Goal: Task Accomplishment & Management: Use online tool/utility

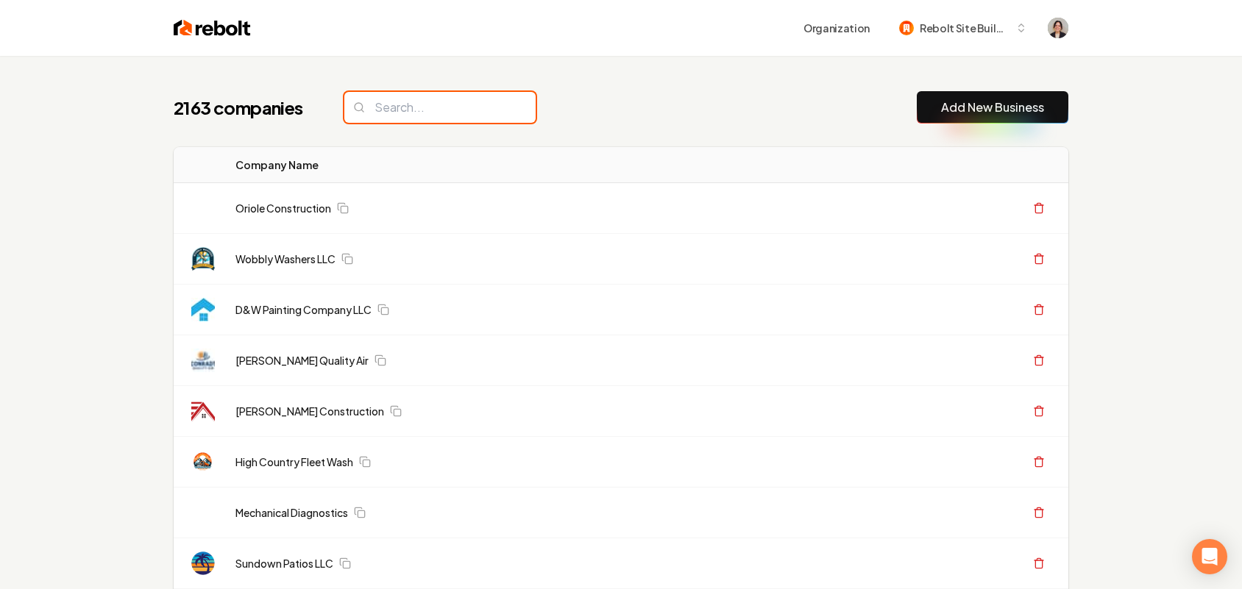
click at [438, 97] on input "search" at bounding box center [439, 107] width 191 height 31
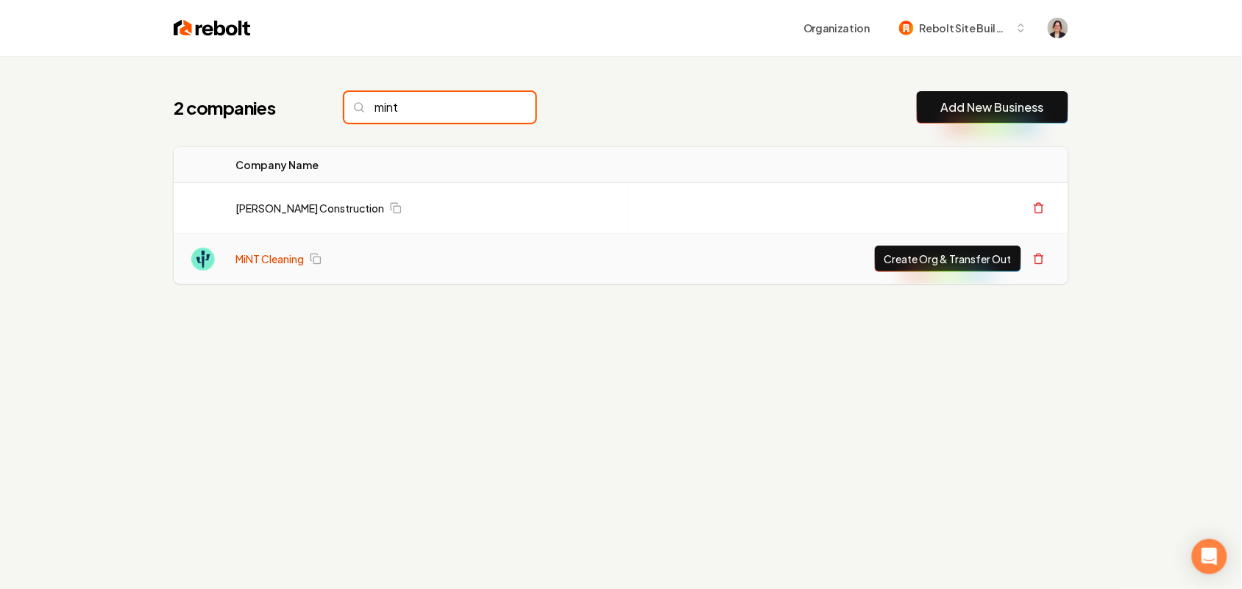
type input "mint"
click at [258, 260] on link "MiNT Cleaning" at bounding box center [269, 259] width 68 height 15
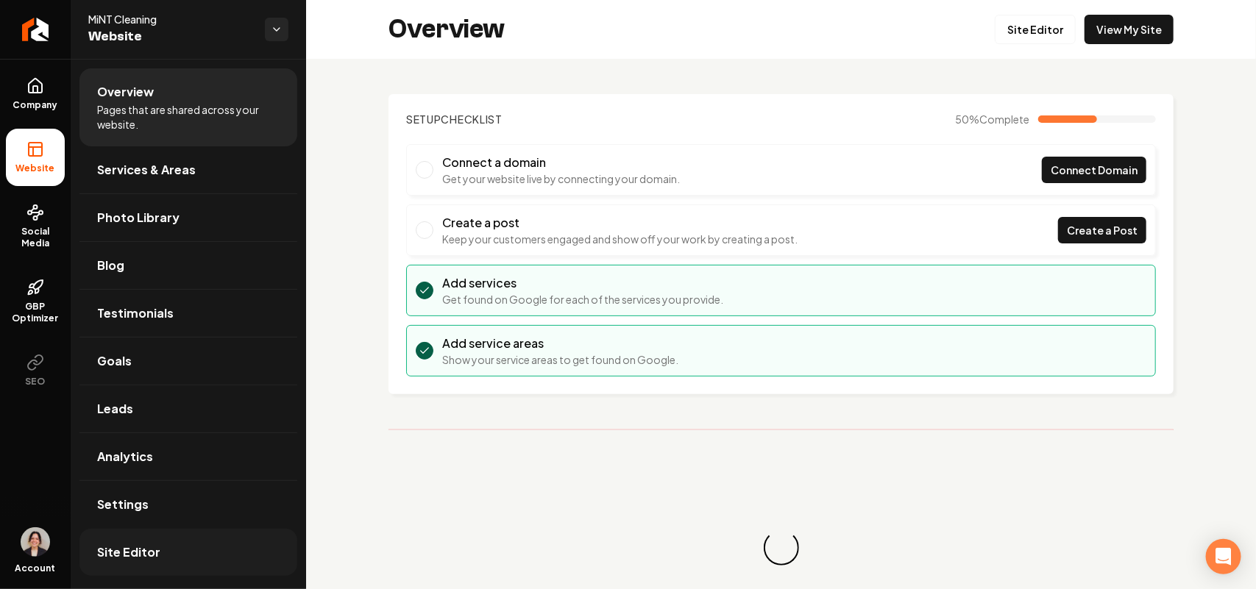
click at [146, 572] on link "Site Editor" at bounding box center [188, 552] width 218 height 47
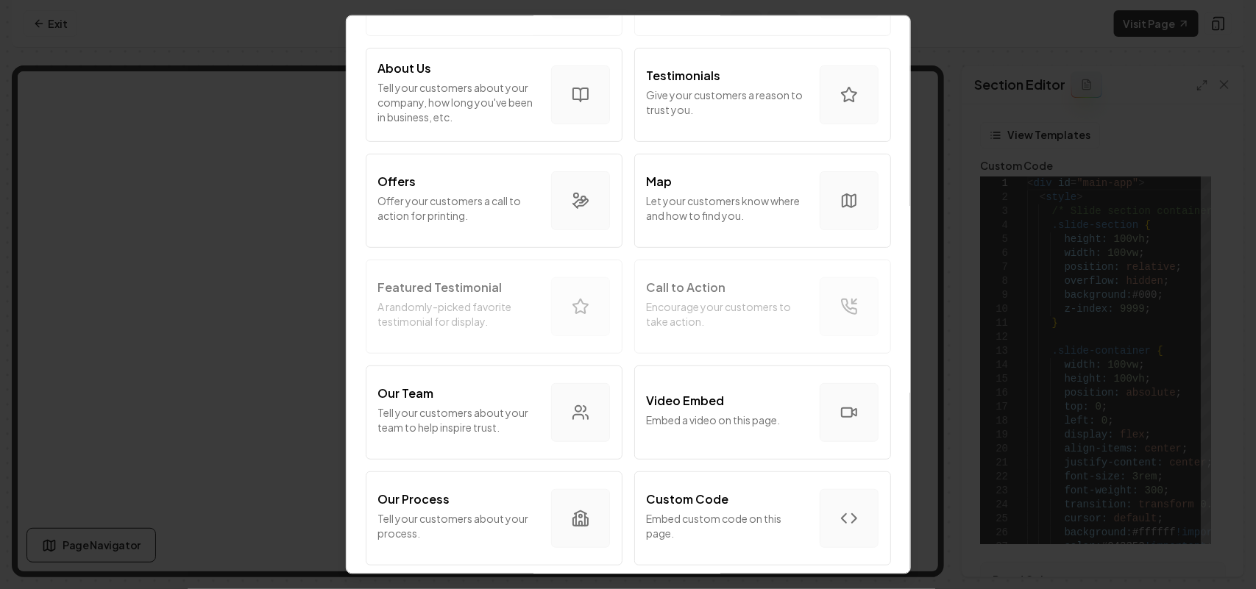
scroll to position [276, 0]
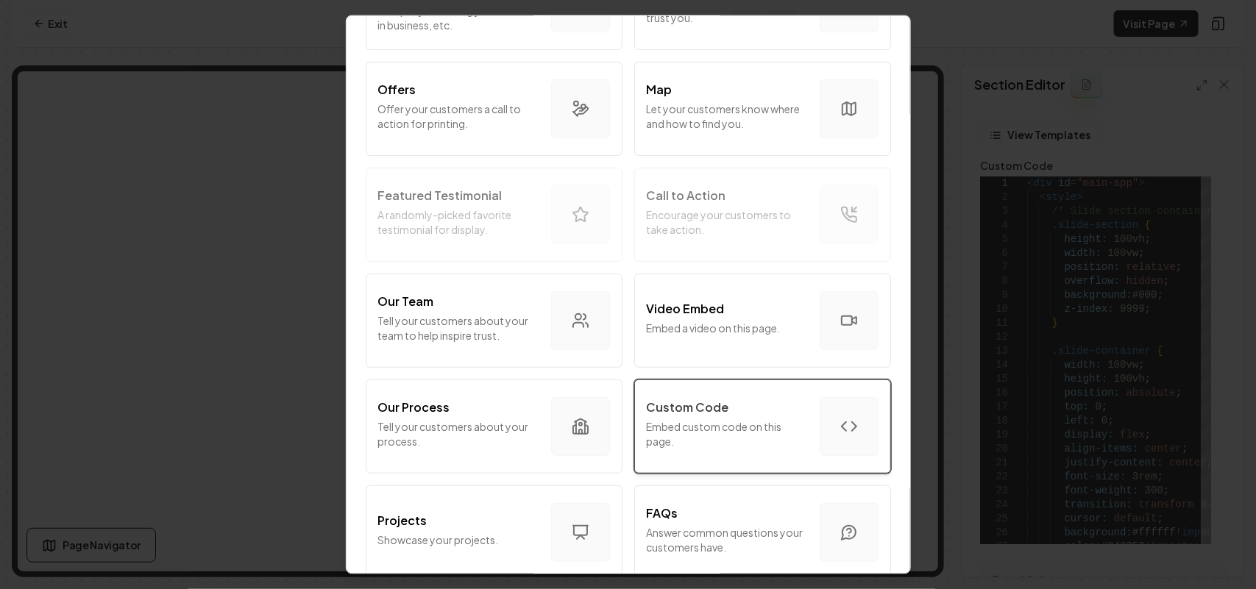
click at [752, 429] on p "Embed custom code on this page." at bounding box center [727, 433] width 161 height 29
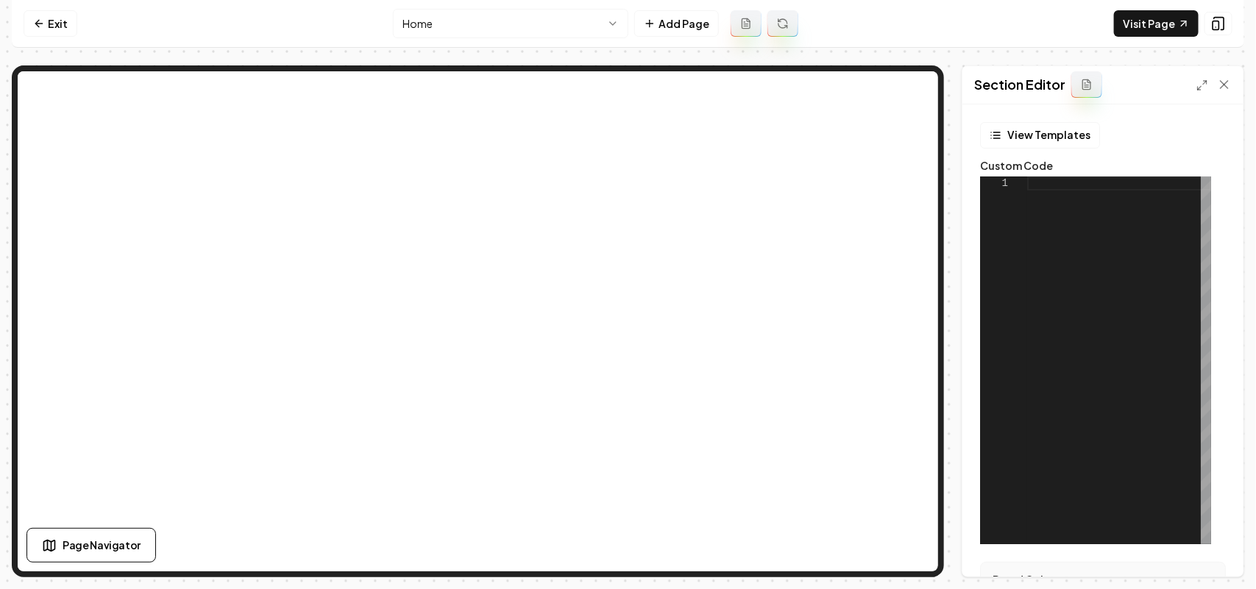
click at [1145, 369] on div at bounding box center [1119, 361] width 184 height 368
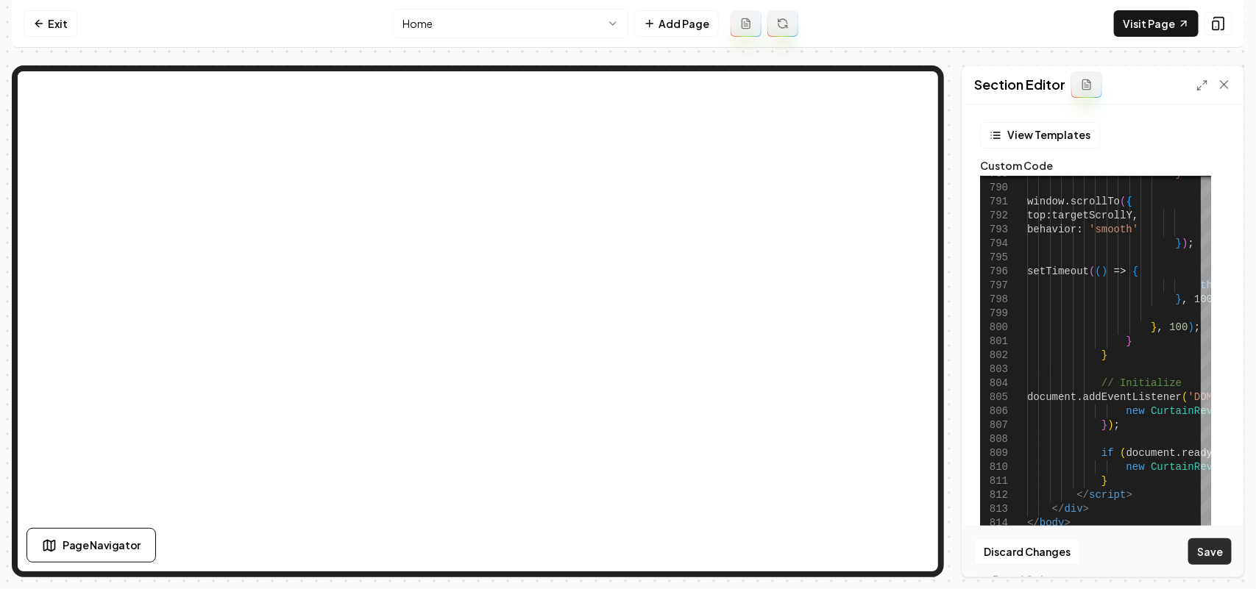
click at [1206, 556] on button "Save" at bounding box center [1209, 551] width 43 height 26
type textarea "**********"
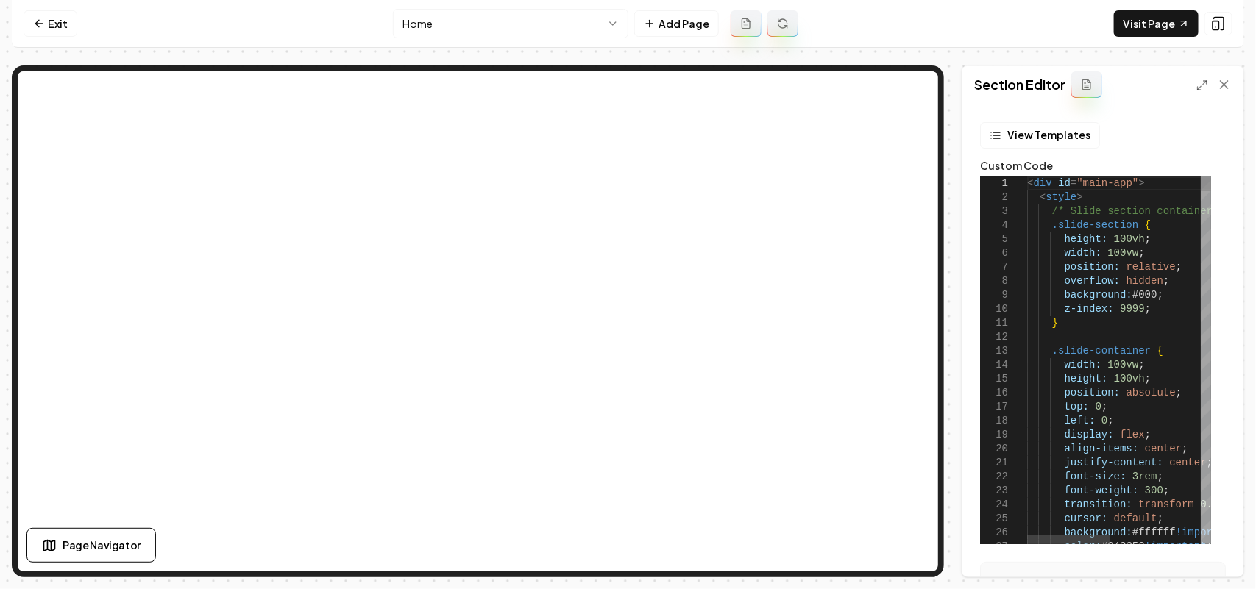
type textarea "**********"
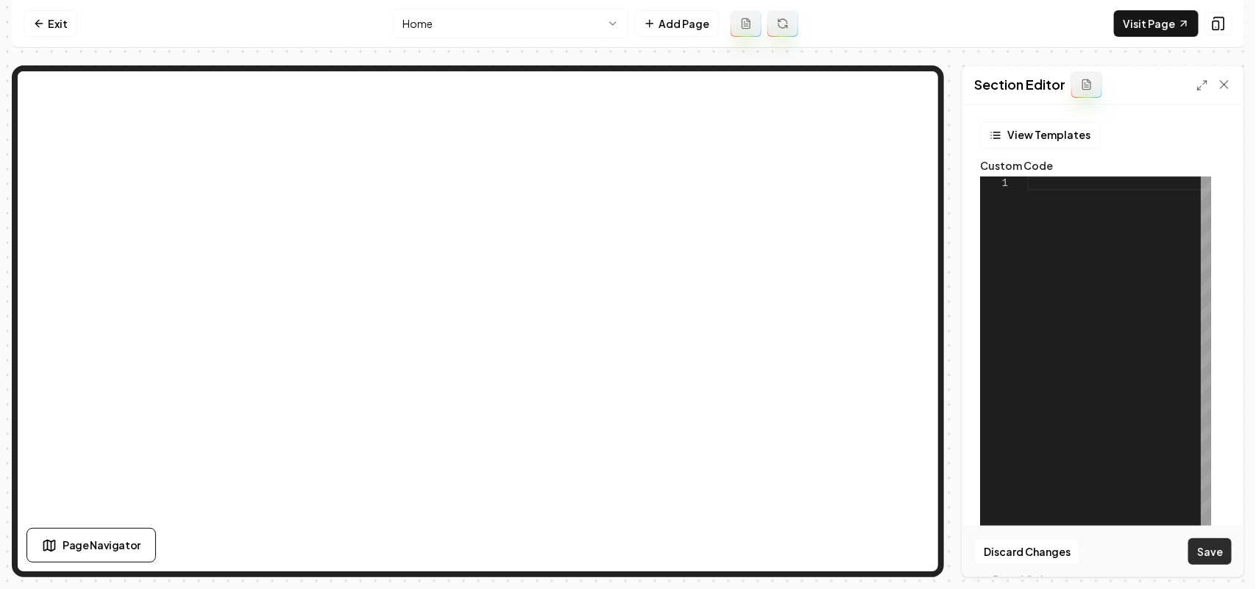
click at [1226, 557] on button "Save" at bounding box center [1209, 551] width 43 height 26
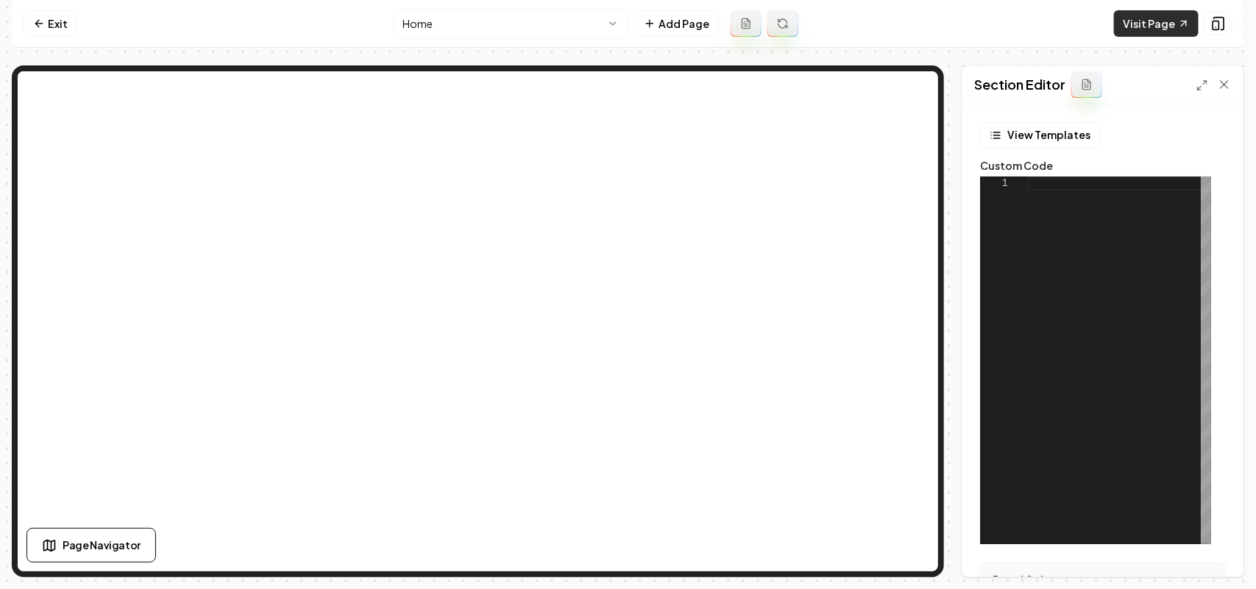
click at [1170, 22] on link "Visit Page" at bounding box center [1156, 23] width 85 height 26
click at [1131, 227] on div at bounding box center [1119, 361] width 184 height 368
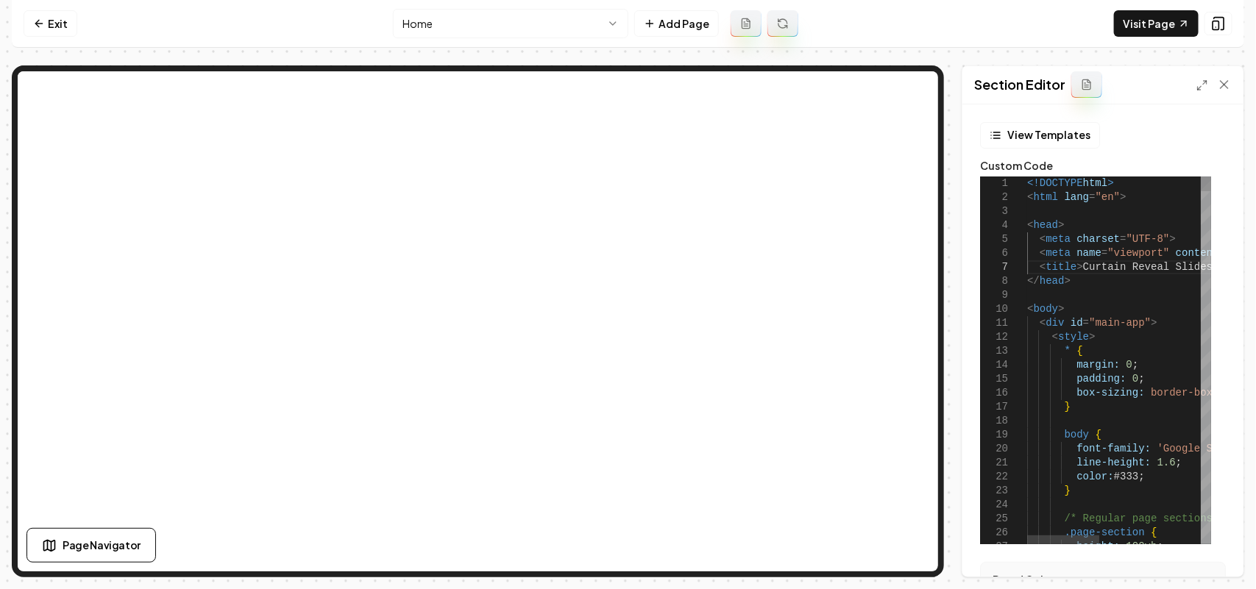
type textarea "**********"
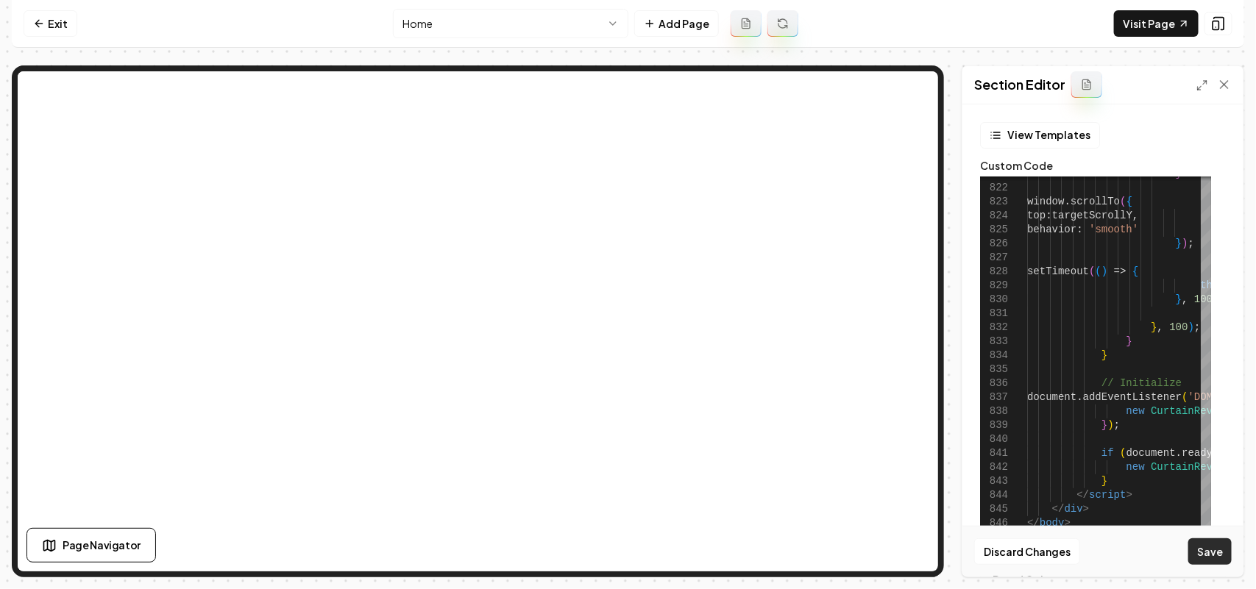
click at [1210, 554] on button "Save" at bounding box center [1209, 551] width 43 height 26
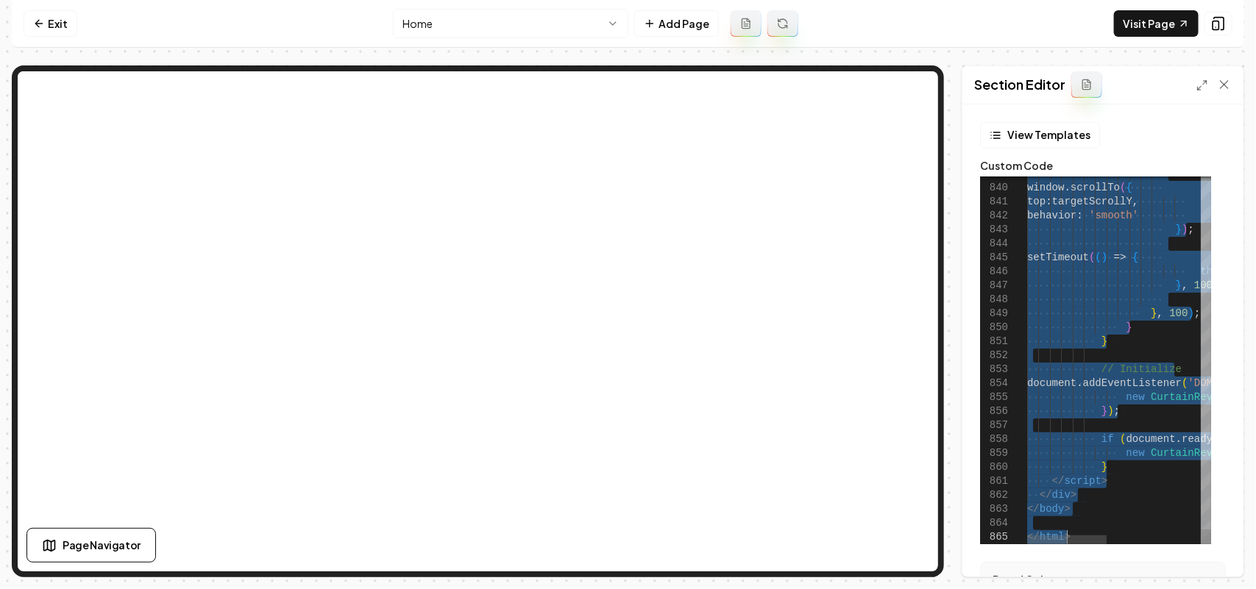
type textarea "**********"
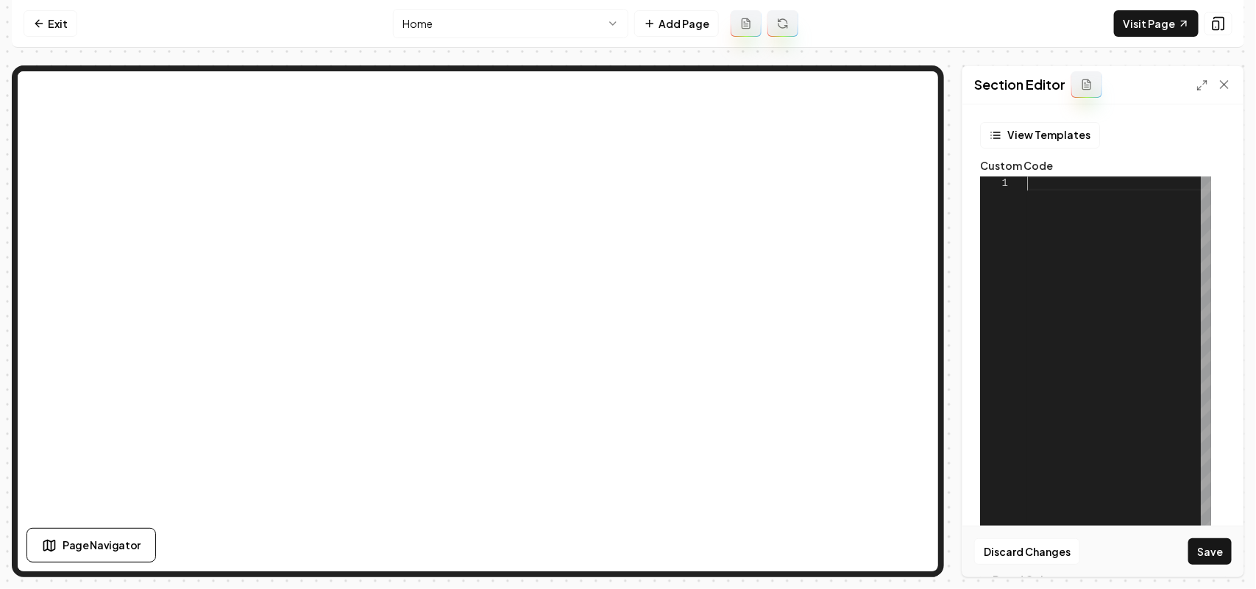
scroll to position [0, 0]
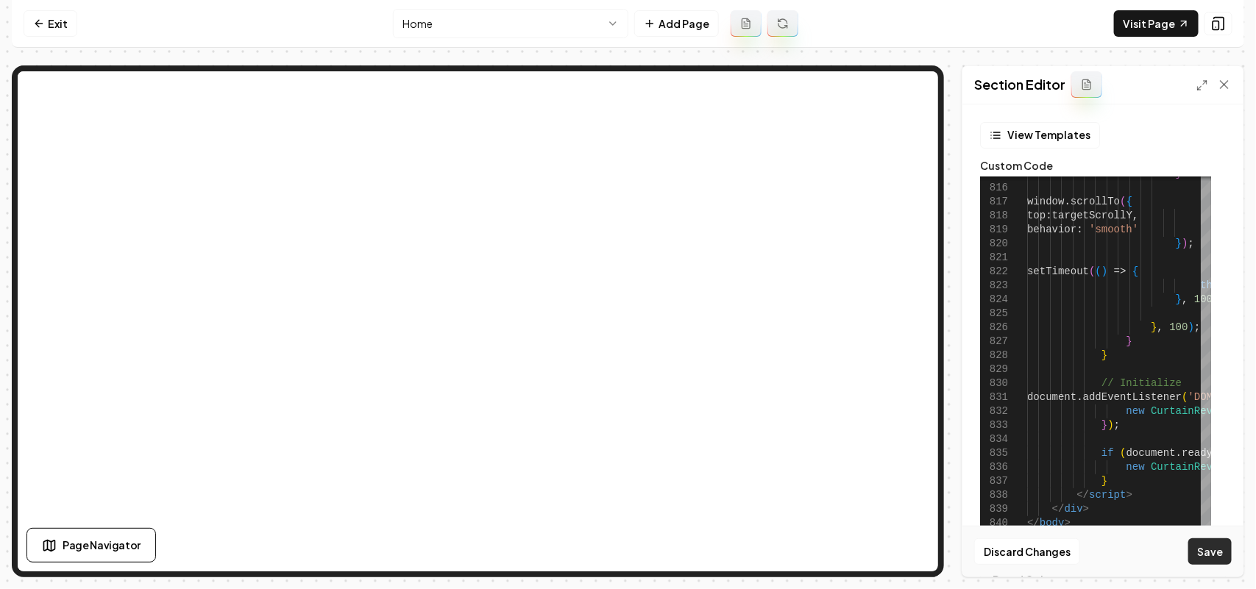
click at [1212, 560] on button "Save" at bounding box center [1209, 551] width 43 height 26
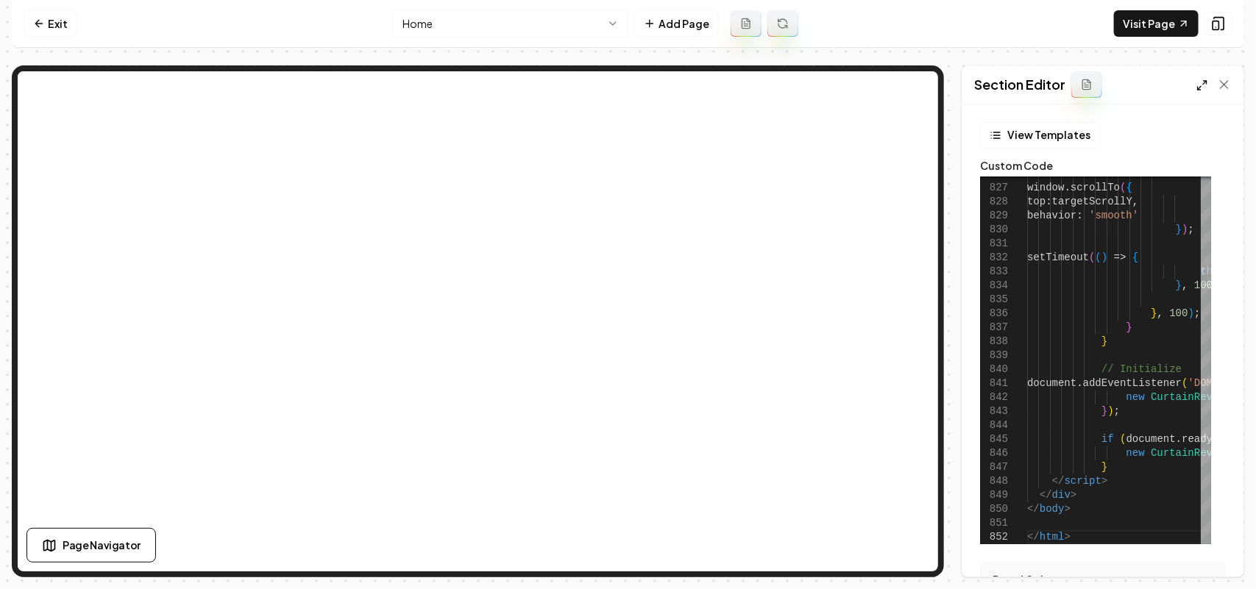
click at [1197, 88] on icon at bounding box center [1202, 85] width 12 height 12
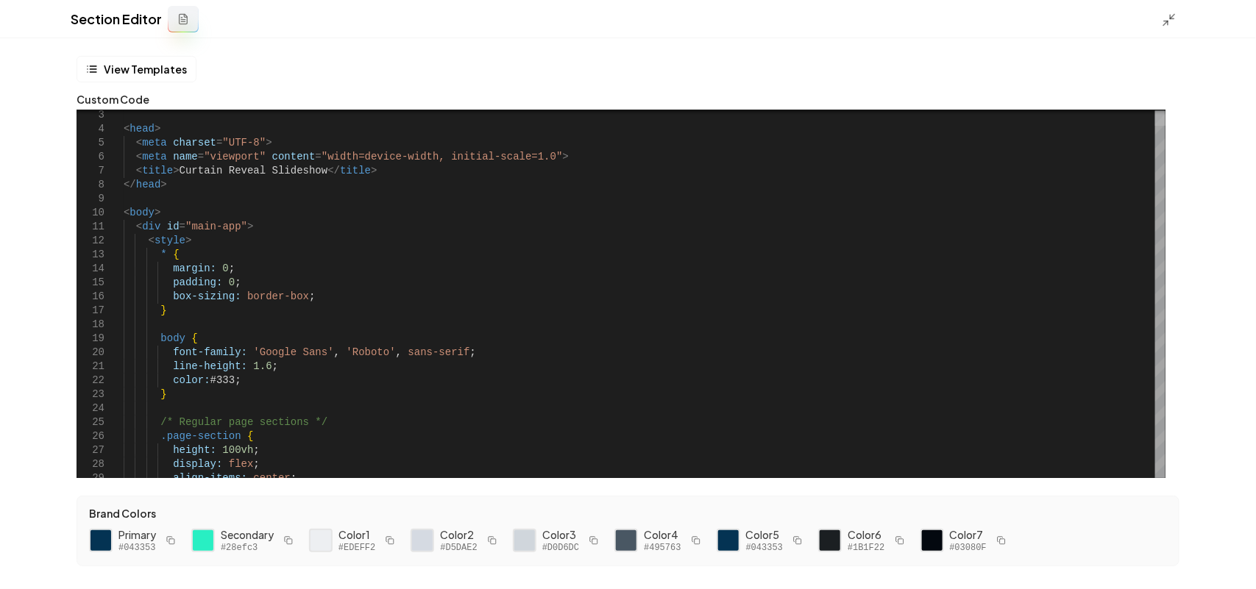
click at [1165, 111] on div at bounding box center [1160, 118] width 10 height 15
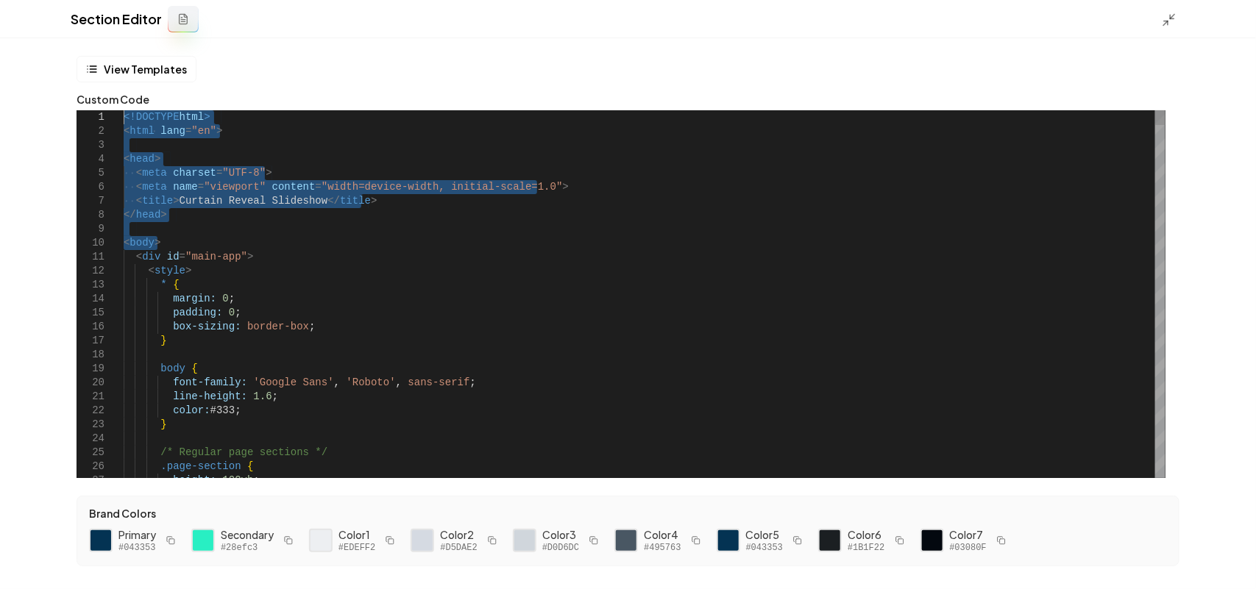
drag, startPoint x: 181, startPoint y: 245, endPoint x: 63, endPoint y: 79, distance: 203.1
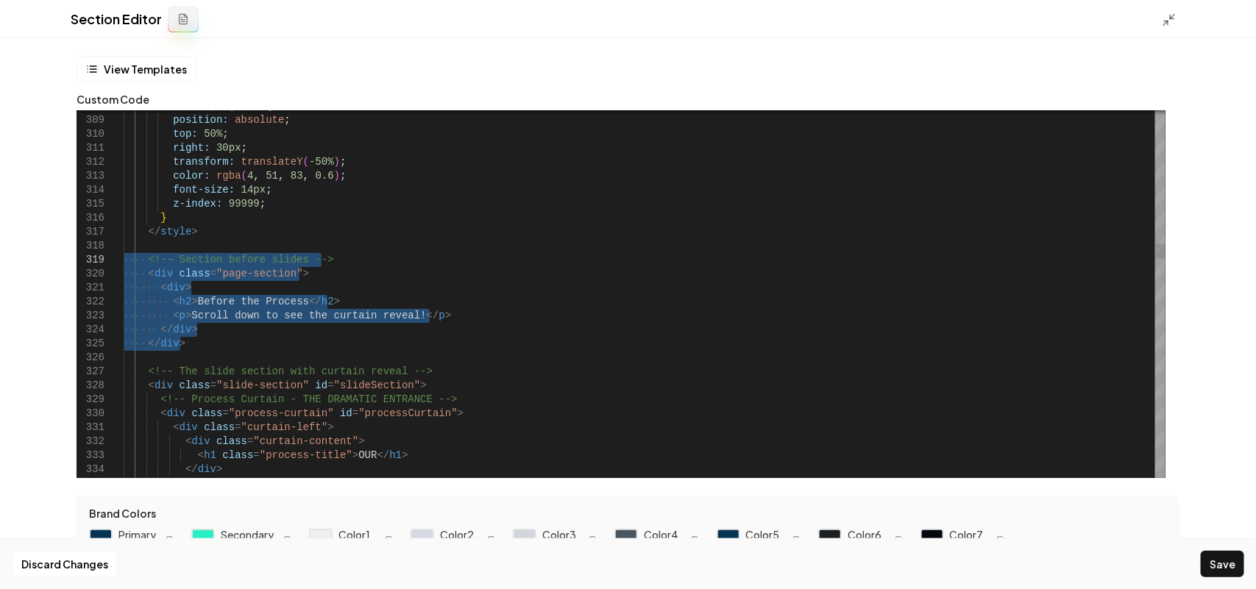
drag, startPoint x: 322, startPoint y: 346, endPoint x: 96, endPoint y: 256, distance: 243.7
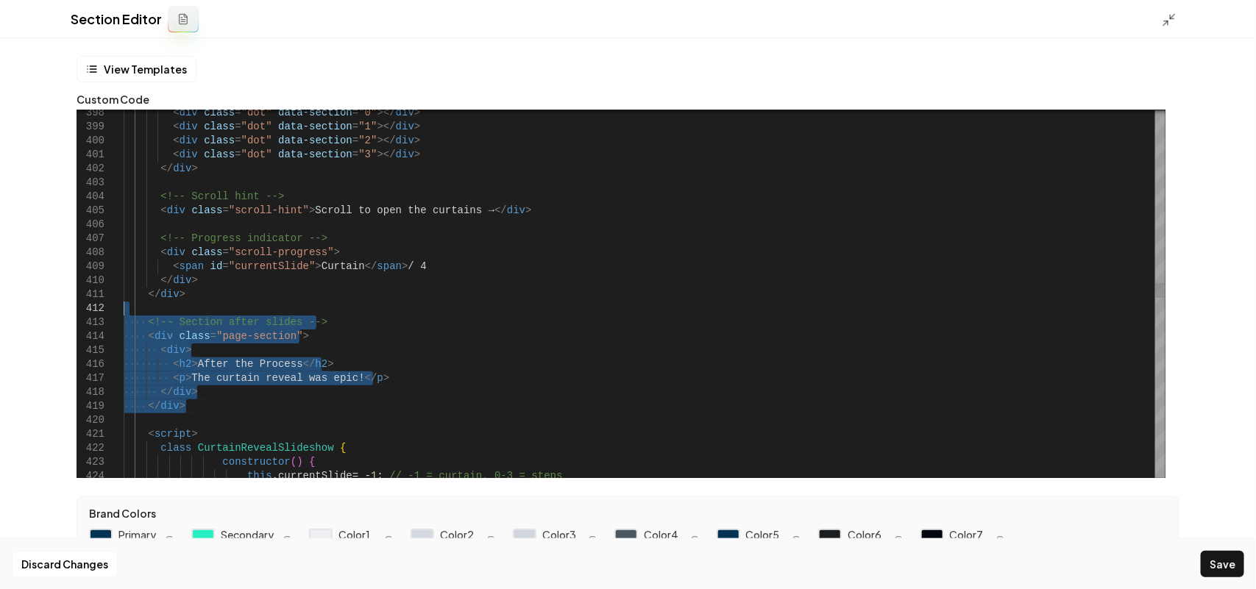
drag, startPoint x: 170, startPoint y: 377, endPoint x: 115, endPoint y: 315, distance: 83.4
click at [124, 315] on div "< div class = "scroll-progress" > < span id = "currentSlide" > Curtain </ span …" at bounding box center [645, 406] width 1042 height 11699
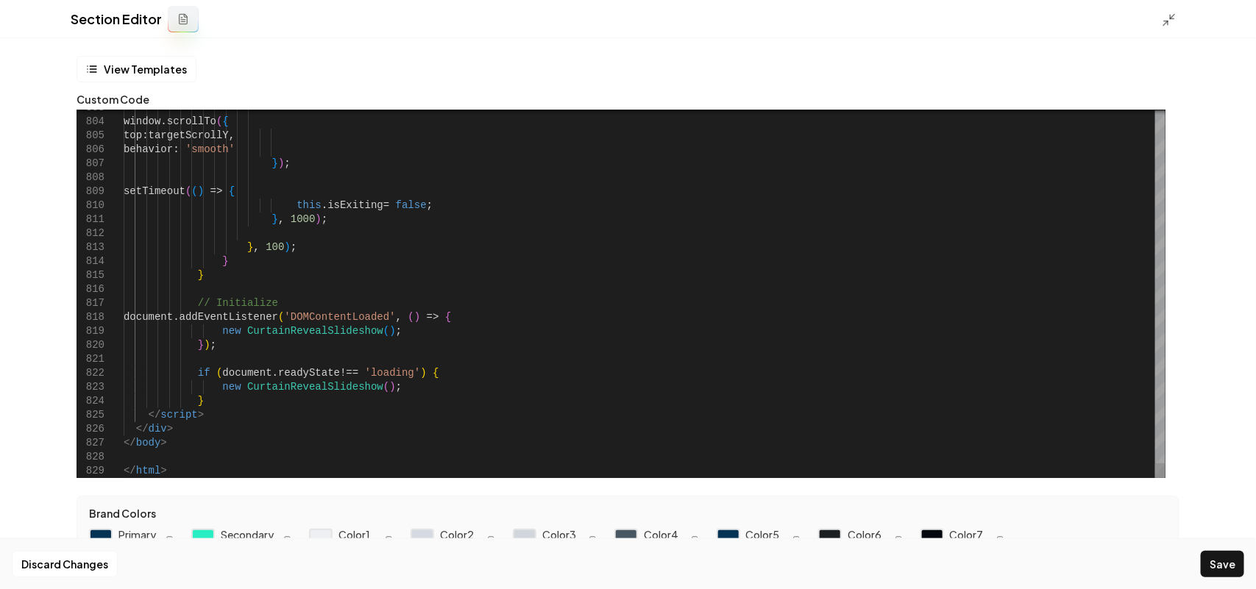
scroll to position [30, 0]
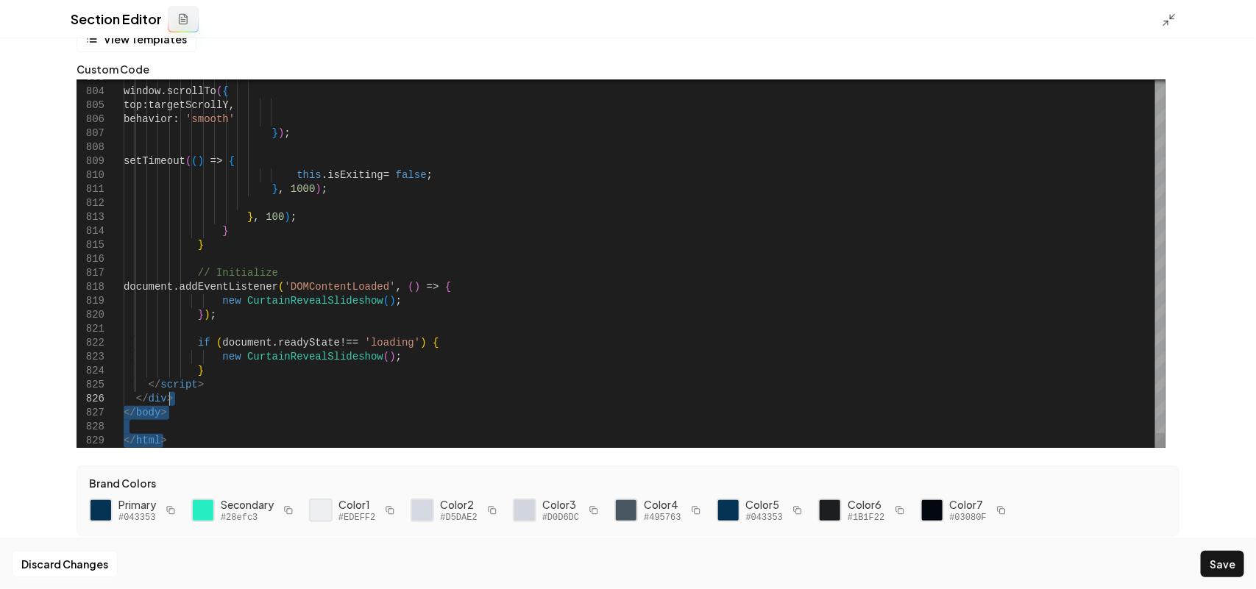
drag, startPoint x: 177, startPoint y: 439, endPoint x: 206, endPoint y: 399, distance: 49.6
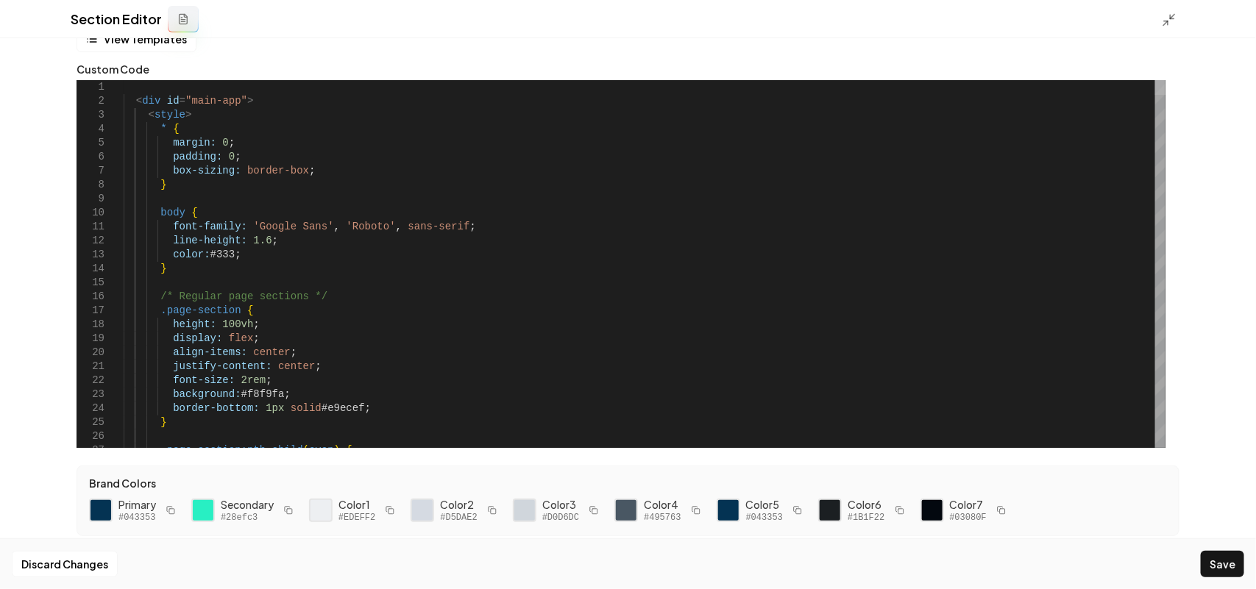
click at [1165, 80] on div at bounding box center [1160, 87] width 10 height 15
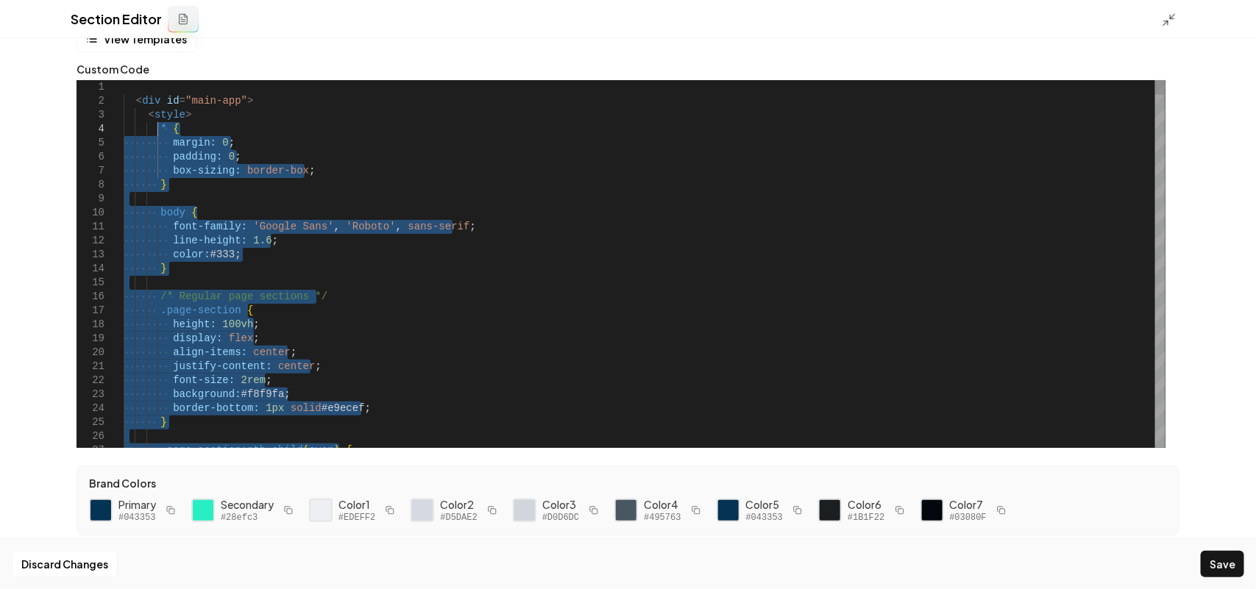
drag, startPoint x: 179, startPoint y: 266, endPoint x: 159, endPoint y: 123, distance: 144.8
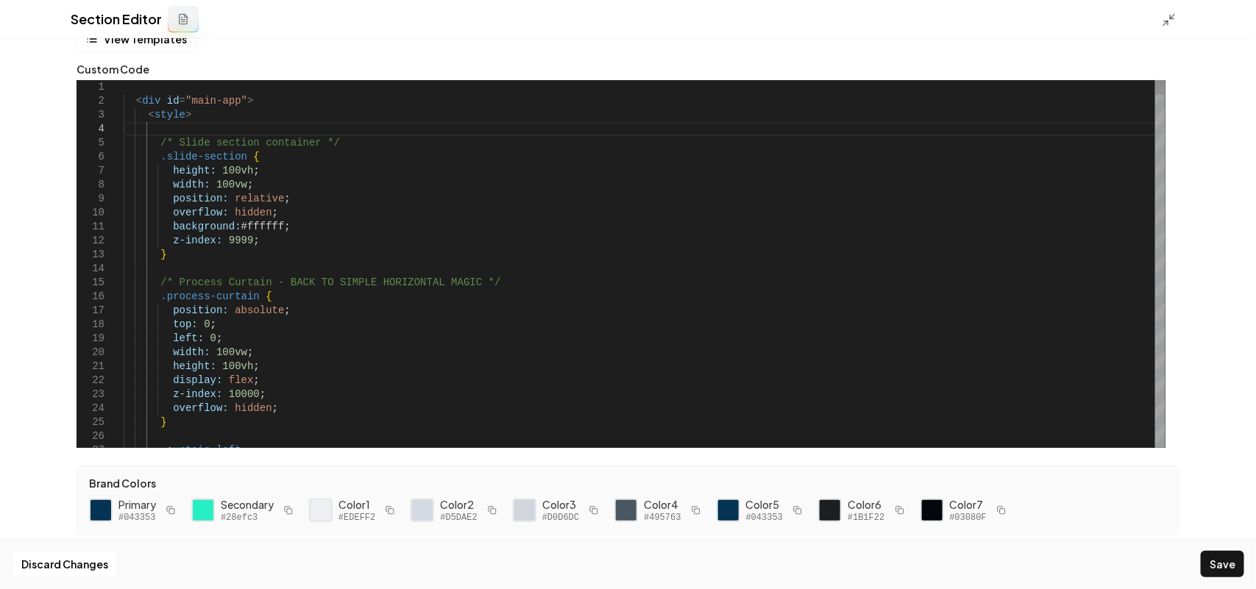
scroll to position [0, 0]
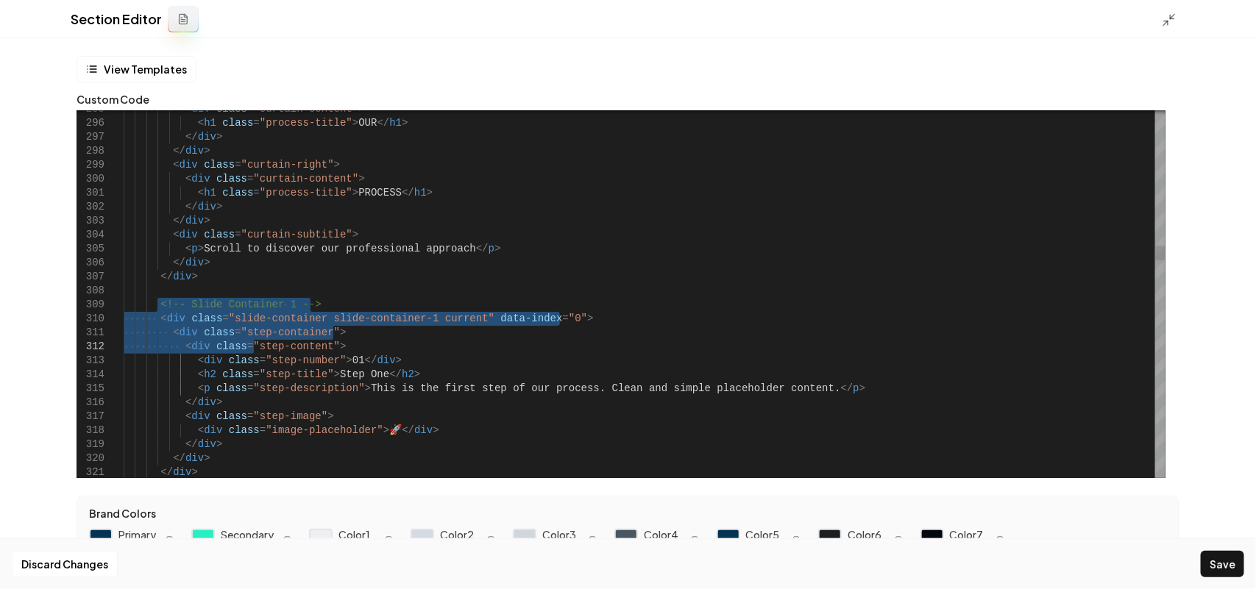
drag, startPoint x: 159, startPoint y: 300, endPoint x: 251, endPoint y: 341, distance: 100.5
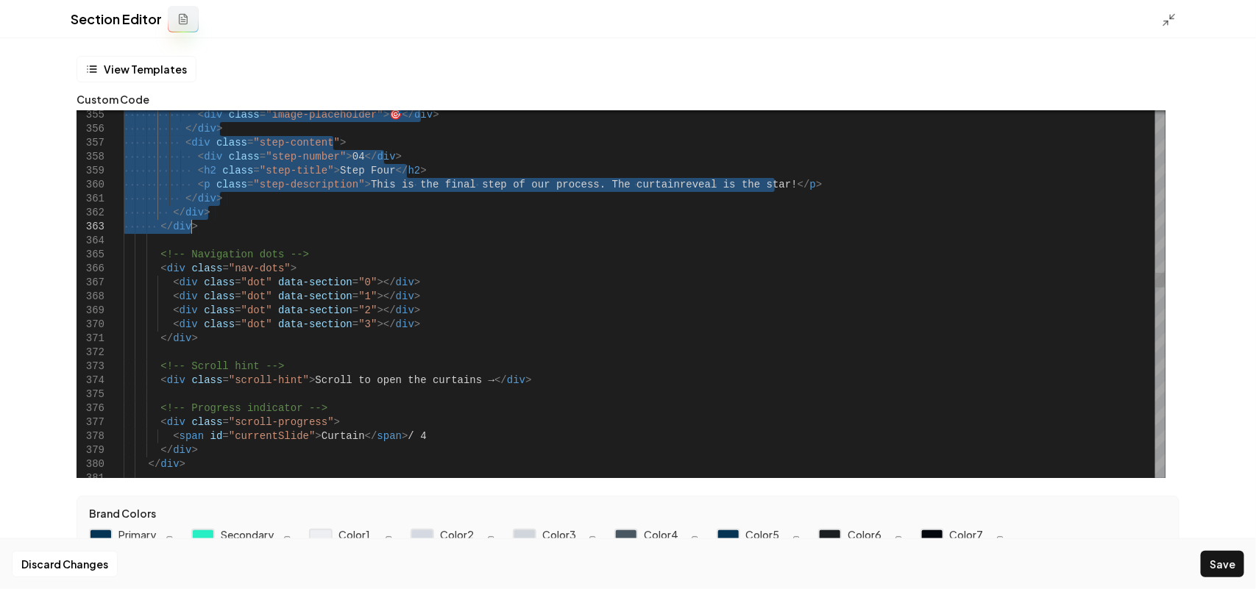
drag, startPoint x: 154, startPoint y: 307, endPoint x: 230, endPoint y: 224, distance: 111.9
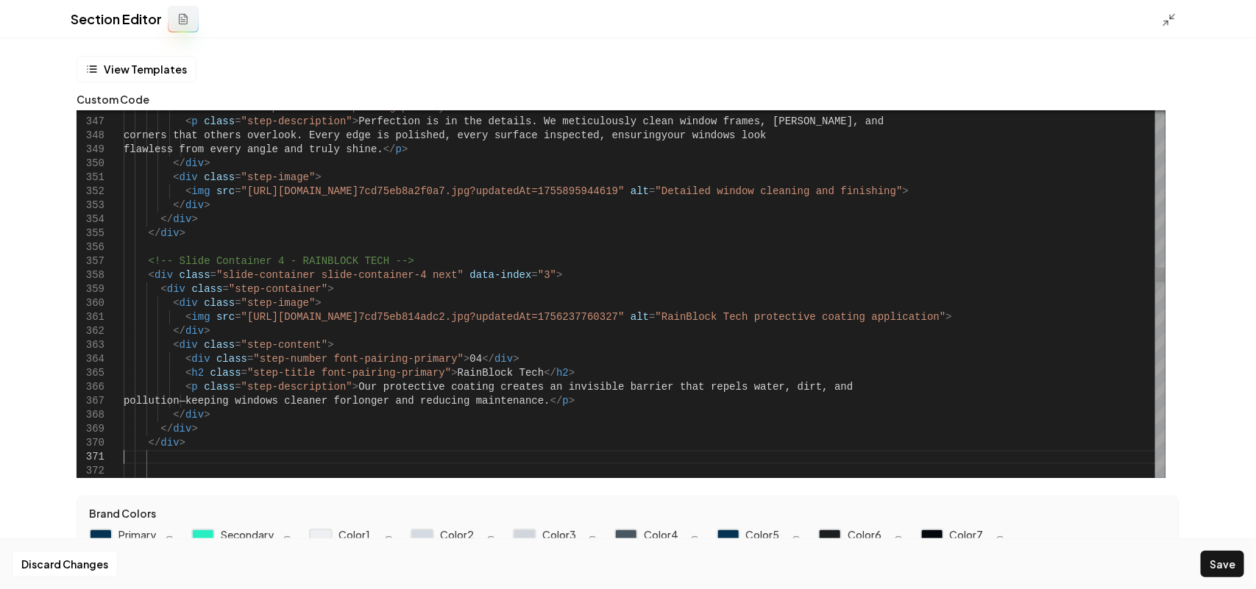
type textarea "**********"
click at [1218, 563] on button "Save" at bounding box center [1222, 564] width 43 height 26
click at [1167, 15] on icon at bounding box center [1169, 20] width 15 height 15
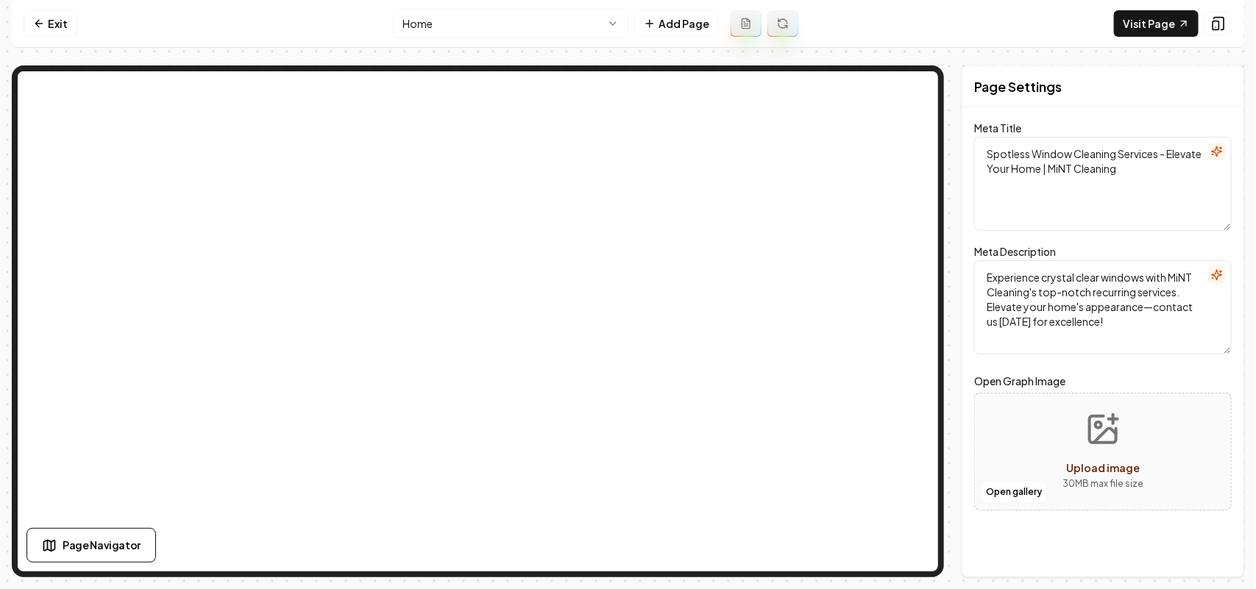
click at [1165, 5] on nav "Exit Home Add Page Visit Page" at bounding box center [628, 24] width 1232 height 48
click at [1165, 13] on link "Visit Page" at bounding box center [1156, 23] width 85 height 26
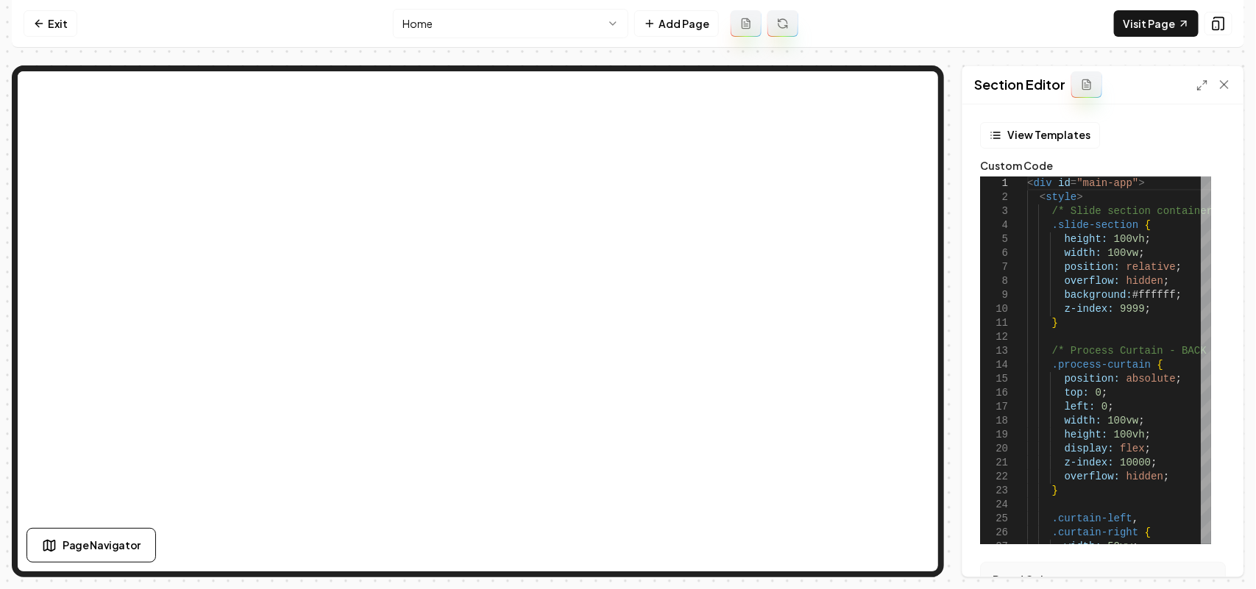
click at [1207, 76] on div "Section Editor" at bounding box center [1102, 85] width 281 height 38
click at [1207, 87] on icon at bounding box center [1202, 85] width 12 height 12
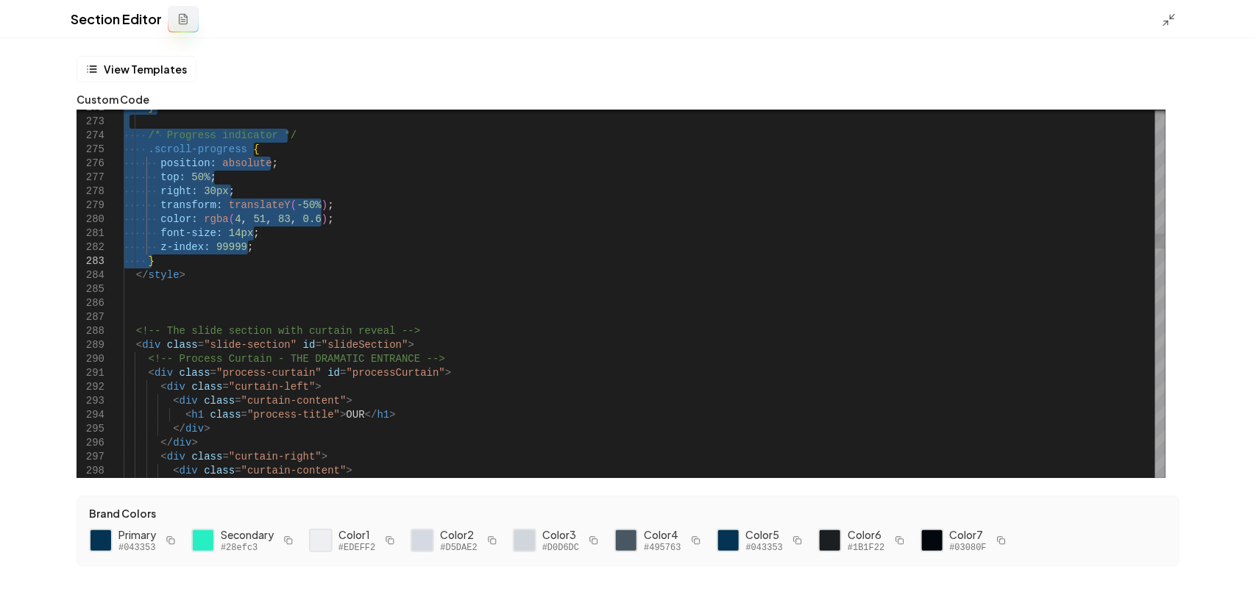
drag, startPoint x: 142, startPoint y: 327, endPoint x: 285, endPoint y: 258, distance: 158.6
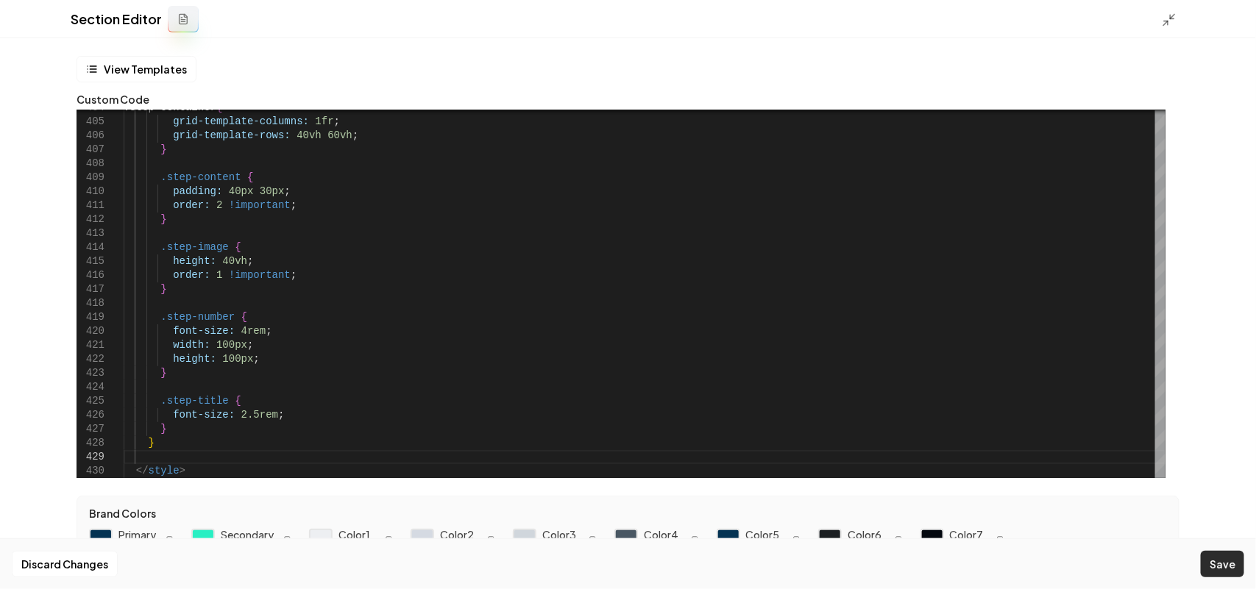
click at [1223, 564] on button "Save" at bounding box center [1222, 564] width 43 height 26
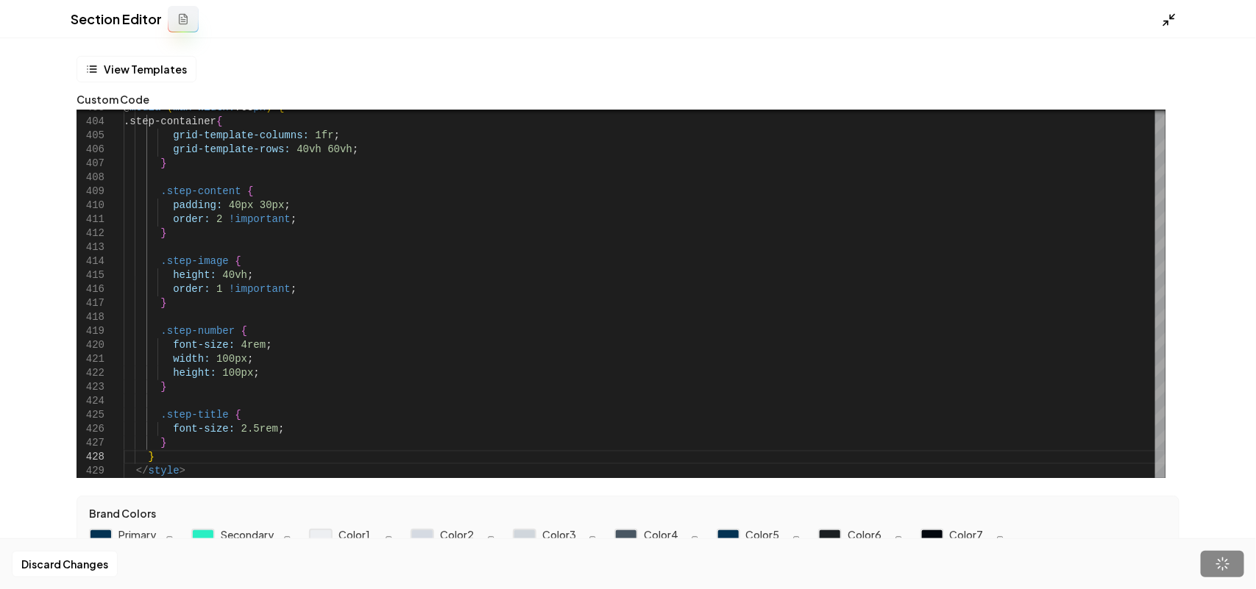
click at [1167, 18] on icon at bounding box center [1169, 20] width 15 height 15
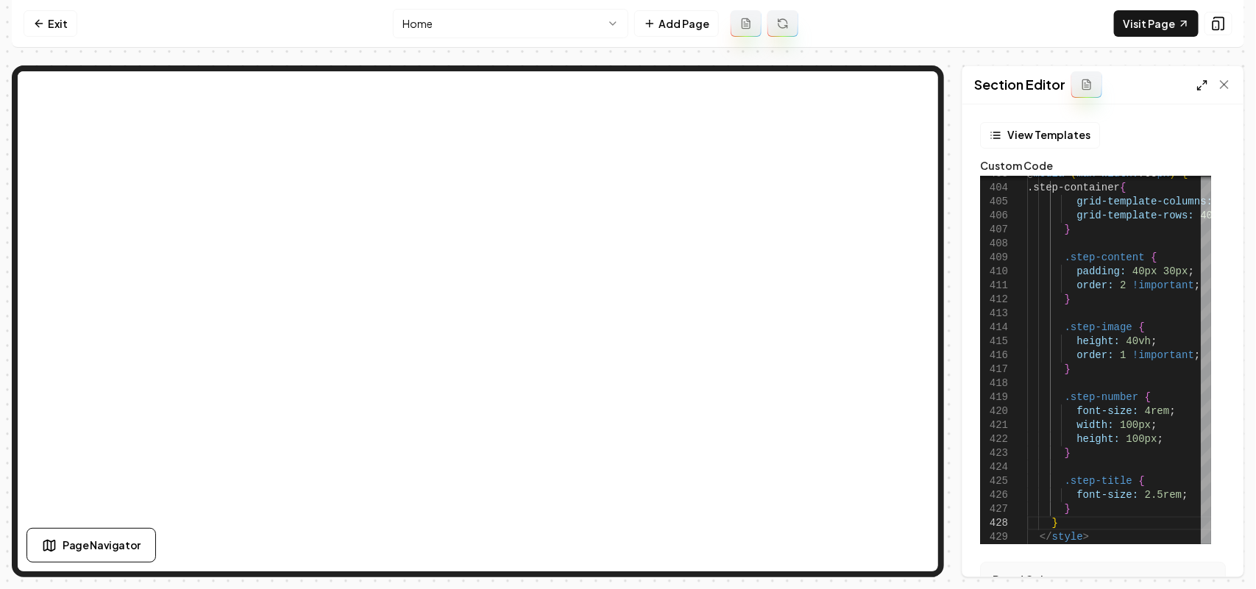
click at [1205, 83] on icon at bounding box center [1202, 85] width 12 height 12
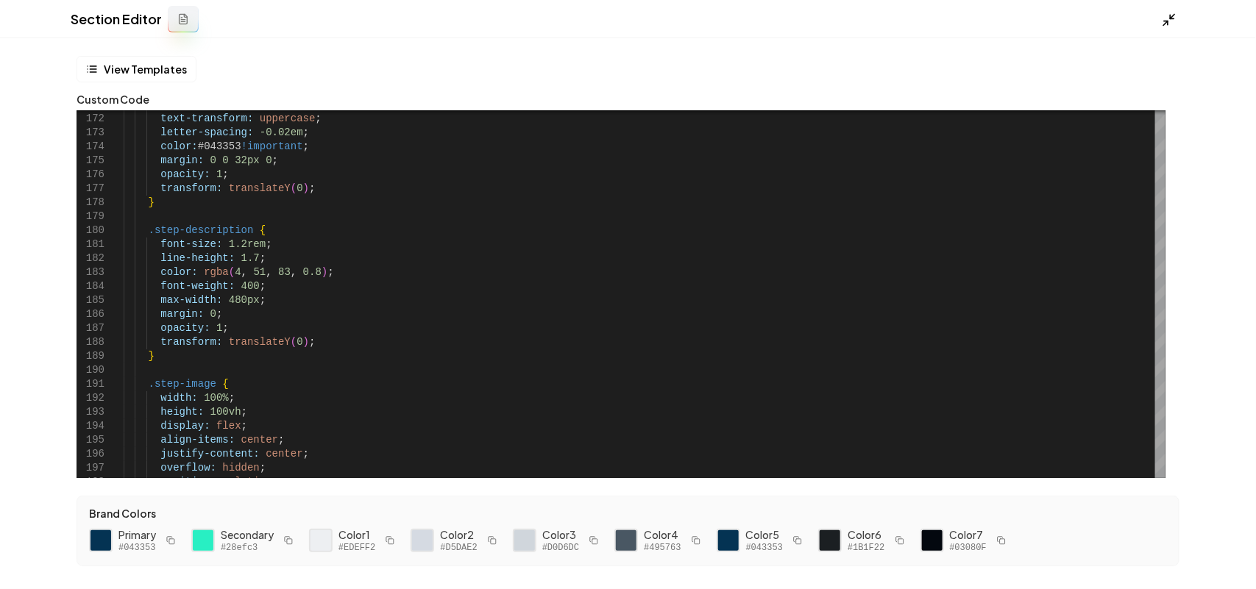
click at [1176, 24] on icon at bounding box center [1169, 20] width 15 height 15
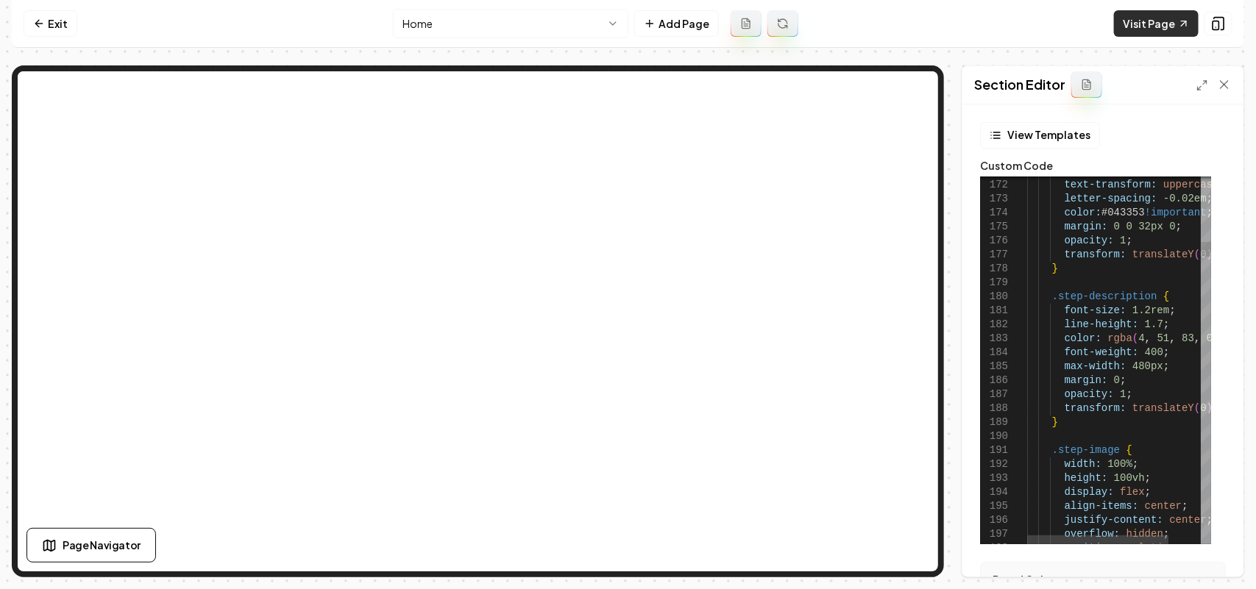
click at [1172, 27] on link "Visit Page" at bounding box center [1156, 23] width 85 height 26
click at [1203, 85] on icon at bounding box center [1202, 85] width 12 height 12
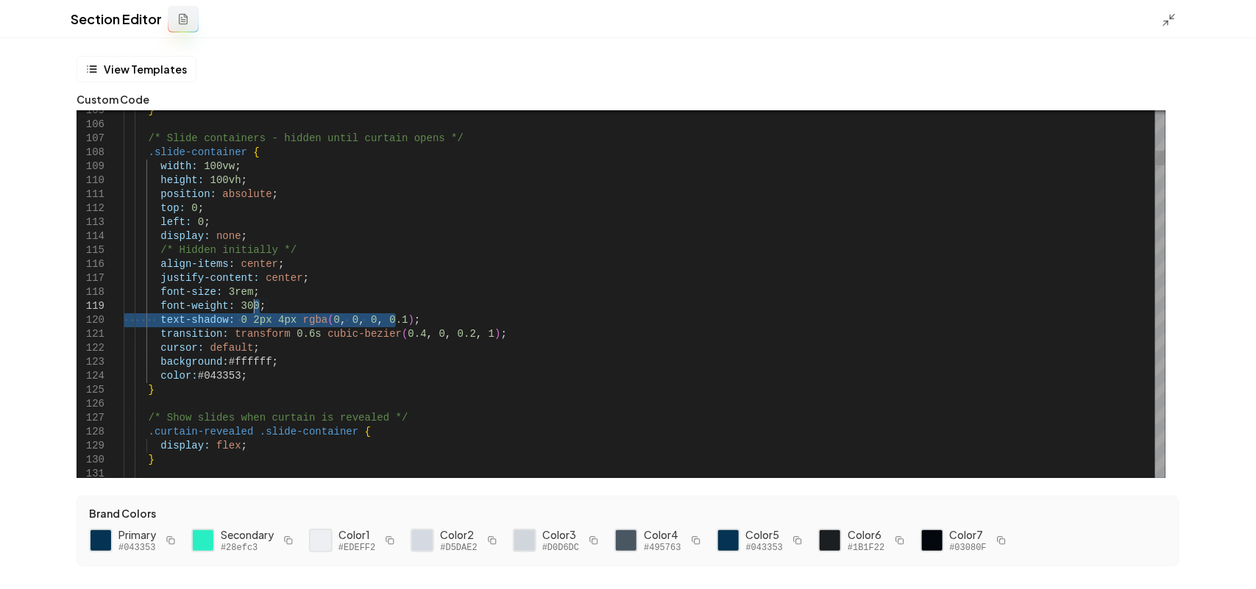
drag, startPoint x: 425, startPoint y: 321, endPoint x: 429, endPoint y: 305, distance: 15.9
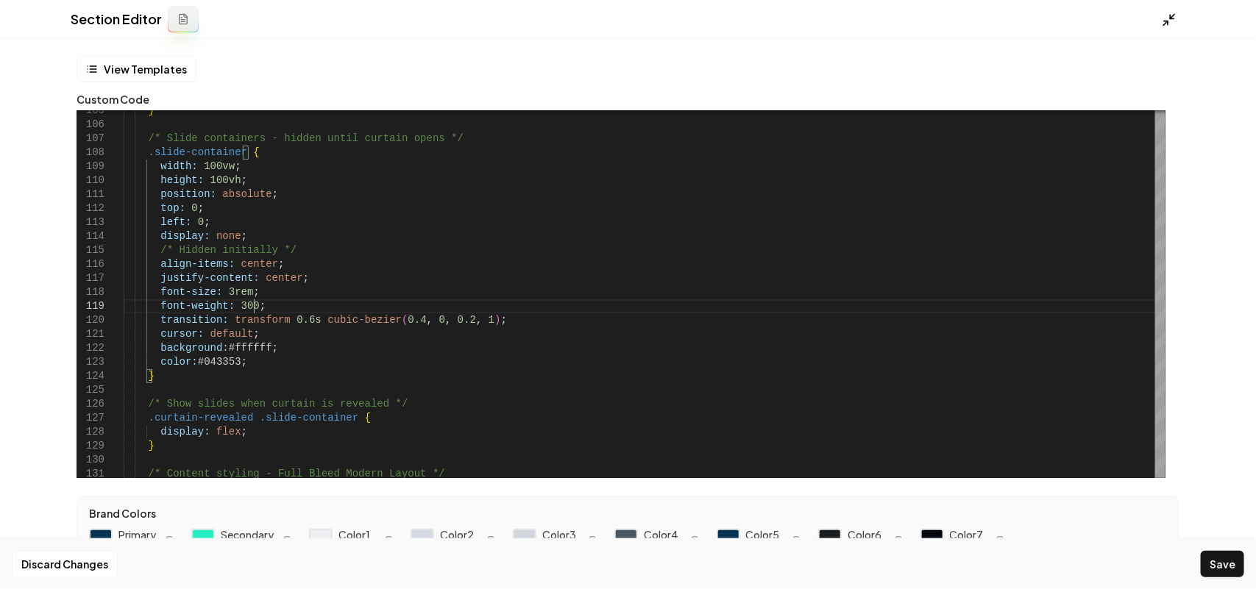
click at [1164, 21] on polyline at bounding box center [1166, 23] width 4 height 4
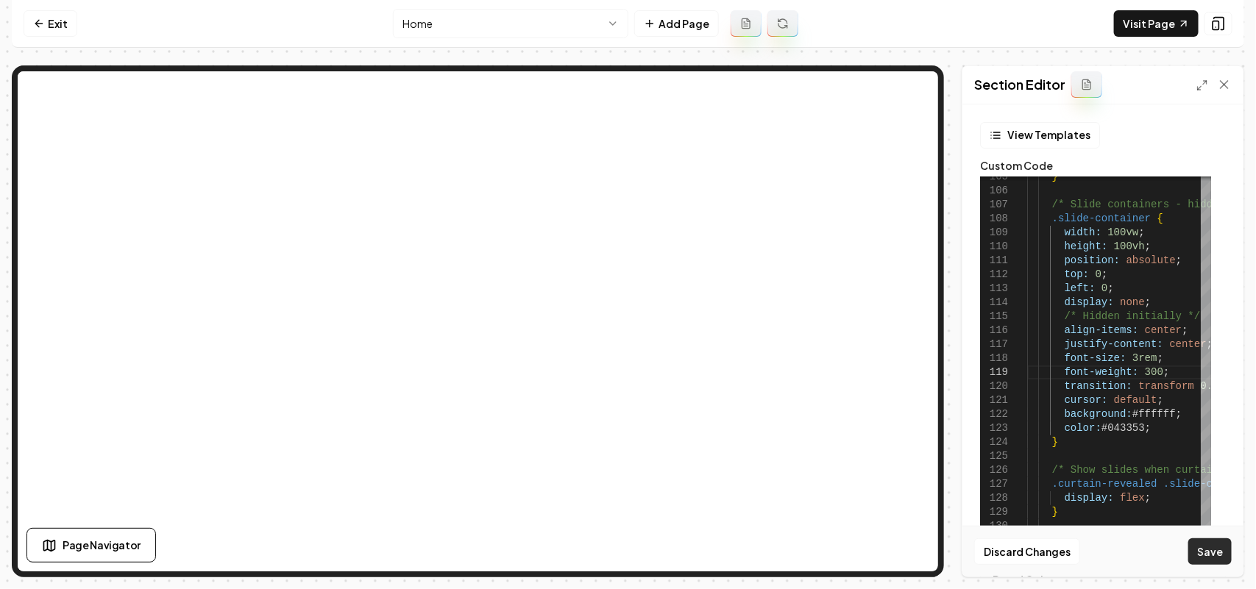
click at [1201, 547] on button "Save" at bounding box center [1209, 551] width 43 height 26
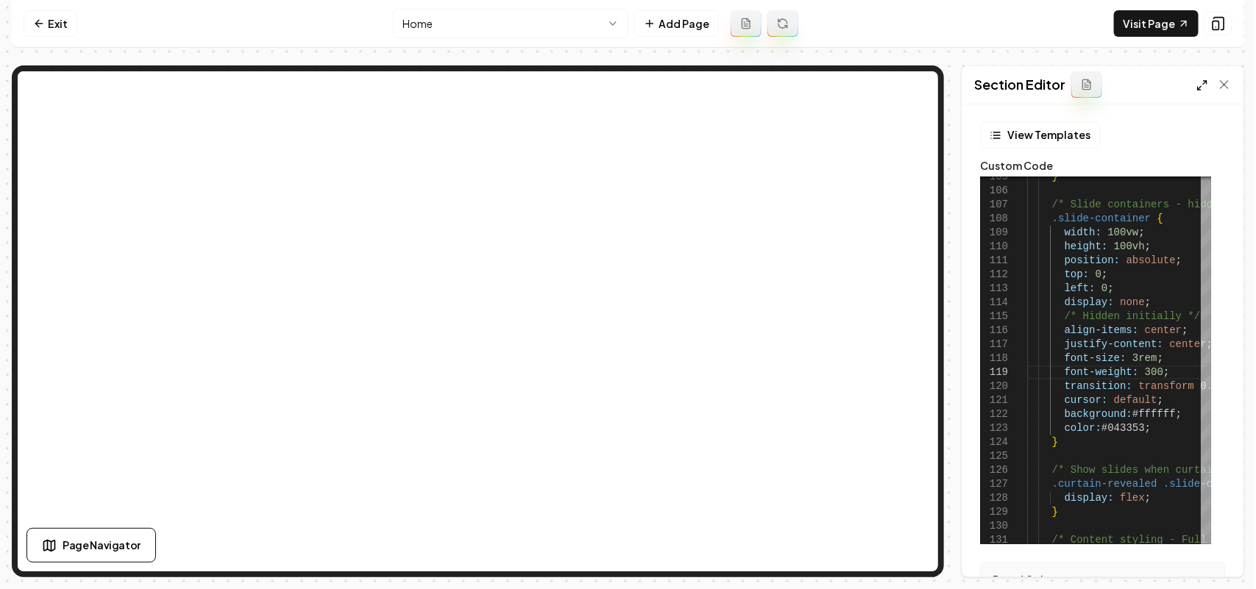
click at [1205, 82] on line at bounding box center [1205, 83] width 4 height 4
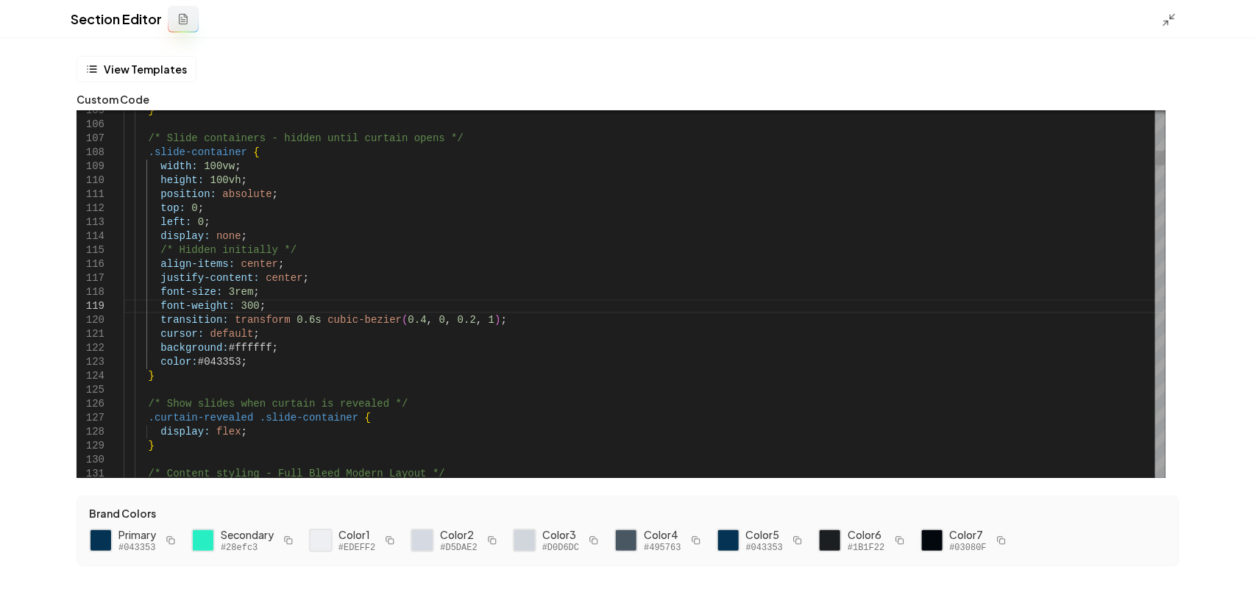
scroll to position [0, 129]
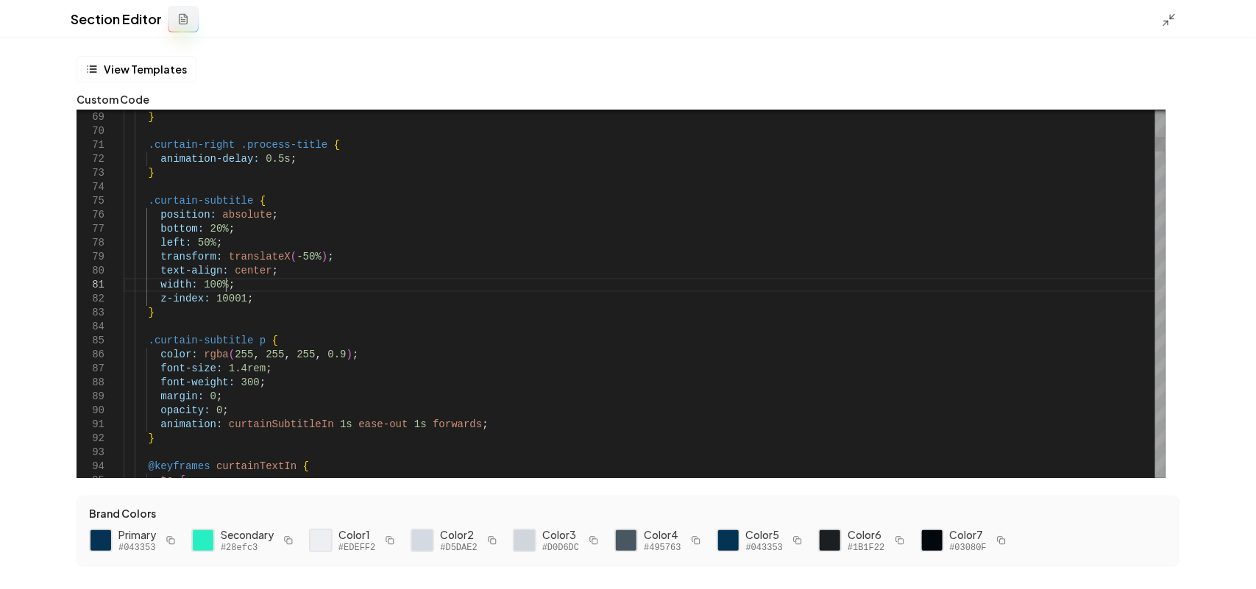
type textarea "**********"
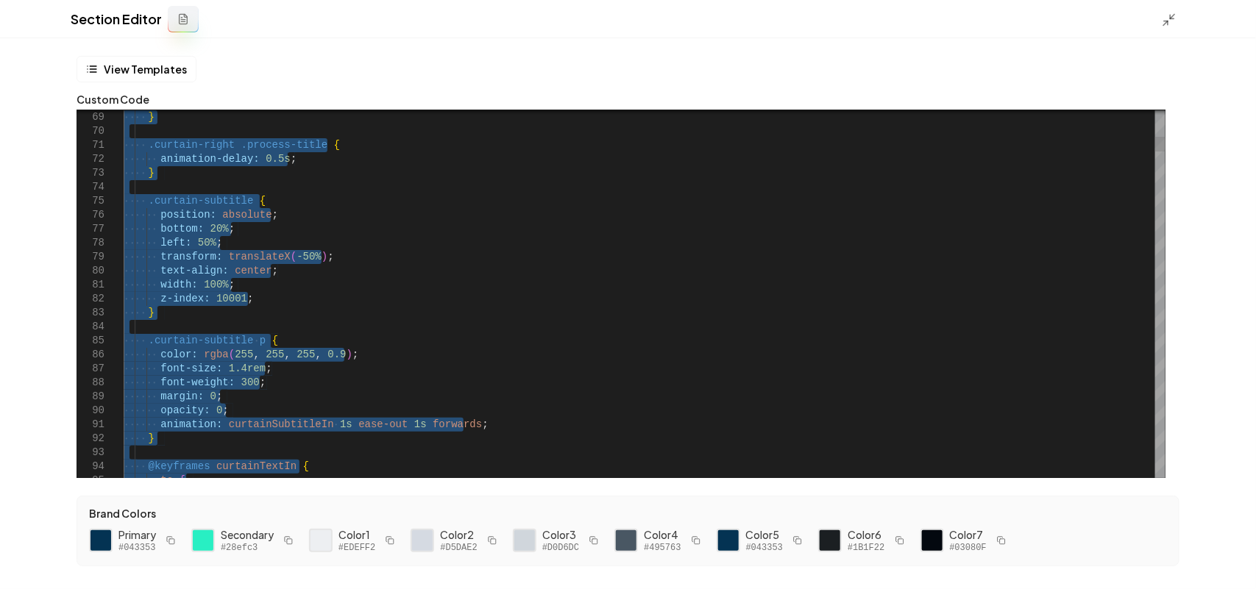
scroll to position [0, 0]
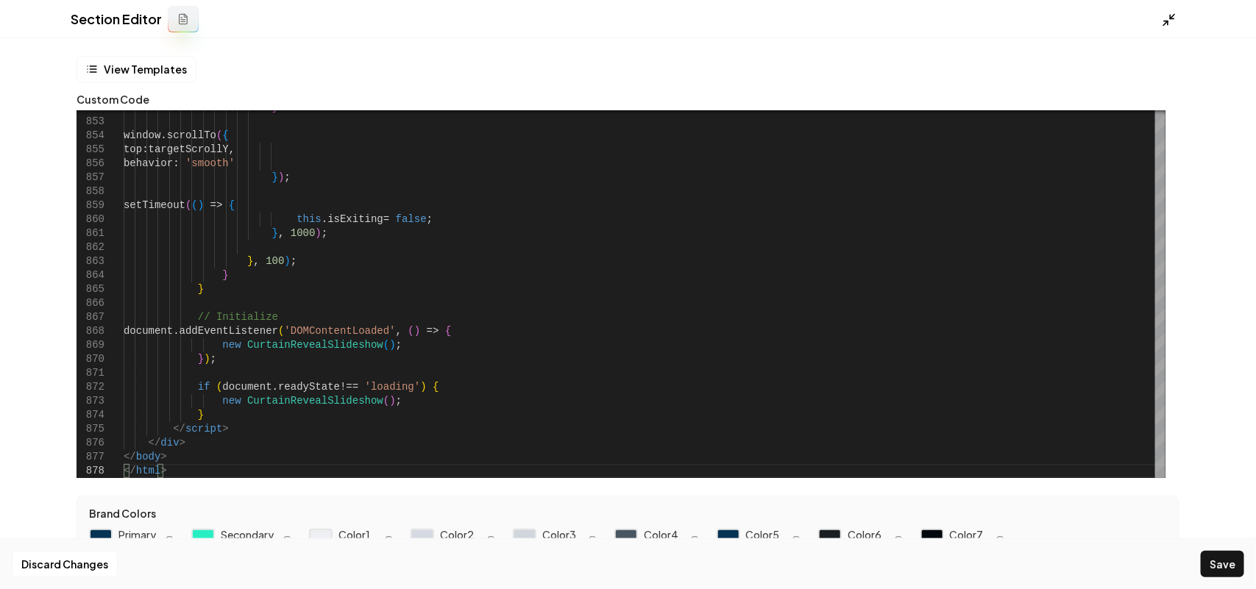
click at [1171, 13] on icon at bounding box center [1169, 20] width 15 height 15
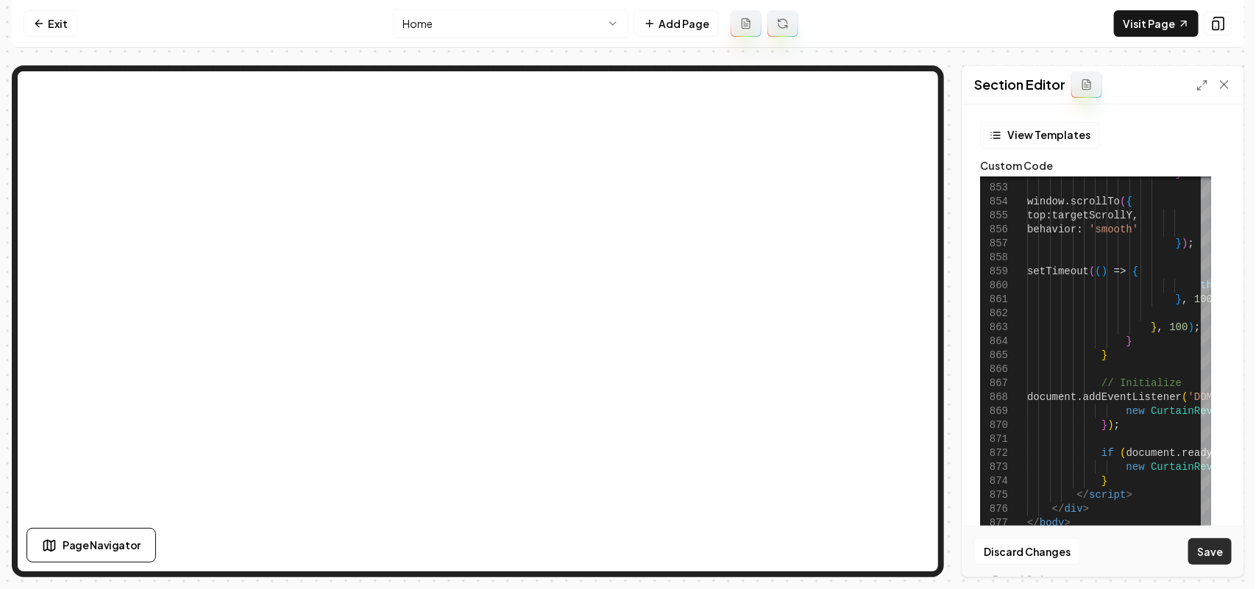
click at [1209, 548] on button "Save" at bounding box center [1209, 551] width 43 height 26
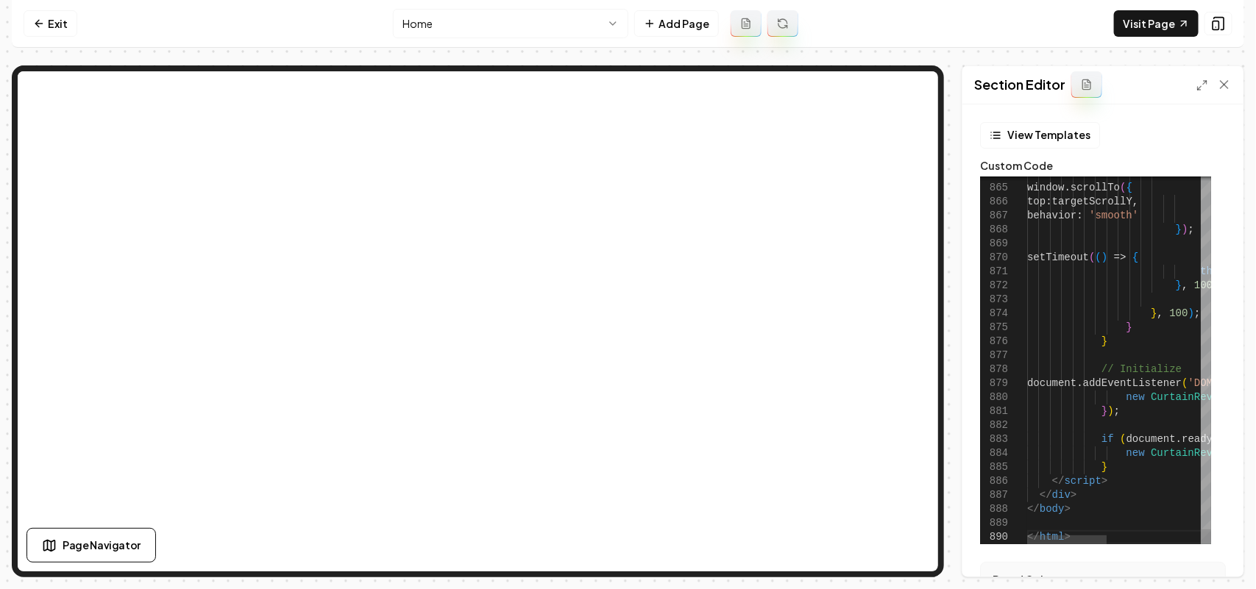
type textarea "**********"
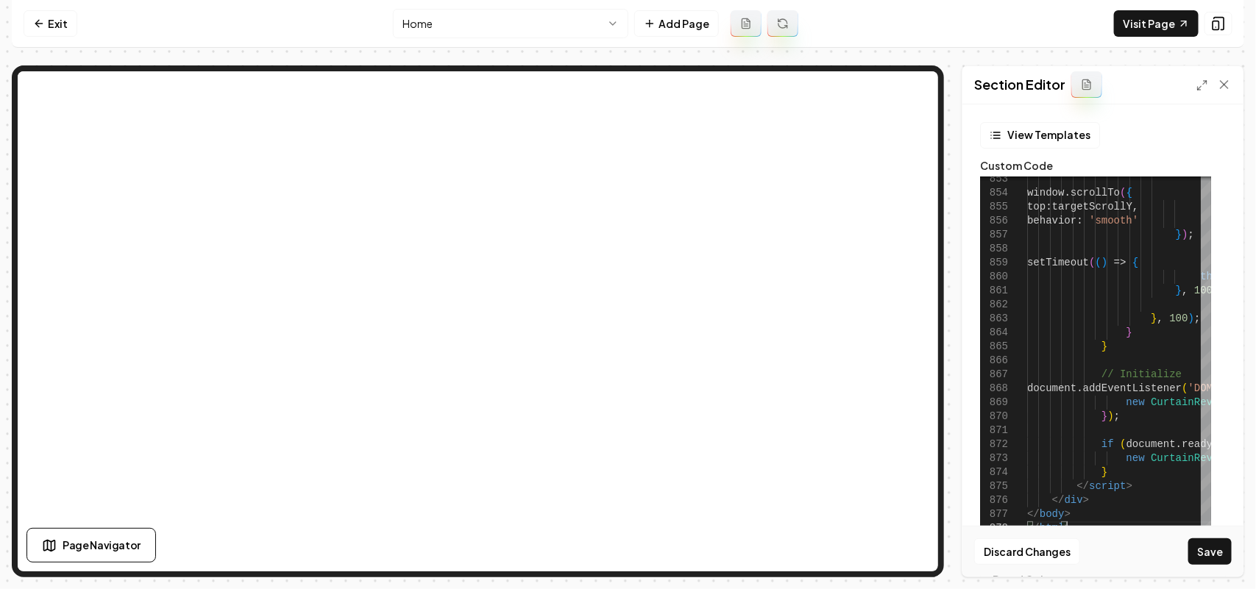
scroll to position [0, 0]
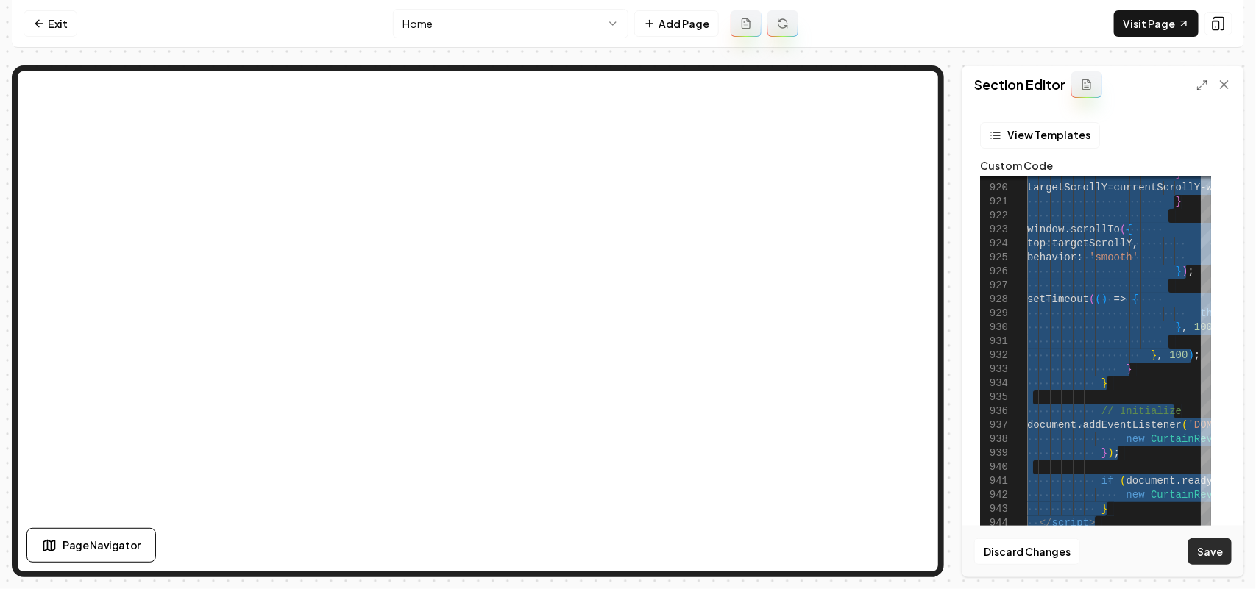
click at [1210, 561] on button "Save" at bounding box center [1209, 551] width 43 height 26
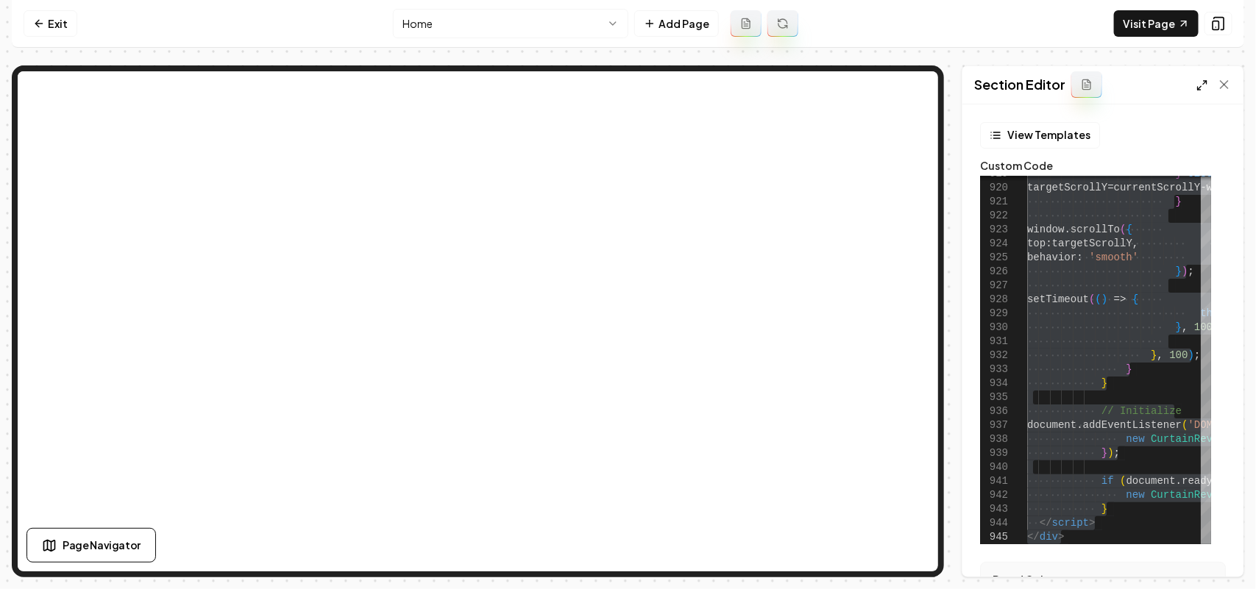
click at [1201, 82] on icon at bounding box center [1202, 85] width 12 height 12
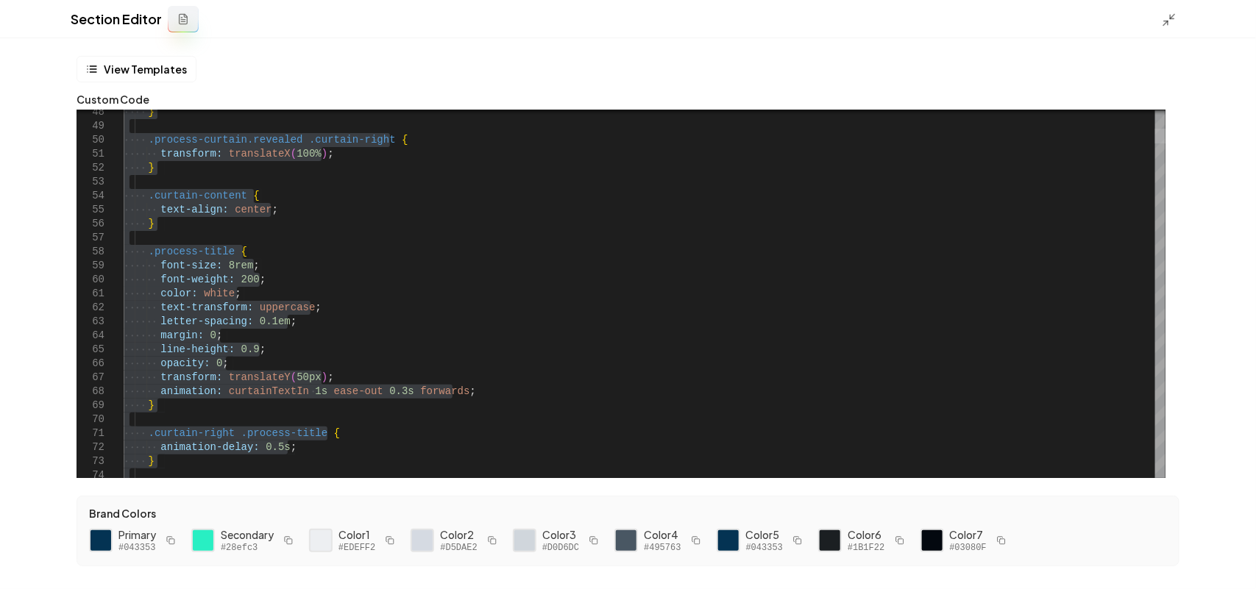
click at [1165, 136] on div at bounding box center [1160, 294] width 10 height 368
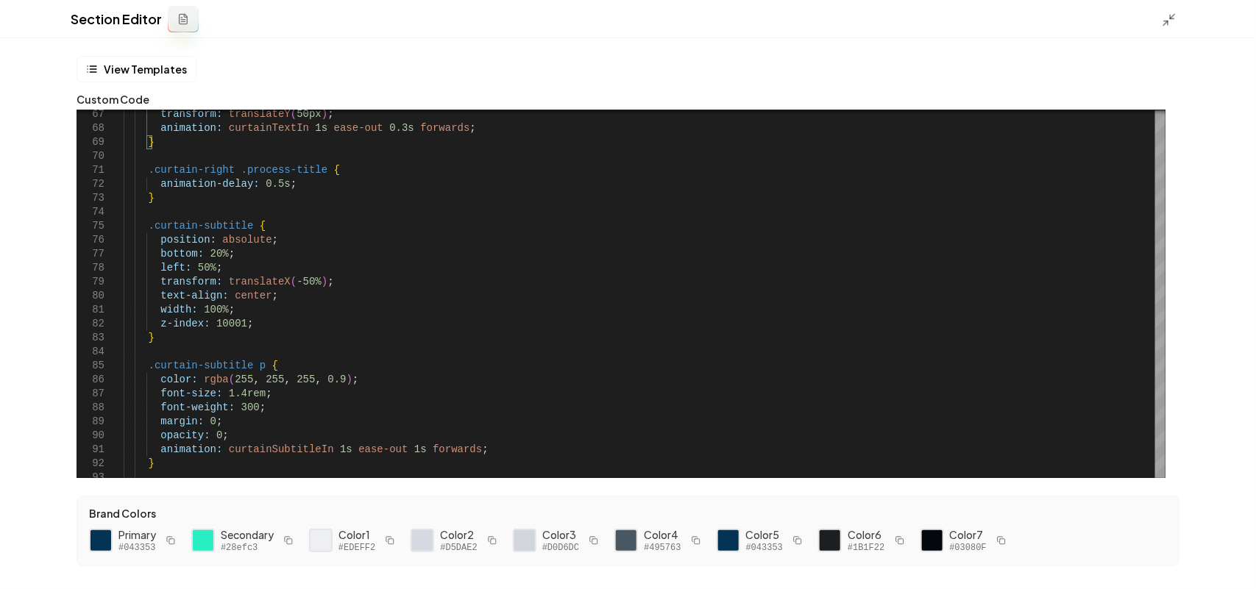
click at [1170, 11] on div at bounding box center [1174, 19] width 24 height 16
click at [1168, 17] on icon at bounding box center [1169, 20] width 15 height 15
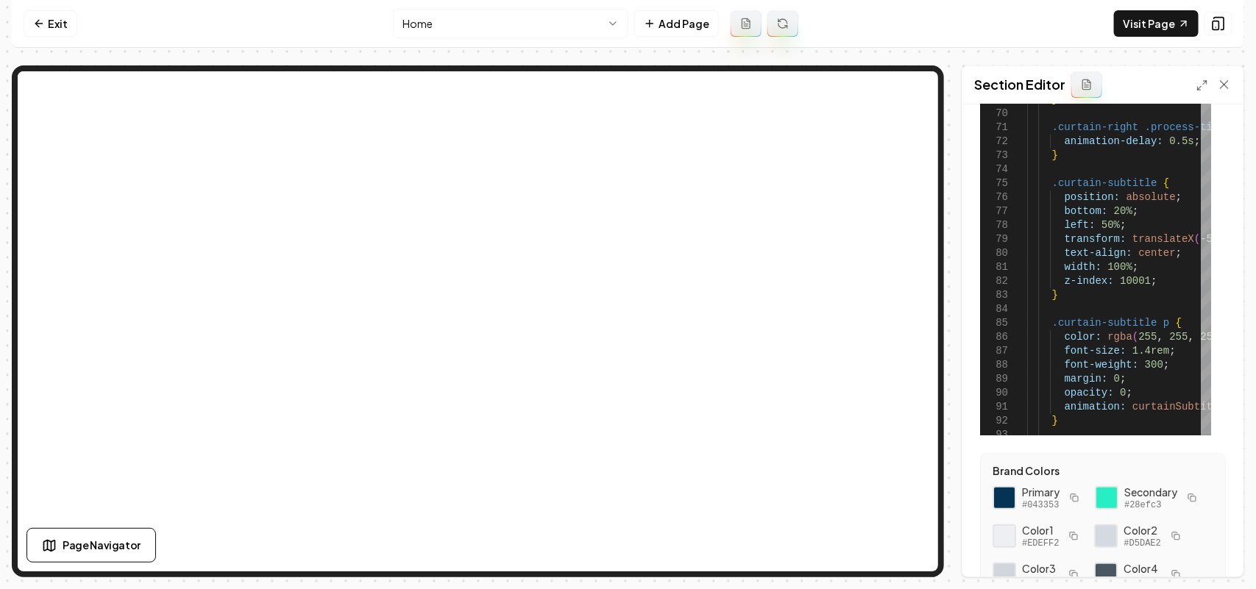
scroll to position [262, 0]
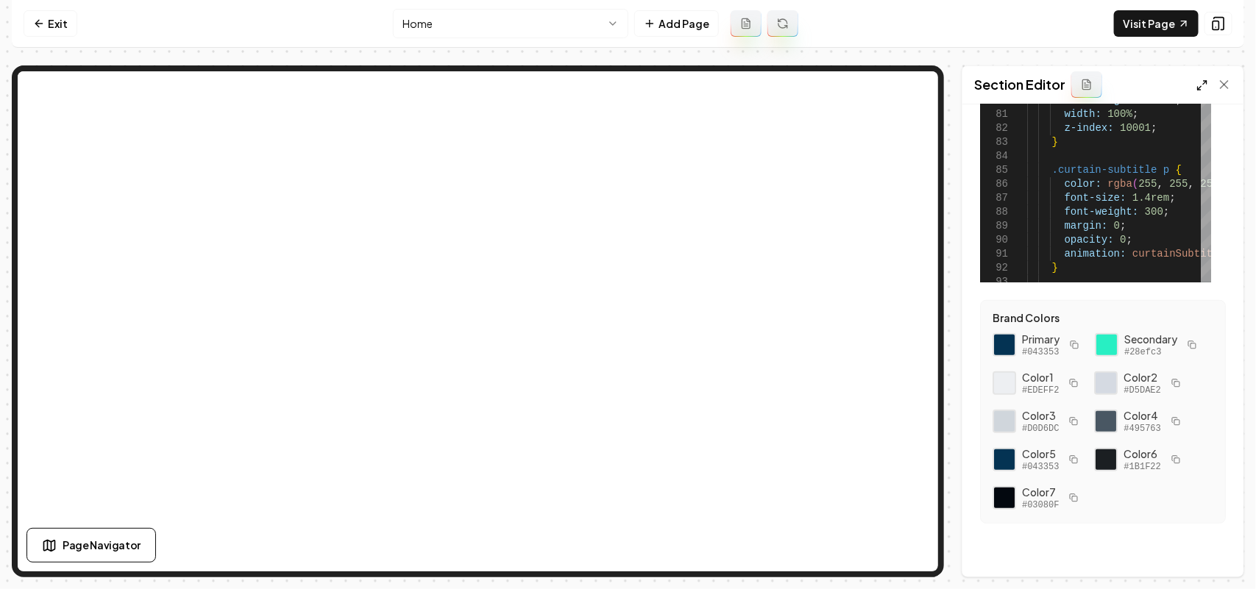
click at [1198, 86] on icon at bounding box center [1202, 85] width 12 height 12
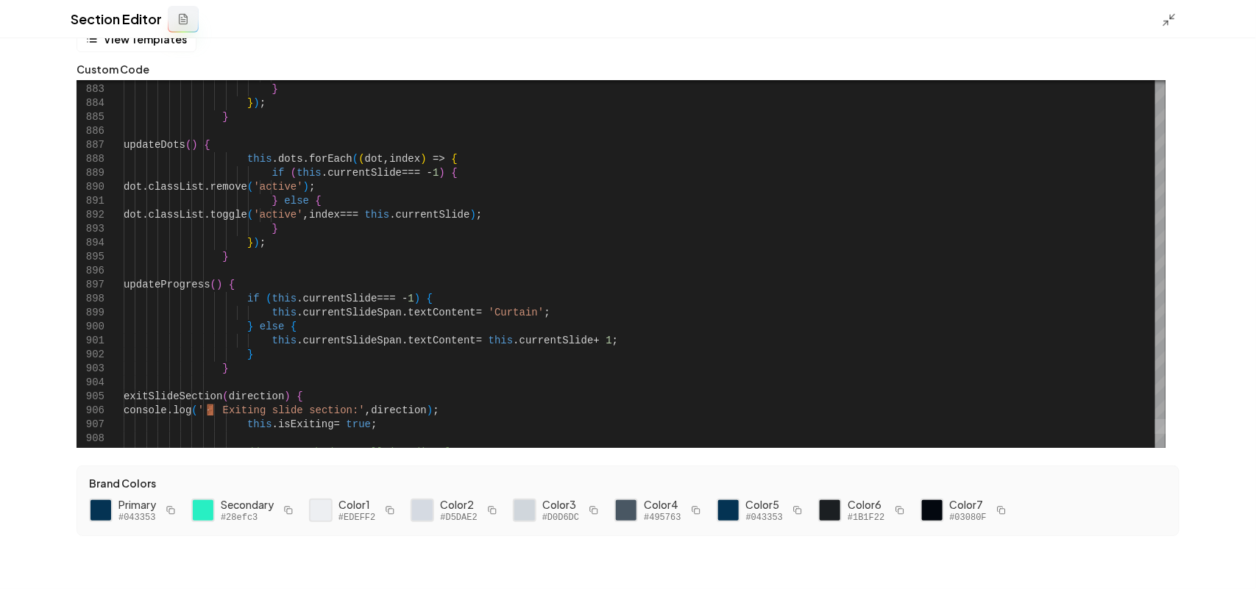
click at [1156, 434] on div at bounding box center [1160, 426] width 10 height 15
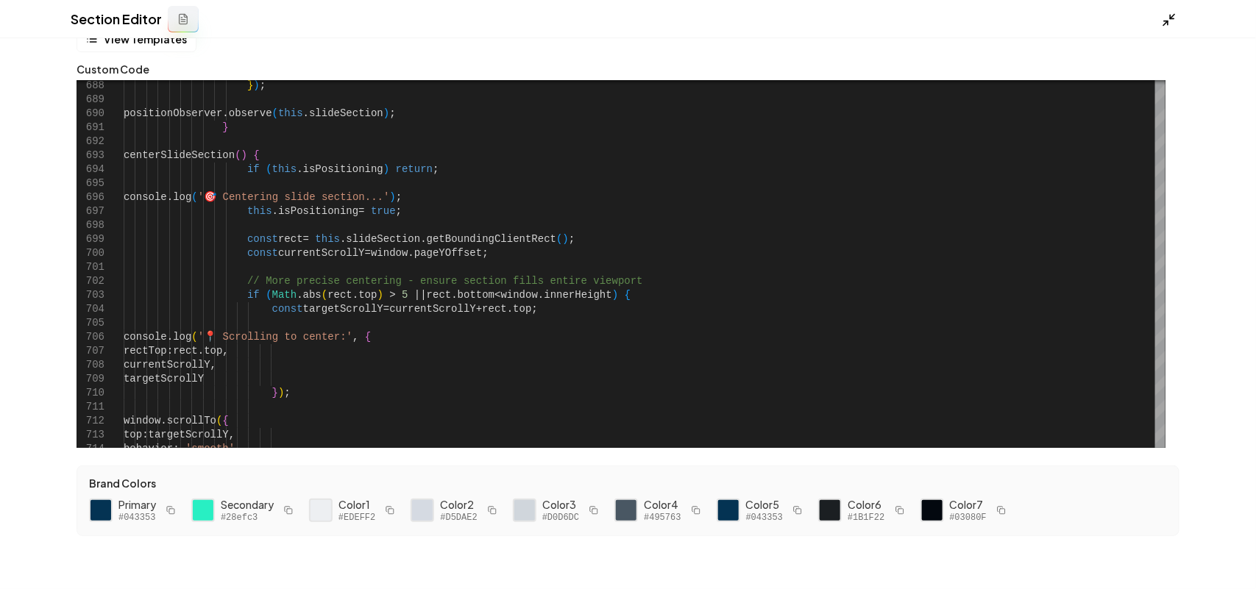
click at [1170, 20] on icon at bounding box center [1169, 20] width 15 height 15
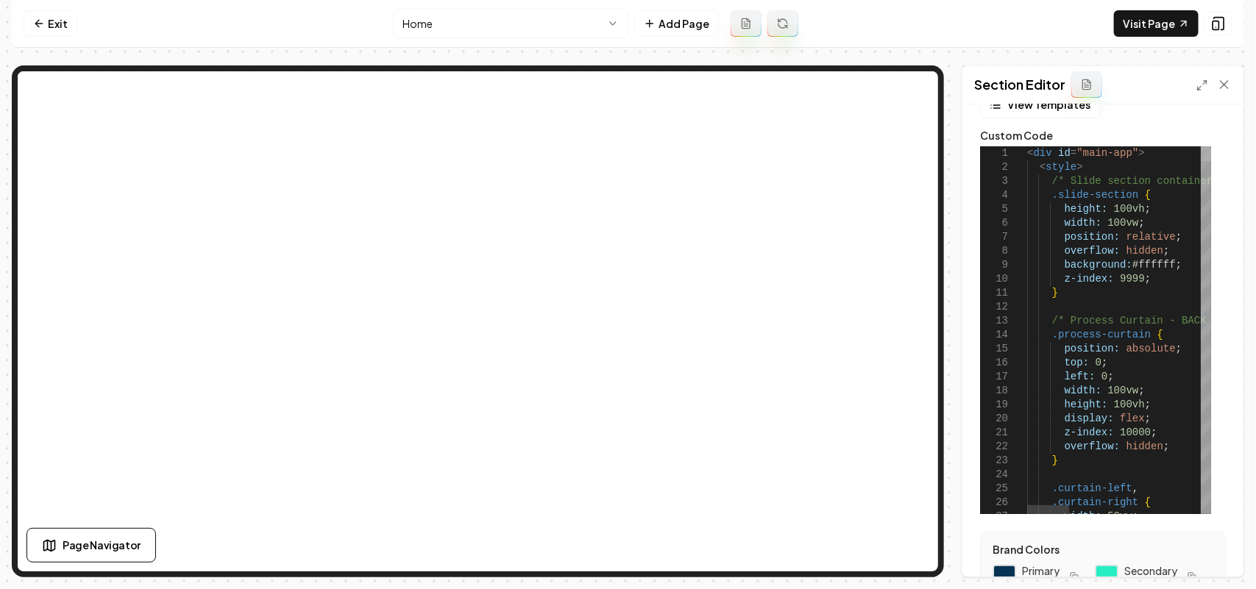
click at [1211, 146] on div at bounding box center [1206, 153] width 10 height 15
click at [1194, 90] on div "Section Editor" at bounding box center [1102, 85] width 281 height 38
click at [1209, 82] on div at bounding box center [1213, 84] width 35 height 15
click at [1205, 85] on icon at bounding box center [1202, 85] width 12 height 12
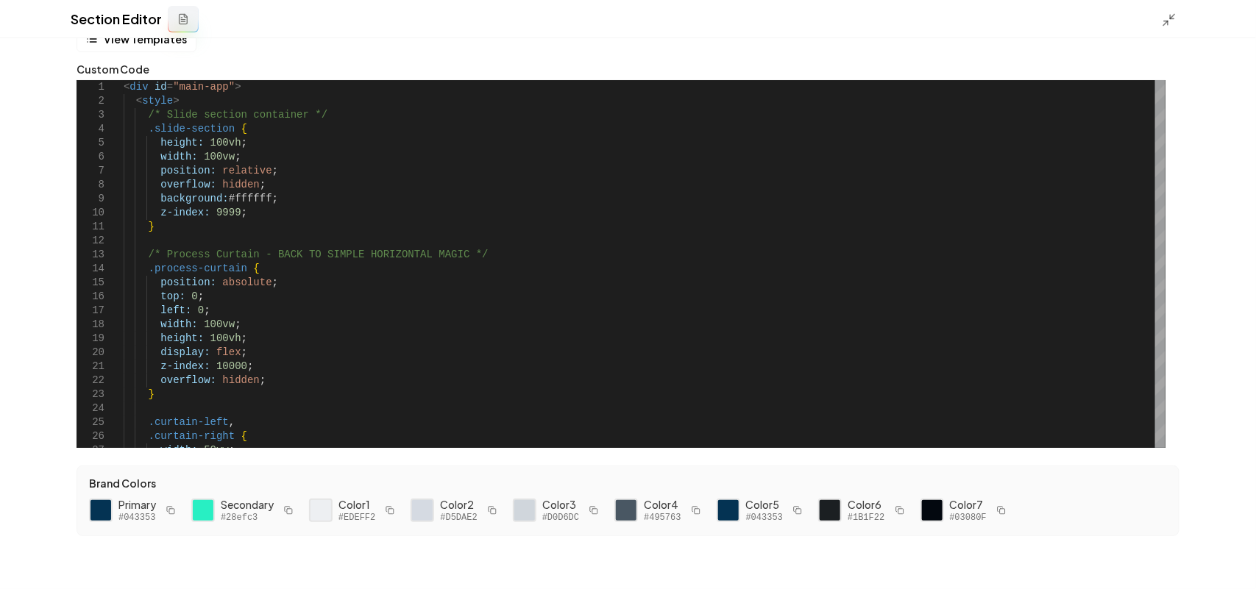
click at [1171, 7] on div "Section Editor" at bounding box center [628, 19] width 1256 height 38
click at [1173, 9] on div "Section Editor" at bounding box center [628, 19] width 1256 height 38
click at [1172, 11] on div at bounding box center [1174, 19] width 24 height 16
click at [1168, 17] on icon at bounding box center [1169, 20] width 15 height 15
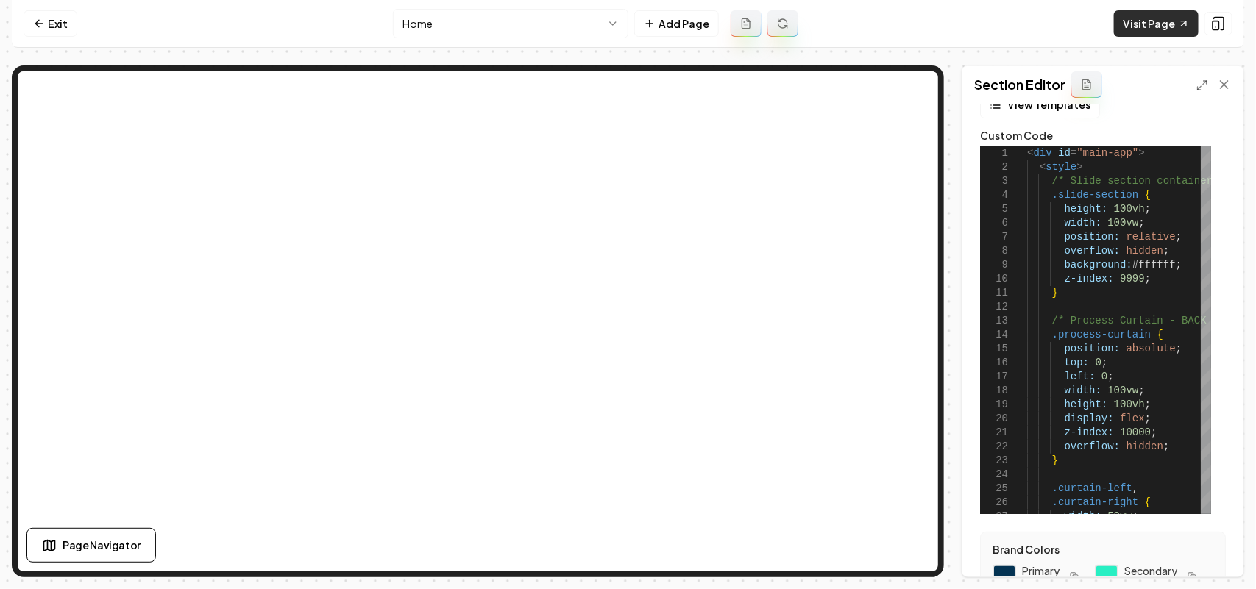
click at [1156, 30] on link "Visit Page" at bounding box center [1156, 23] width 85 height 26
click at [1199, 86] on icon at bounding box center [1202, 85] width 12 height 12
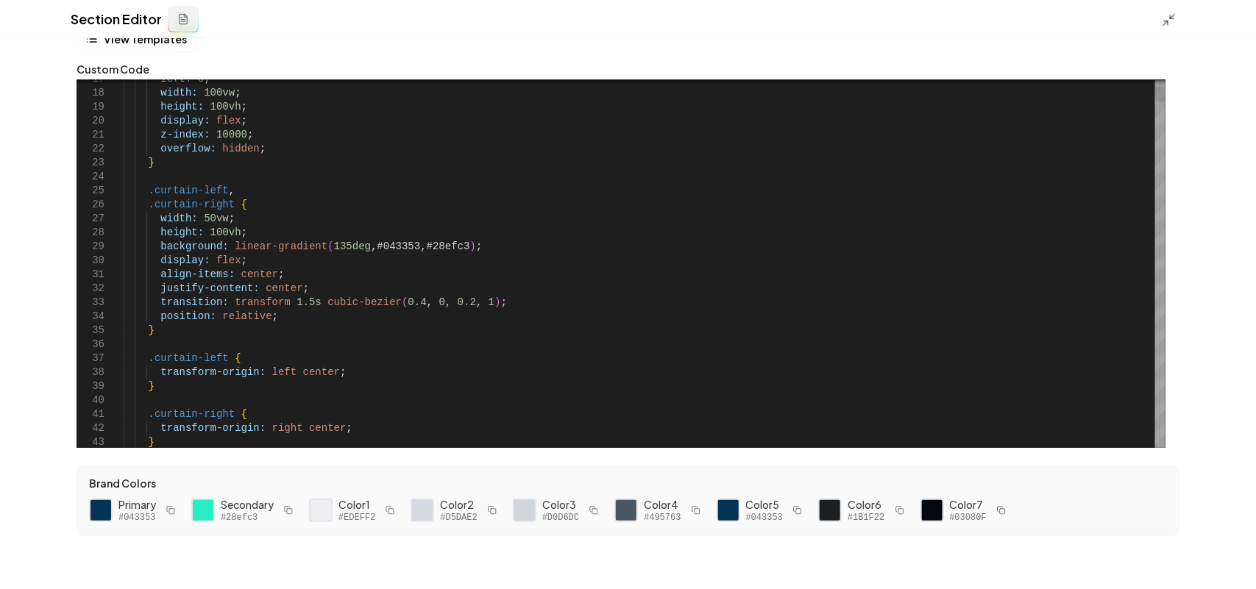
scroll to position [0, 112]
drag, startPoint x: 302, startPoint y: 298, endPoint x: 281, endPoint y: 299, distance: 20.7
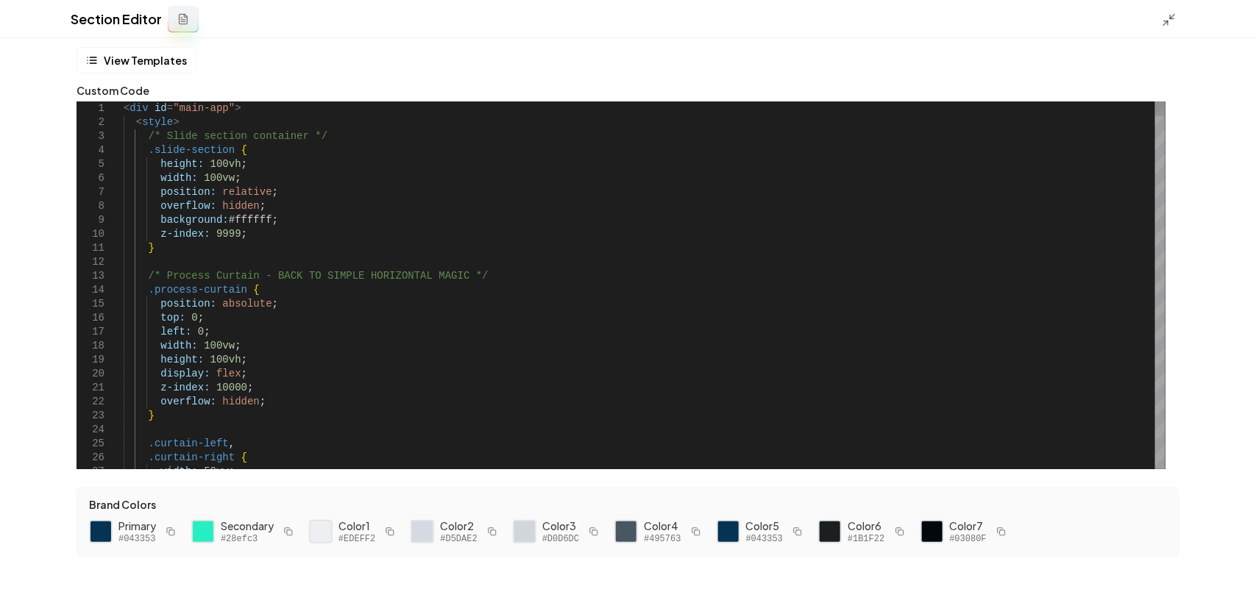
scroll to position [0, 0]
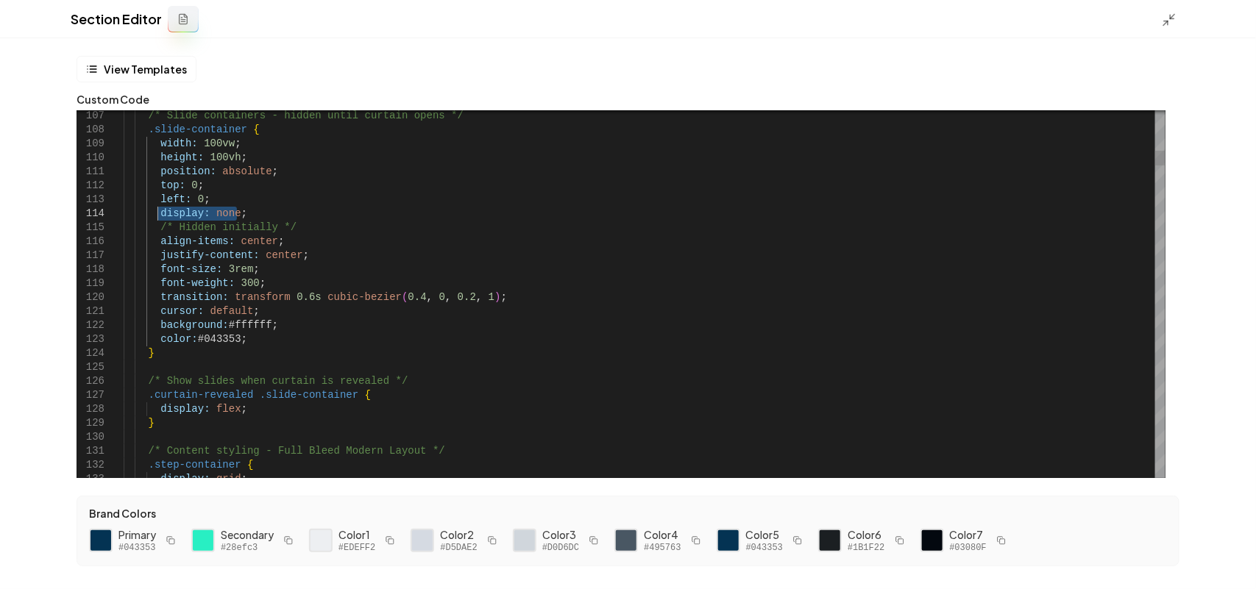
drag, startPoint x: 254, startPoint y: 213, endPoint x: 160, endPoint y: 213, distance: 94.2
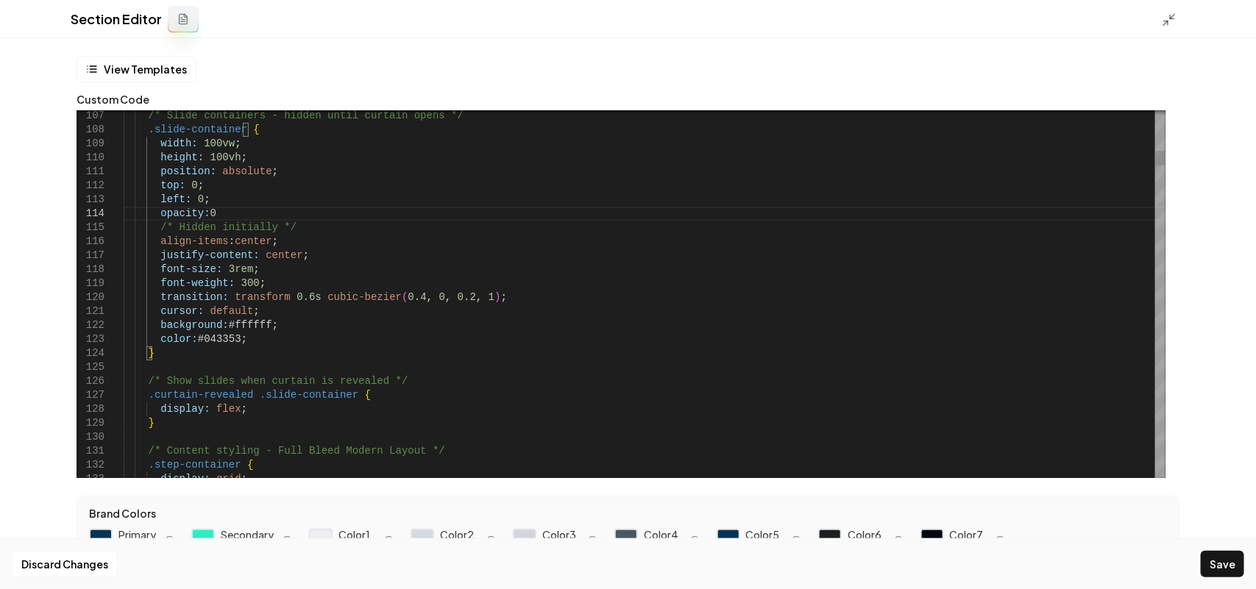
scroll to position [42, 89]
drag, startPoint x: 434, startPoint y: 296, endPoint x: 278, endPoint y: 302, distance: 156.0
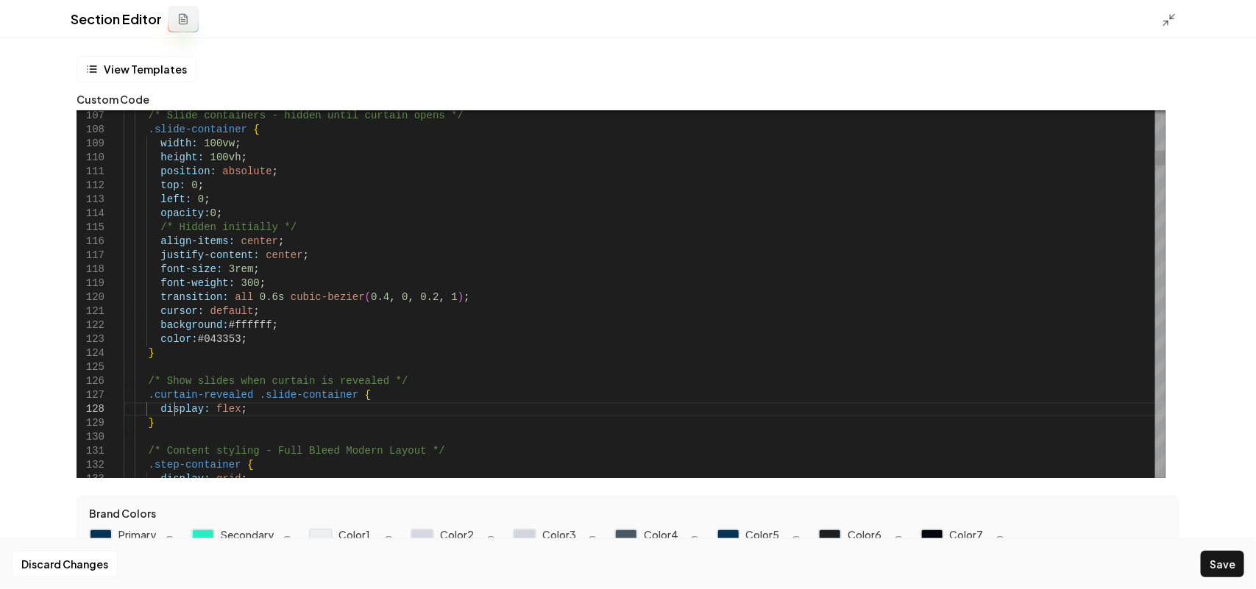
click at [1215, 552] on button "Save" at bounding box center [1222, 564] width 43 height 26
click at [1168, 20] on icon at bounding box center [1169, 20] width 15 height 15
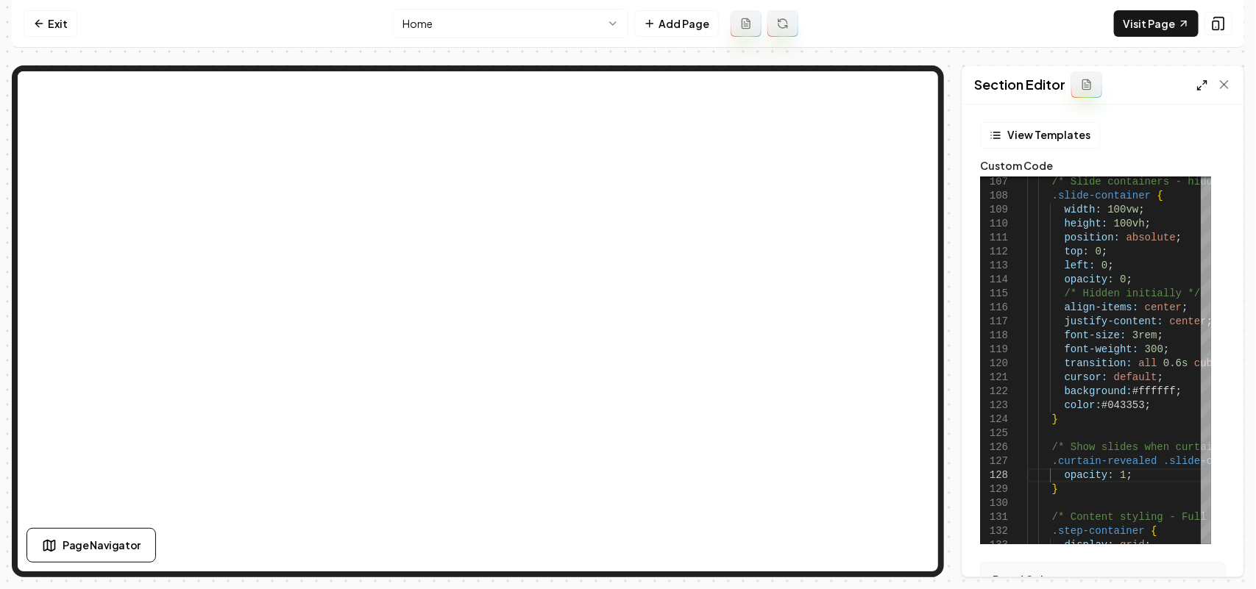
click at [1201, 87] on line at bounding box center [1200, 89] width 4 height 4
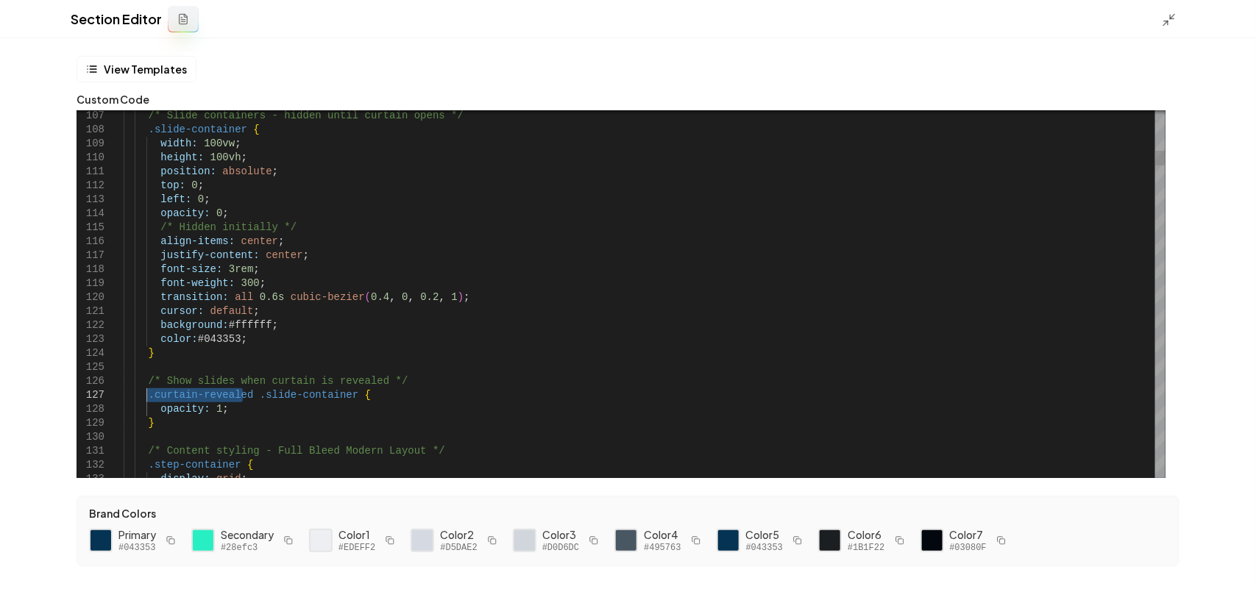
drag, startPoint x: 221, startPoint y: 392, endPoint x: 147, endPoint y: 394, distance: 73.6
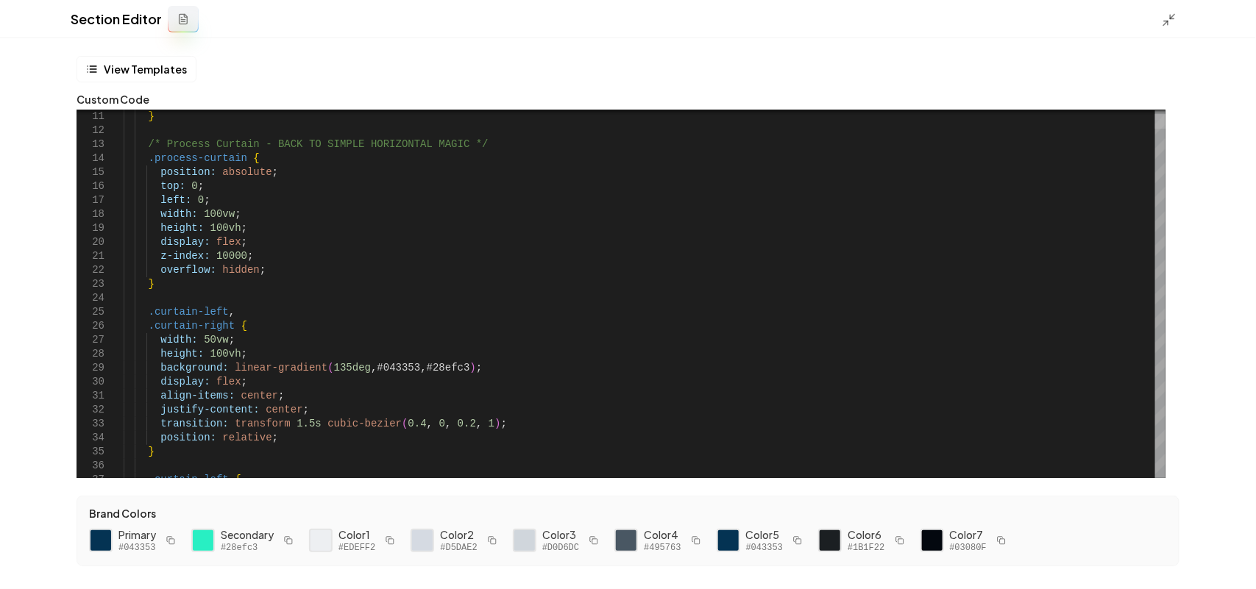
click at [1156, 121] on div at bounding box center [1160, 121] width 10 height 15
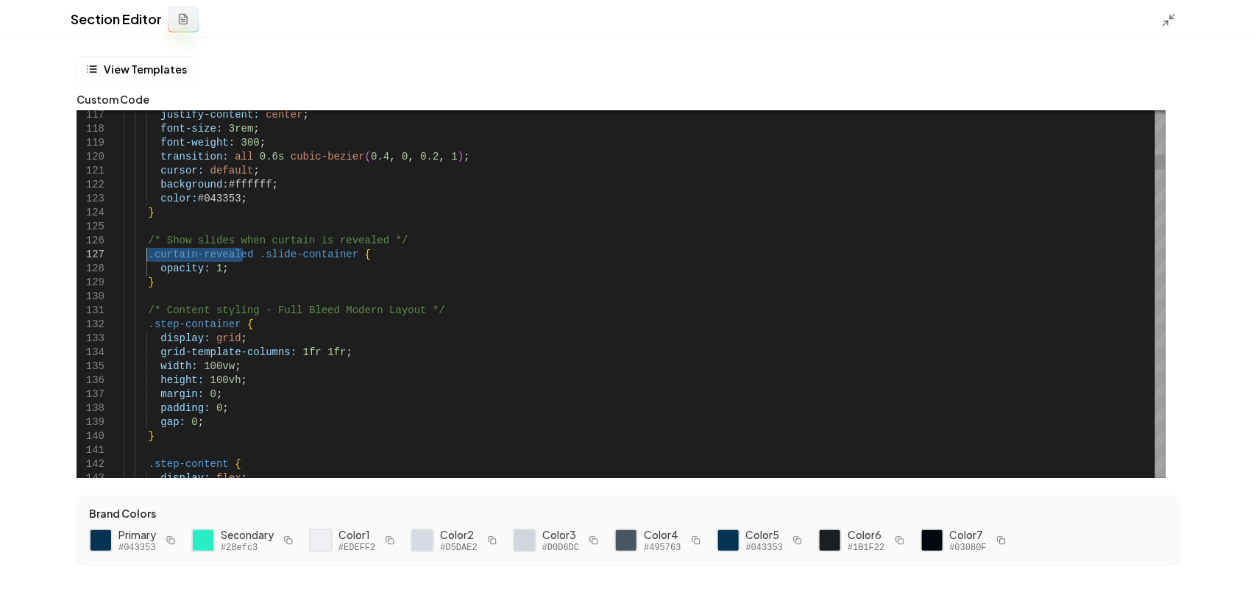
drag, startPoint x: 239, startPoint y: 256, endPoint x: 152, endPoint y: 261, distance: 87.7
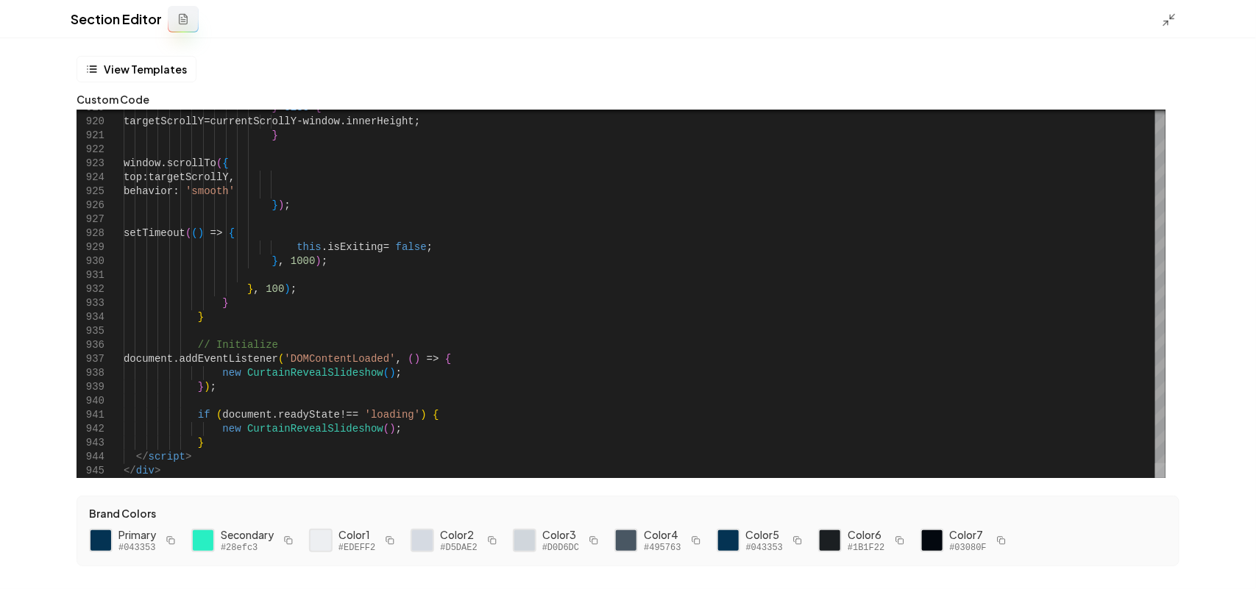
click at [1155, 478] on div at bounding box center [1160, 294] width 10 height 368
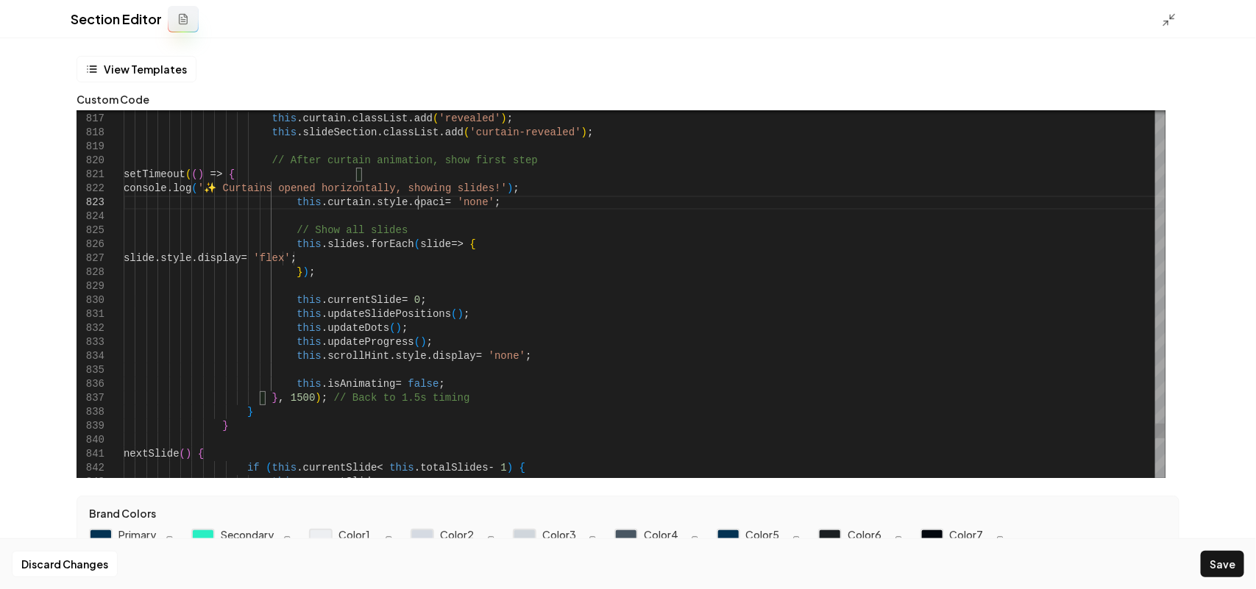
scroll to position [40, 304]
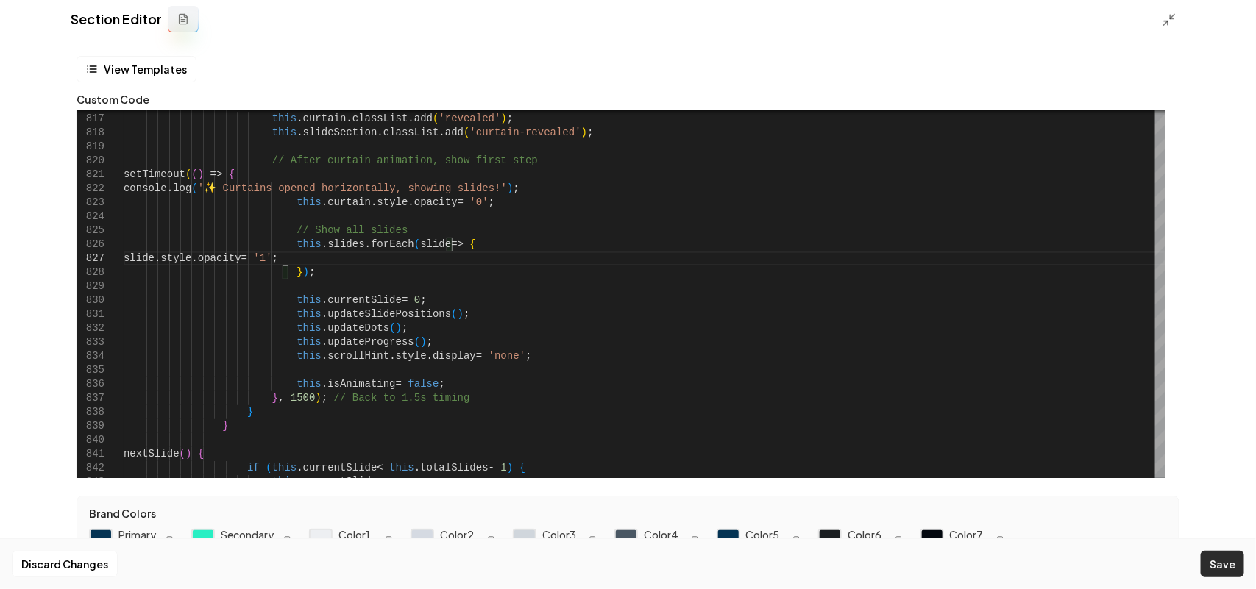
click at [1215, 567] on button "Save" at bounding box center [1222, 564] width 43 height 26
click at [1170, 15] on polyline at bounding box center [1172, 17] width 4 height 4
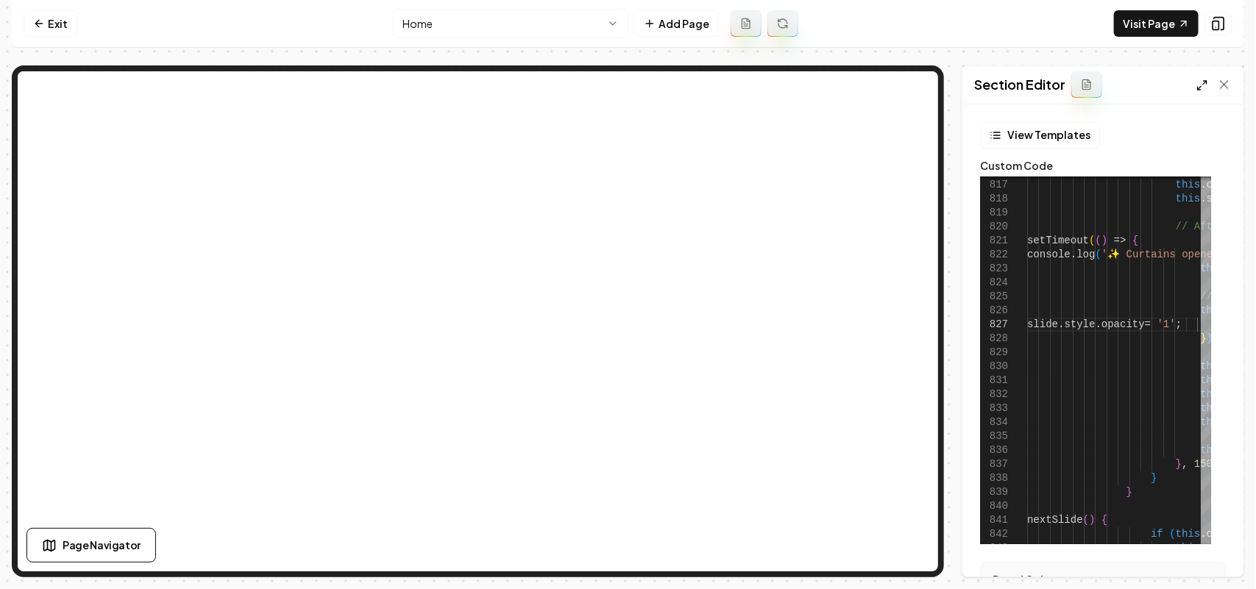
click at [1198, 83] on icon at bounding box center [1202, 85] width 12 height 12
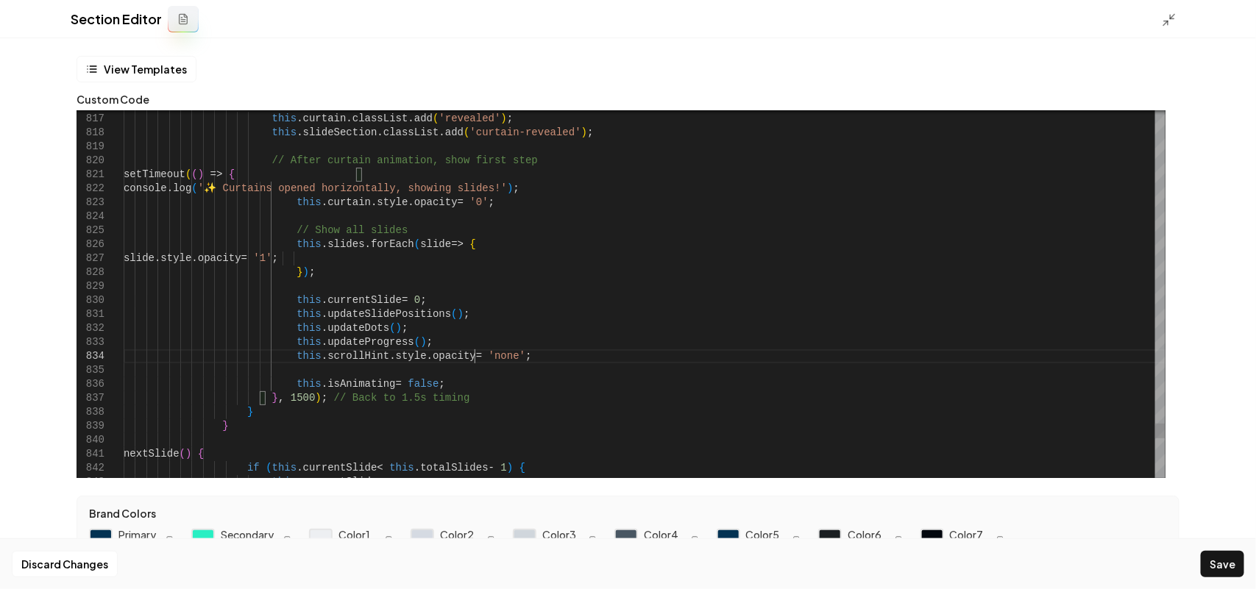
click at [1200, 553] on div "Discard Changes Save" at bounding box center [628, 563] width 1256 height 51
click at [1211, 556] on button "Save" at bounding box center [1222, 564] width 43 height 26
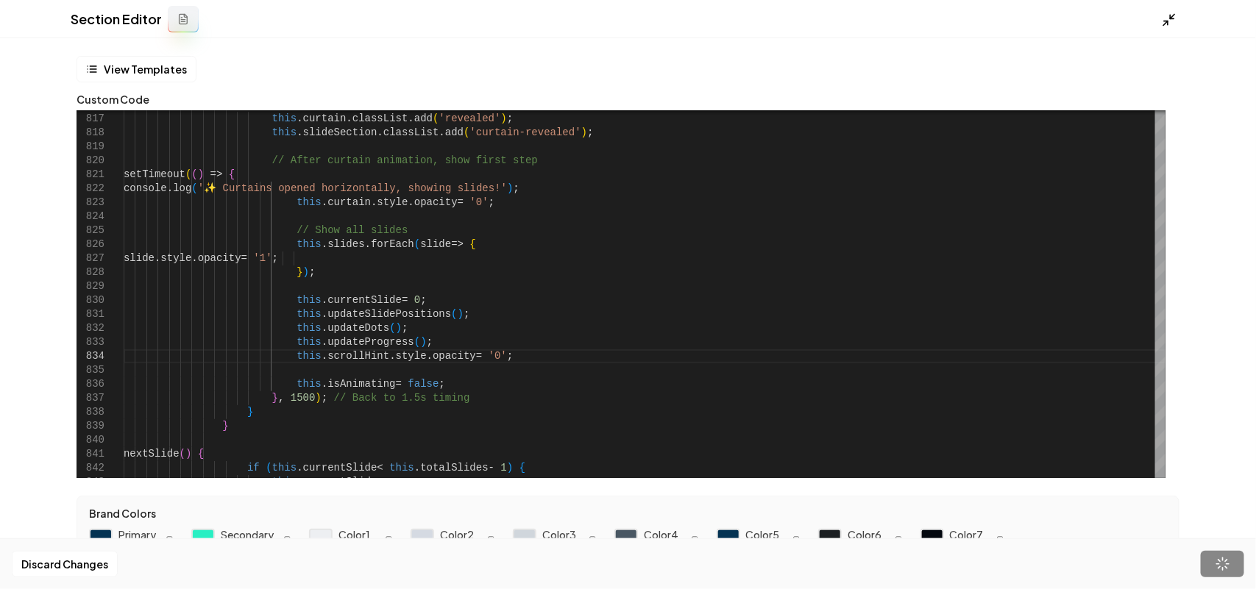
click at [1171, 18] on polyline at bounding box center [1172, 17] width 4 height 4
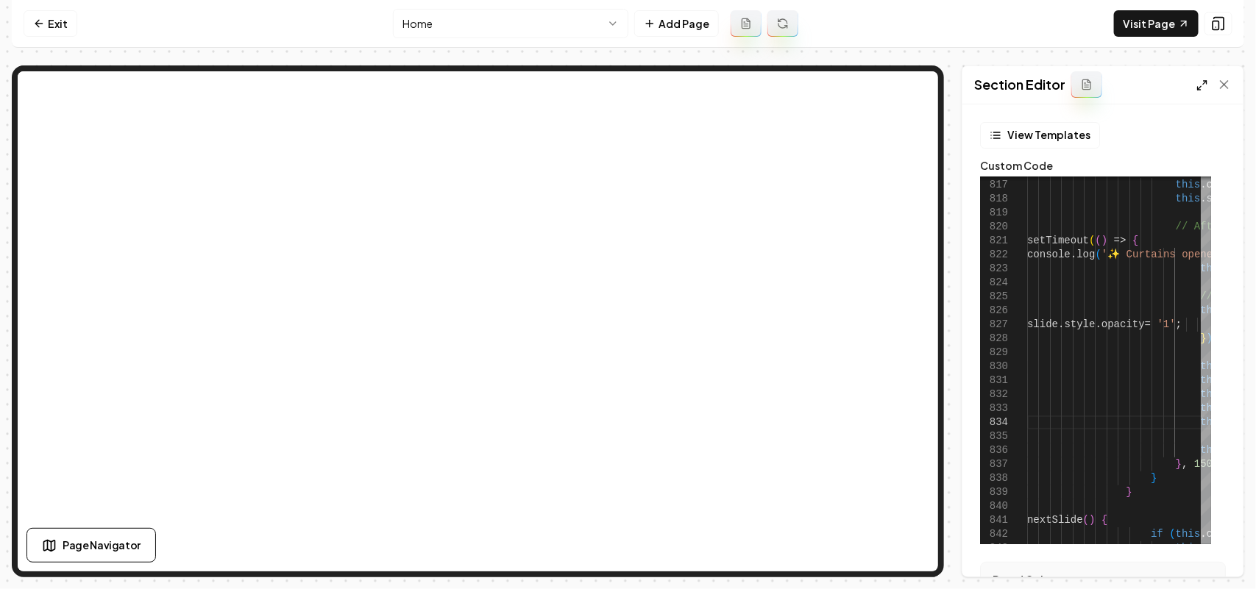
click at [1201, 88] on icon at bounding box center [1202, 85] width 12 height 12
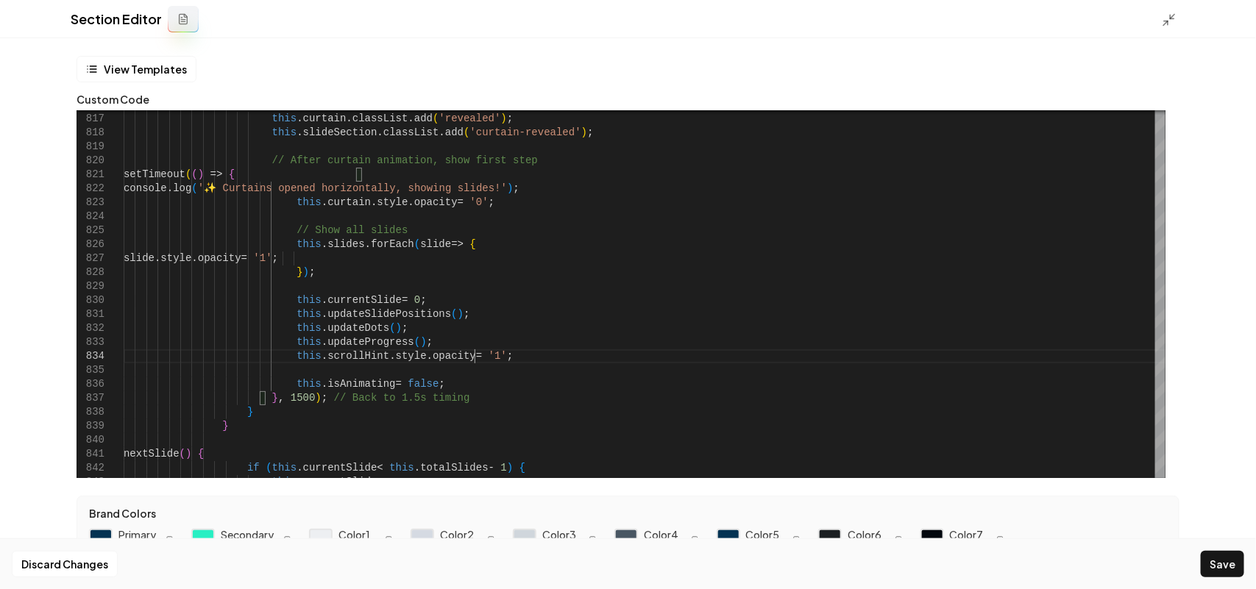
click at [1192, 566] on div "Discard Changes Save" at bounding box center [628, 563] width 1256 height 51
click at [1215, 565] on button "Save" at bounding box center [1222, 564] width 43 height 26
click at [1166, 21] on polyline at bounding box center [1166, 23] width 4 height 4
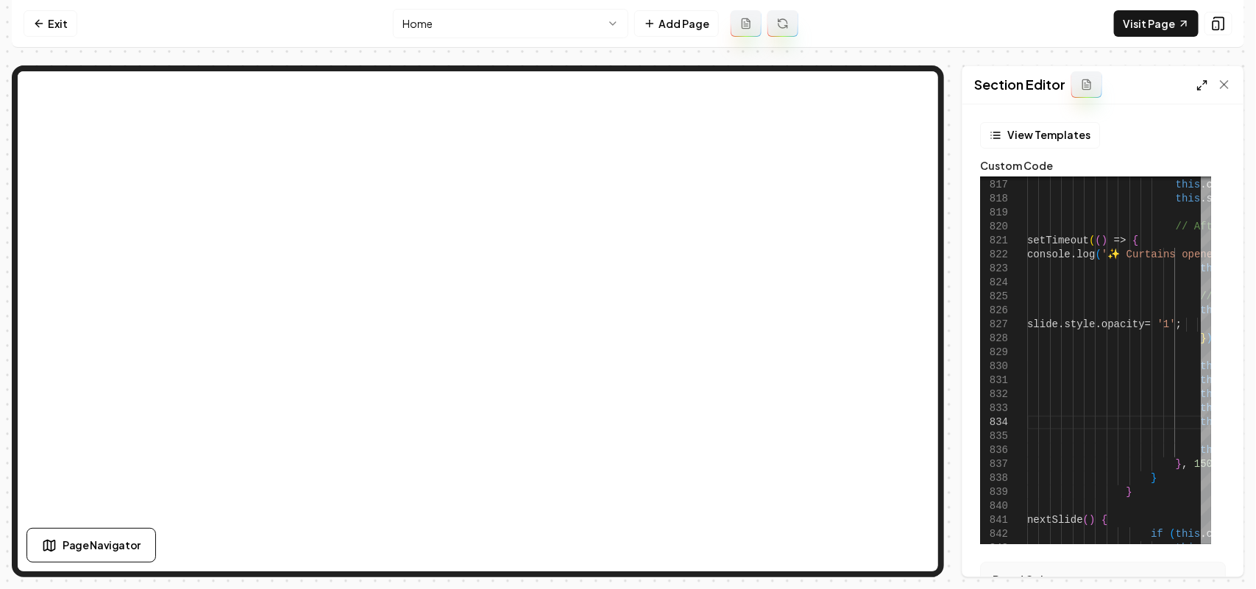
click at [1201, 85] on icon at bounding box center [1202, 85] width 12 height 12
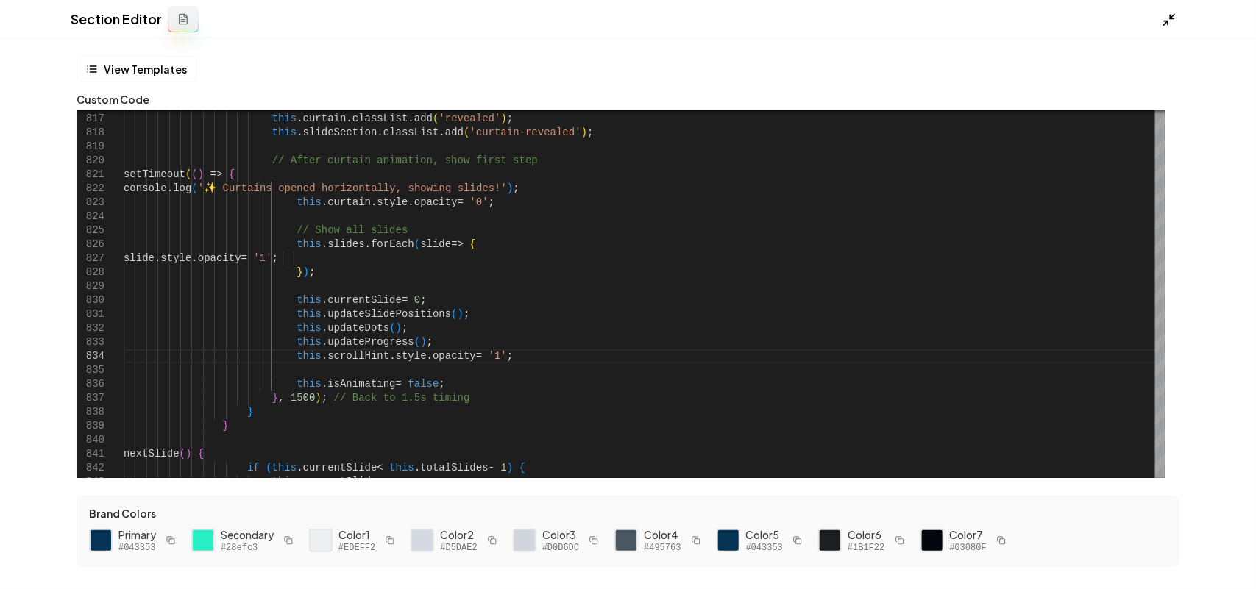
click at [1163, 15] on icon at bounding box center [1169, 20] width 15 height 15
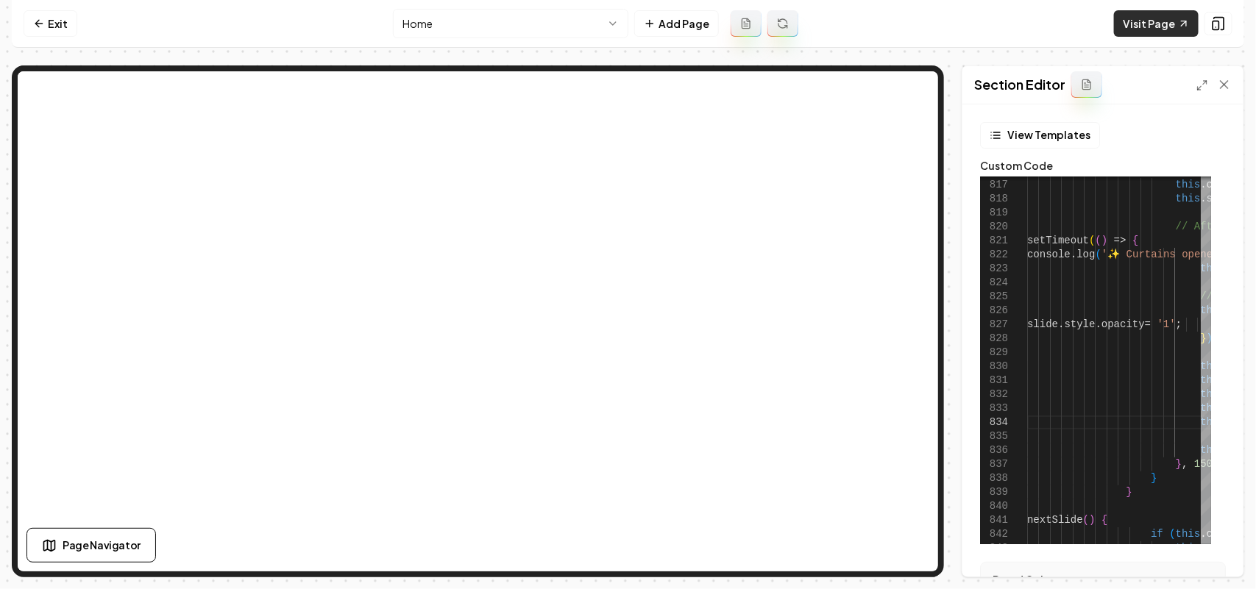
click at [1161, 23] on link "Visit Page" at bounding box center [1156, 23] width 85 height 26
click at [1204, 82] on polyline at bounding box center [1205, 82] width 3 height 3
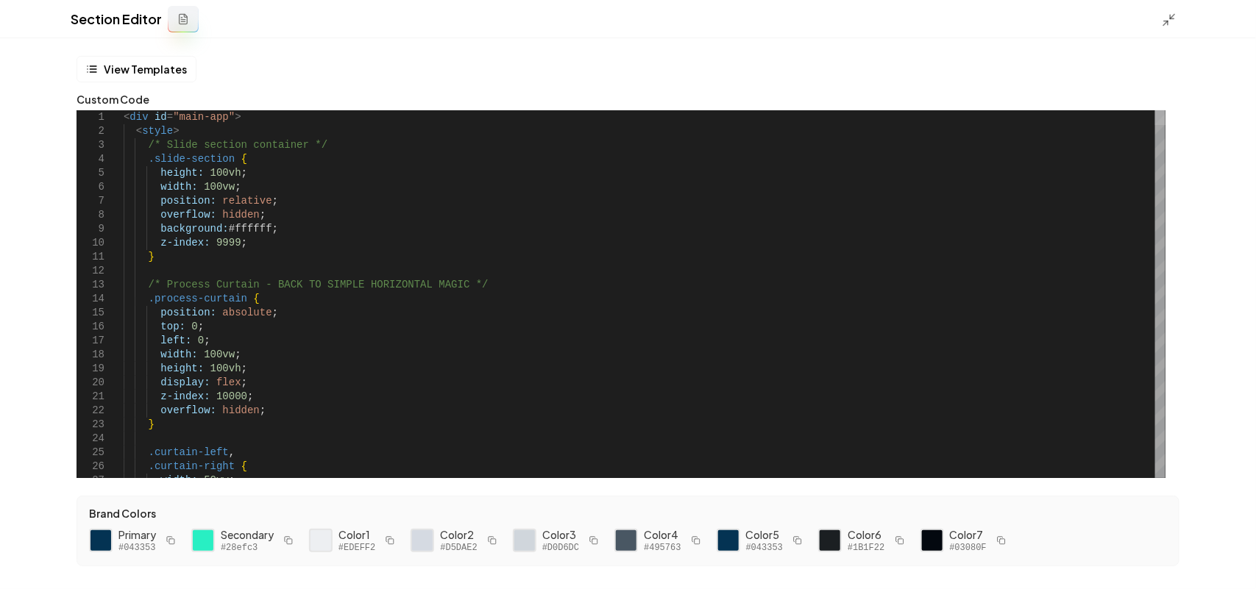
click at [1165, 110] on div at bounding box center [1160, 294] width 10 height 368
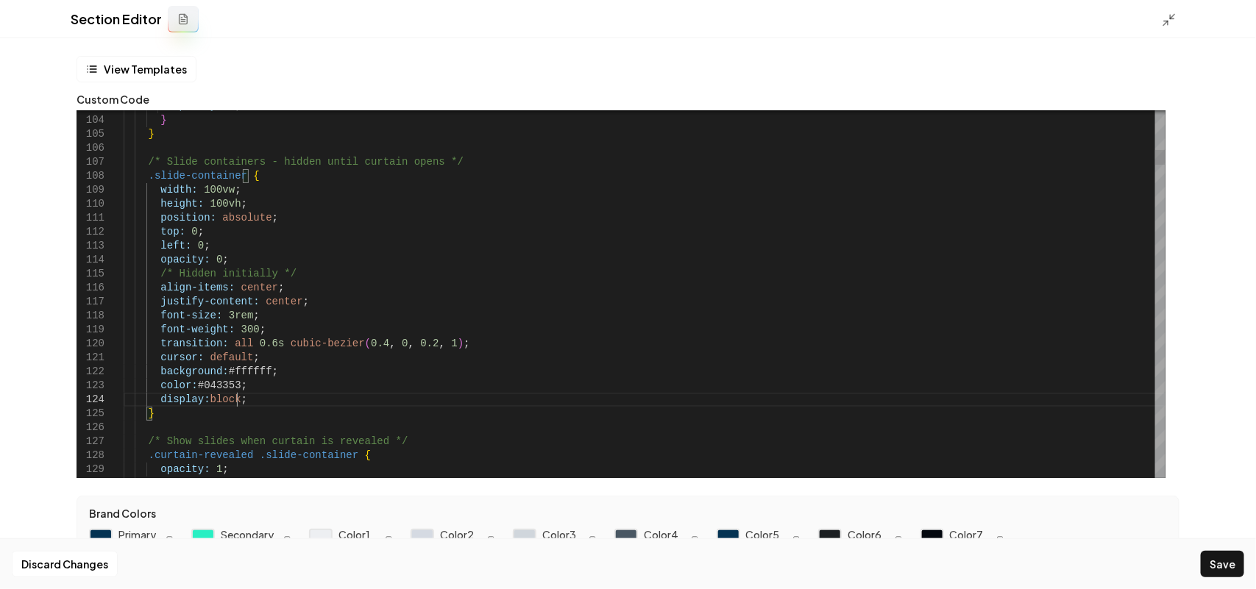
scroll to position [54, 112]
click at [1230, 559] on button "Save" at bounding box center [1222, 564] width 43 height 26
click at [1172, 15] on line at bounding box center [1172, 16] width 4 height 4
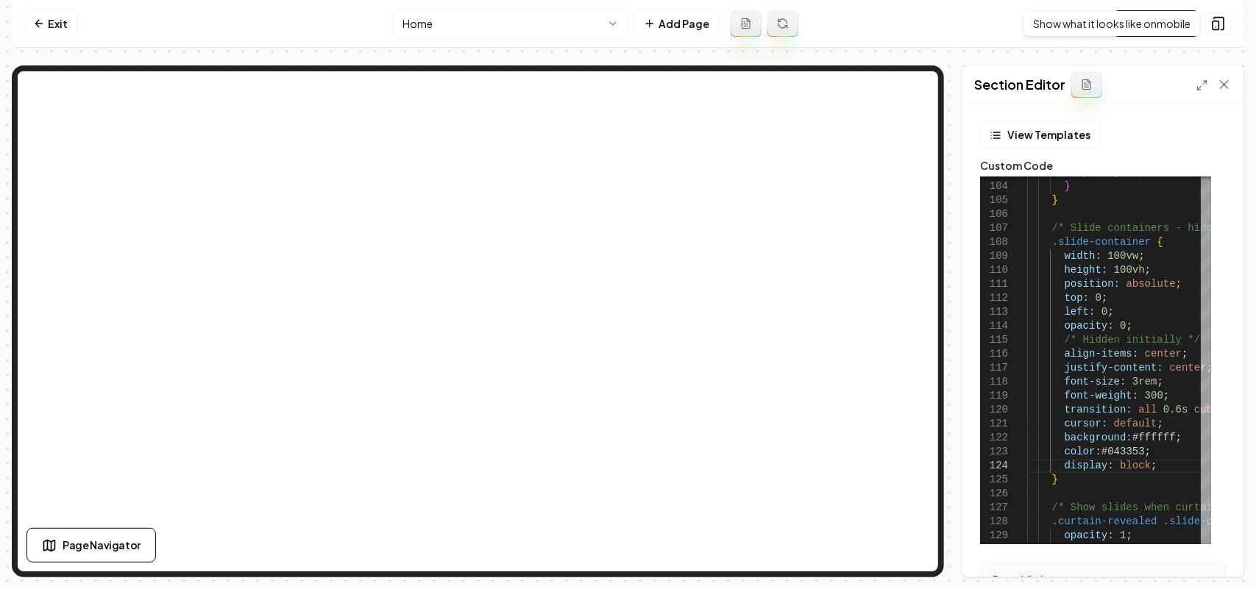
click at [1179, 24] on div "Show what it looks like on mobile Show what it looks like on mobile" at bounding box center [1111, 23] width 177 height 25
click at [1139, 37] on nav "Exit Home Add Page Visit Page" at bounding box center [628, 24] width 1232 height 48
click at [1137, 22] on link "Visit Page" at bounding box center [1156, 23] width 85 height 26
click at [1200, 83] on icon at bounding box center [1202, 85] width 12 height 12
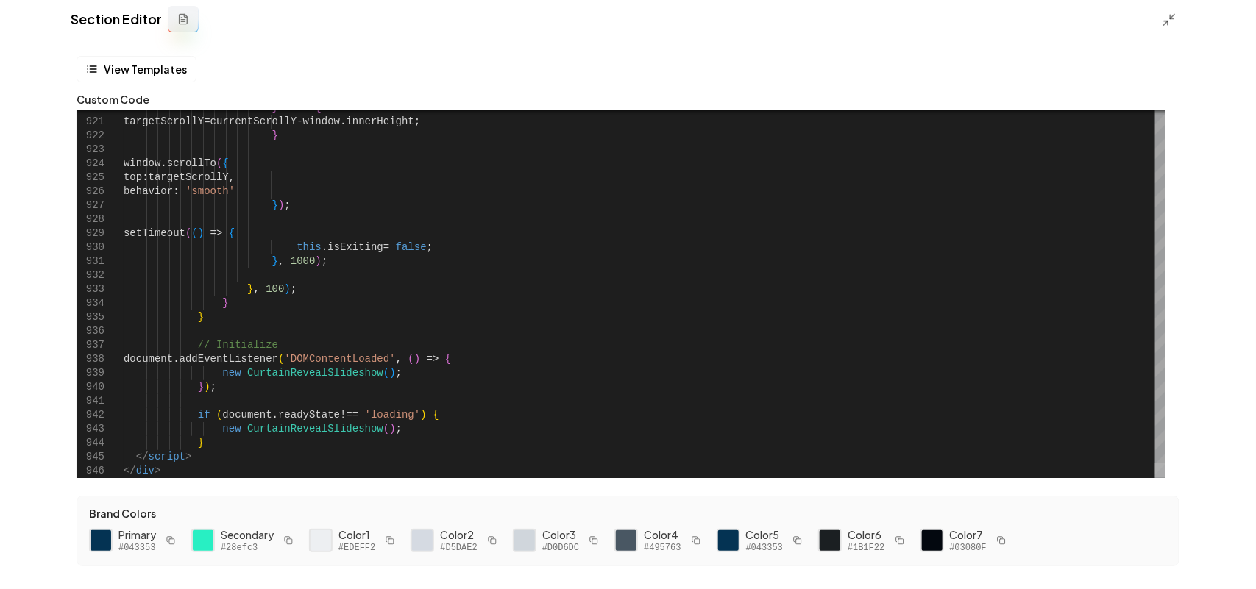
click at [1165, 478] on div at bounding box center [1160, 470] width 10 height 15
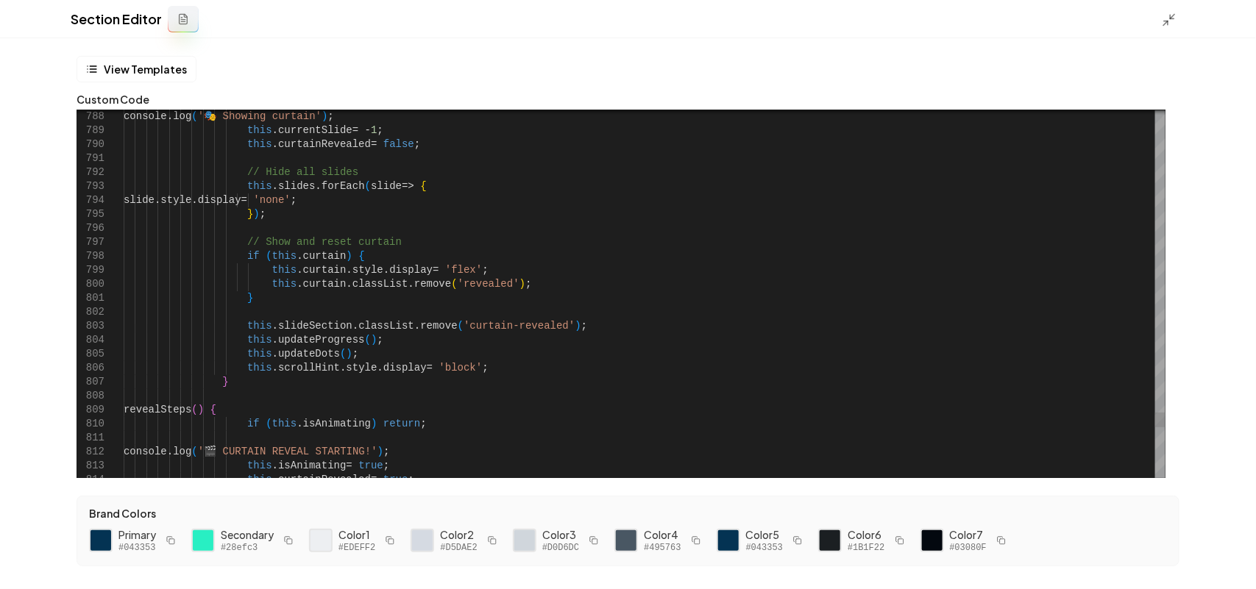
scroll to position [54, 0]
drag, startPoint x: 479, startPoint y: 369, endPoint x: 234, endPoint y: 364, distance: 245.0
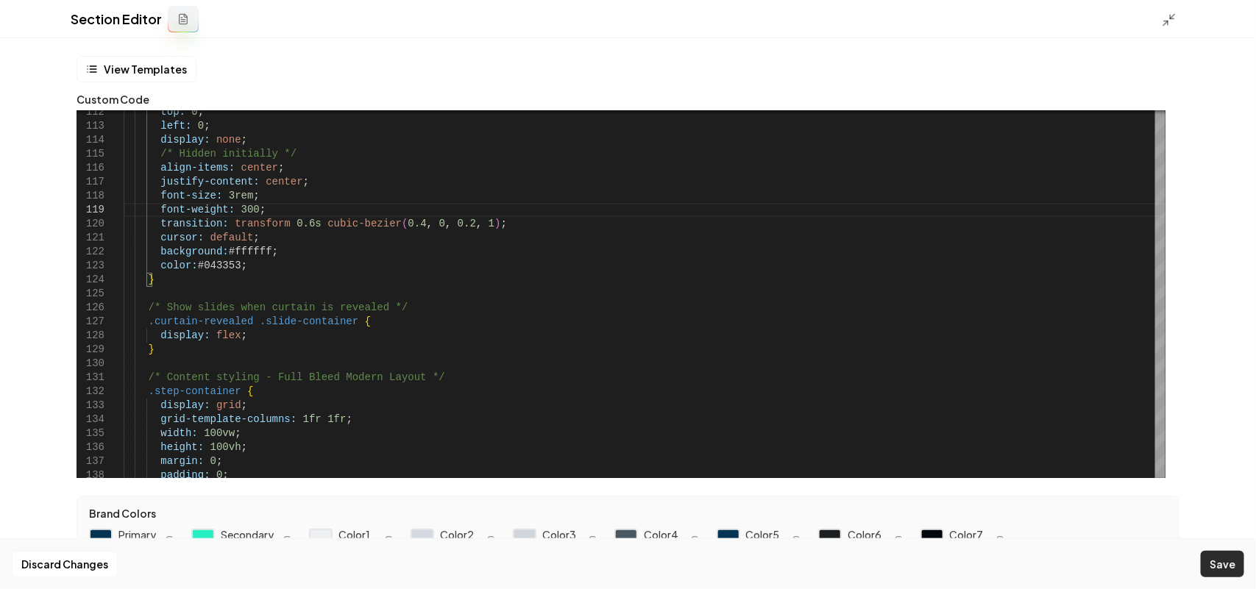
click at [1230, 565] on button "Save" at bounding box center [1222, 564] width 43 height 26
click at [1171, 18] on polyline at bounding box center [1172, 17] width 4 height 4
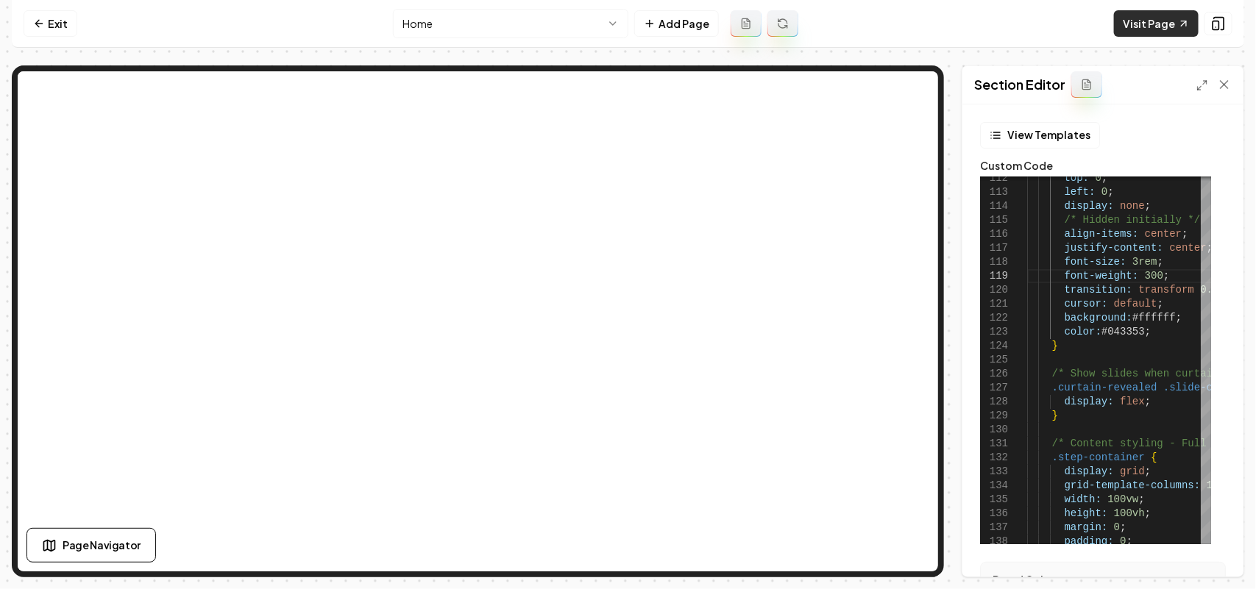
click at [1153, 24] on link "Visit Page" at bounding box center [1156, 23] width 85 height 26
click at [1203, 85] on icon at bounding box center [1202, 85] width 12 height 12
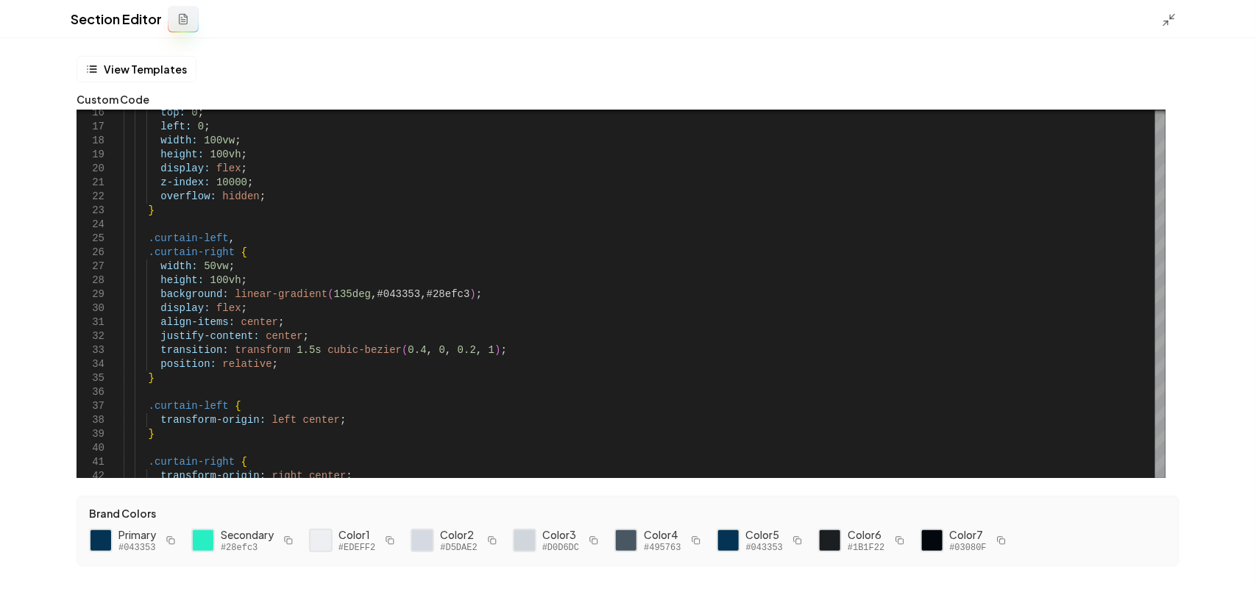
click at [289, 541] on icon "button" at bounding box center [288, 540] width 9 height 9
drag, startPoint x: 460, startPoint y: 295, endPoint x: 224, endPoint y: 291, distance: 235.4
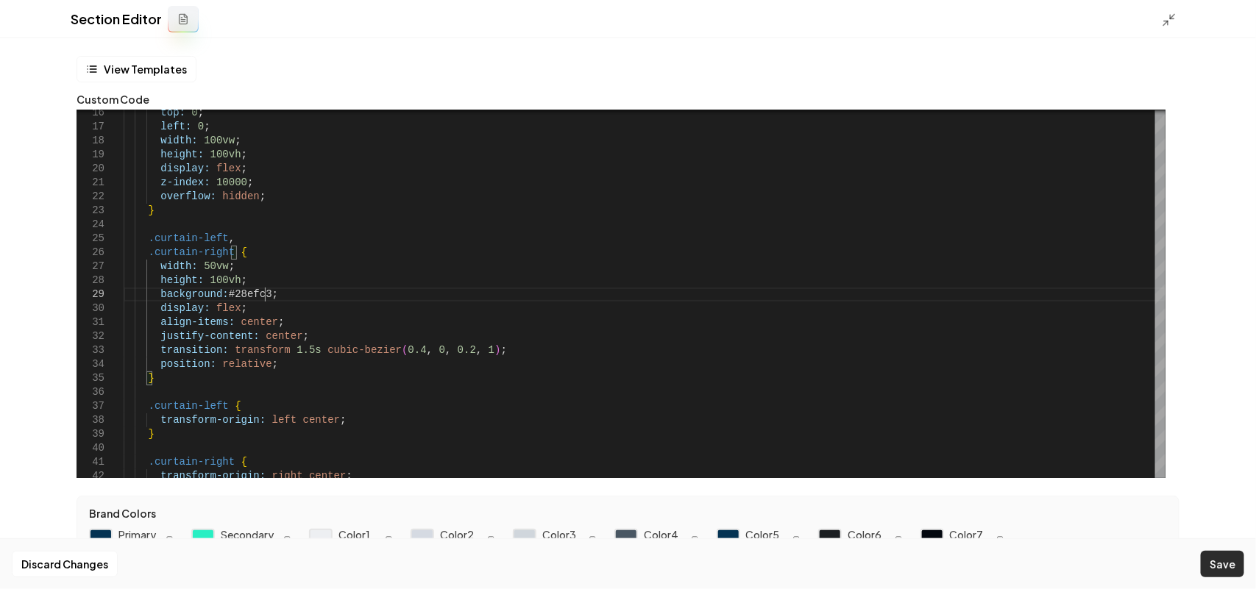
click at [1212, 568] on button "Save" at bounding box center [1222, 564] width 43 height 26
click at [1167, 15] on icon at bounding box center [1169, 20] width 15 height 15
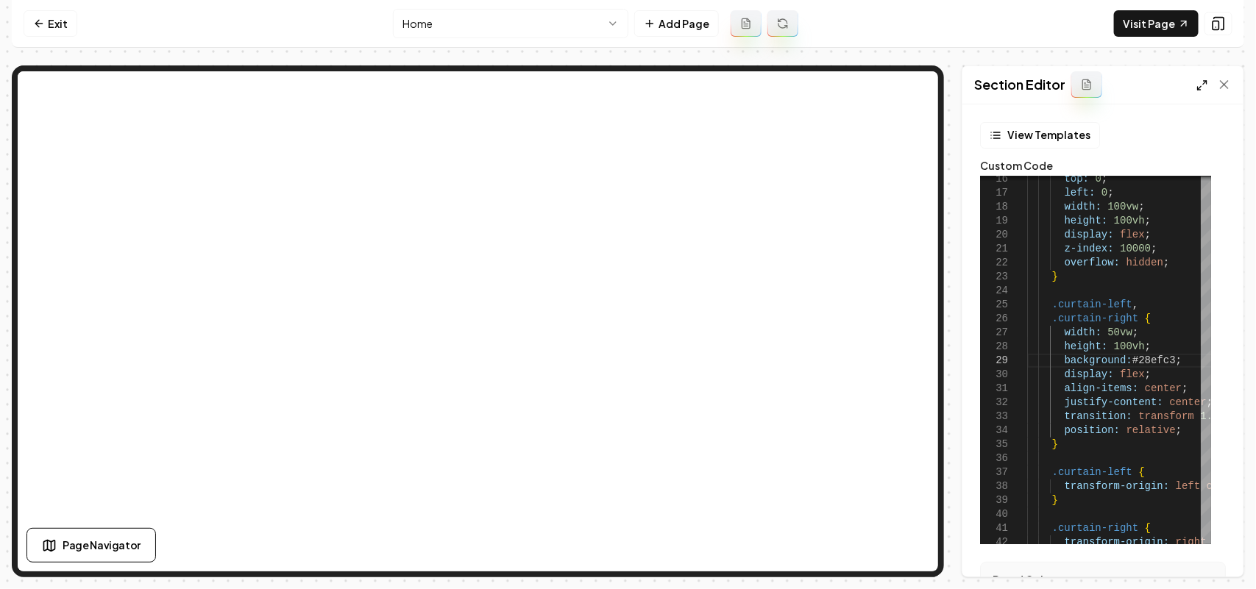
click at [1199, 87] on icon at bounding box center [1202, 85] width 12 height 12
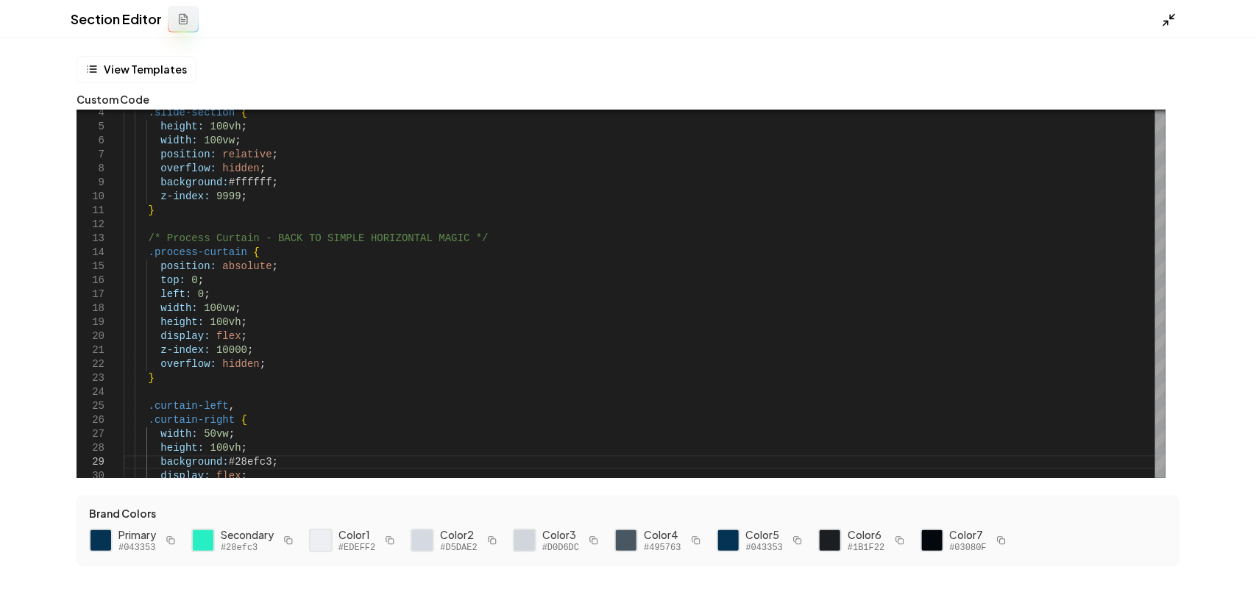
click at [1163, 19] on icon at bounding box center [1169, 20] width 15 height 15
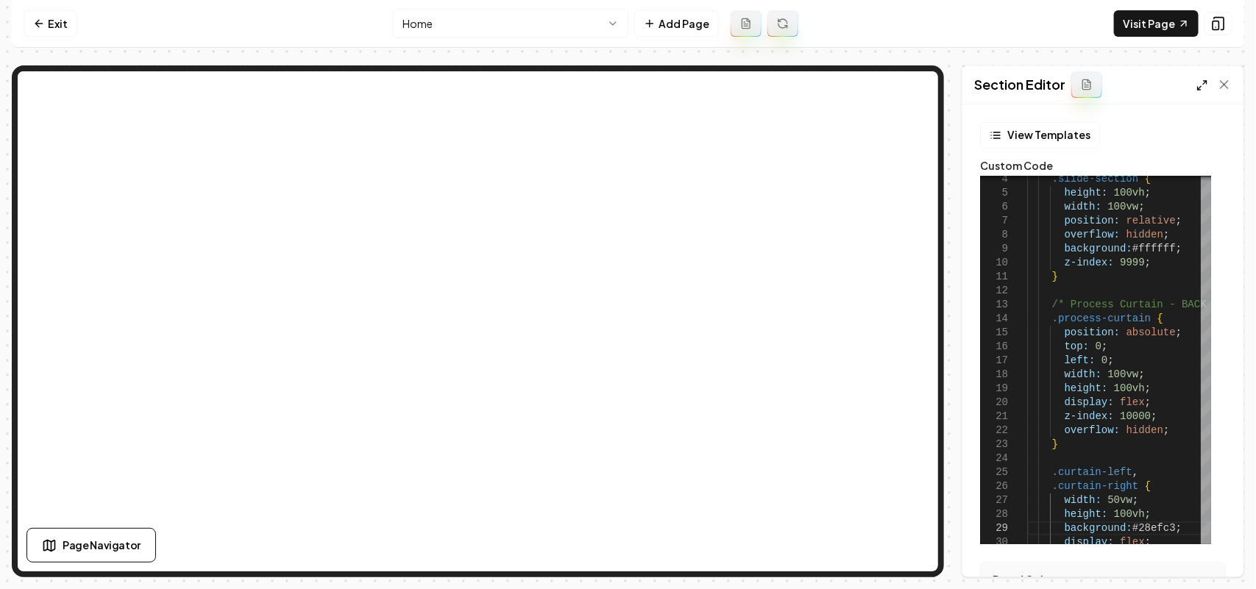
click at [1204, 83] on line at bounding box center [1205, 83] width 4 height 4
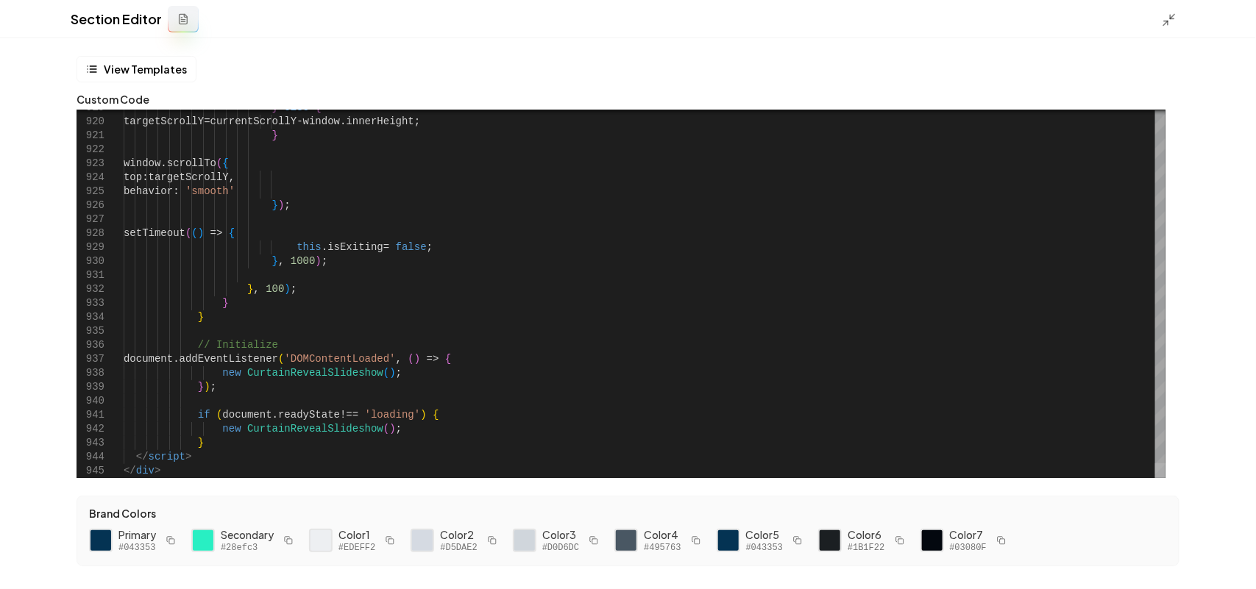
click at [1155, 478] on div at bounding box center [1160, 470] width 10 height 15
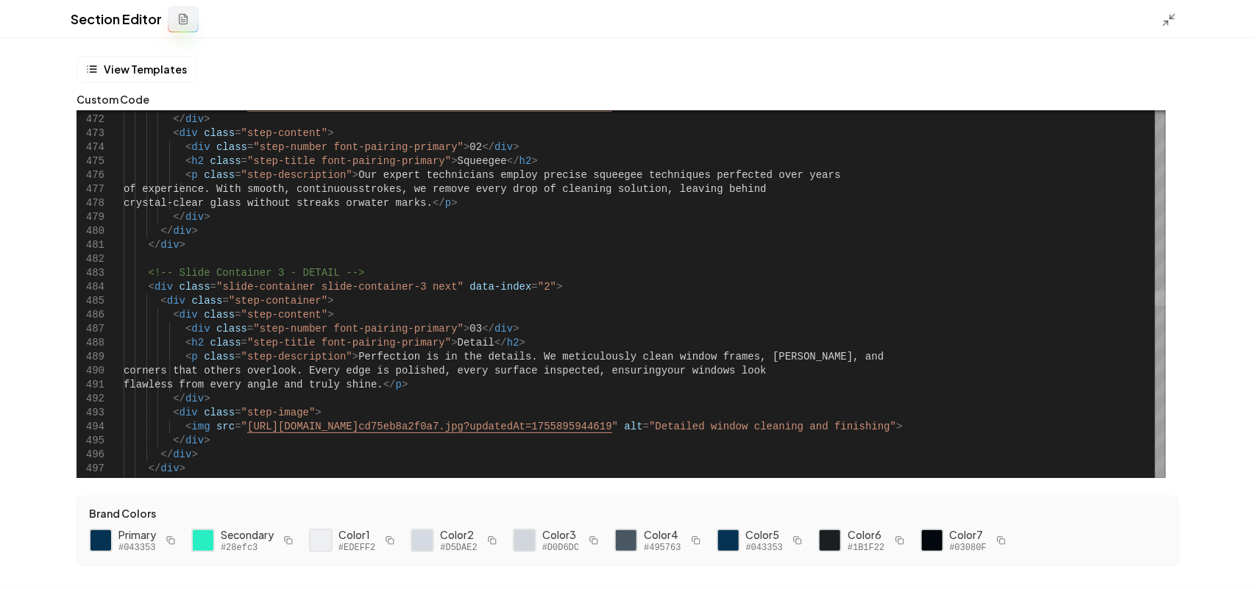
click at [1165, 292] on div at bounding box center [1160, 298] width 10 height 15
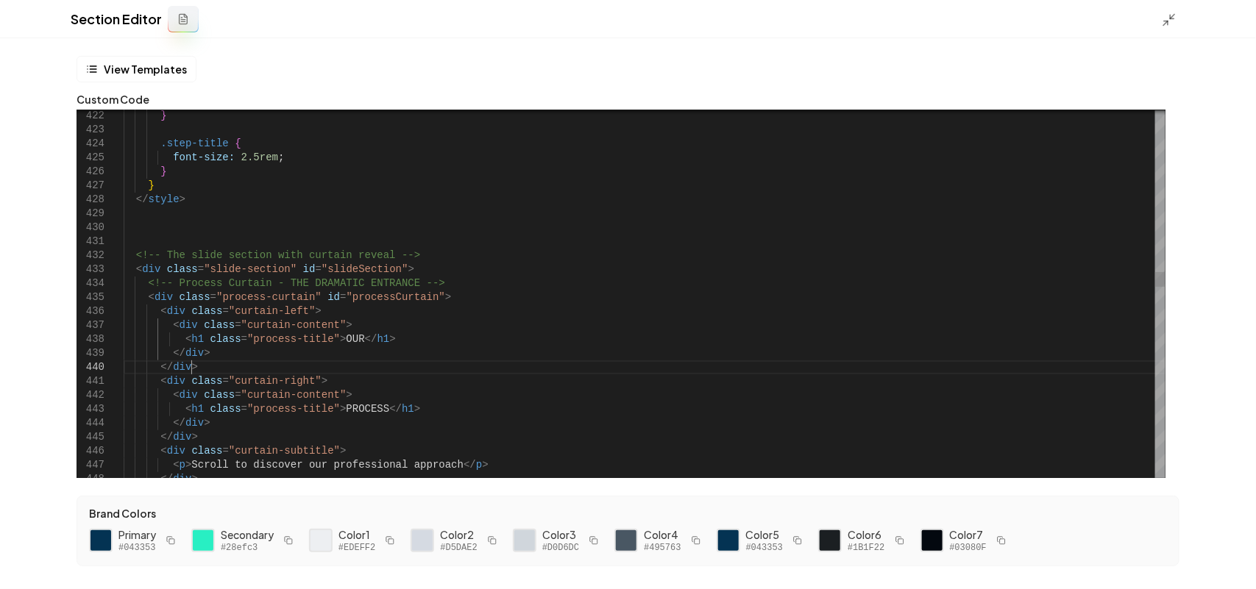
scroll to position [54, 141]
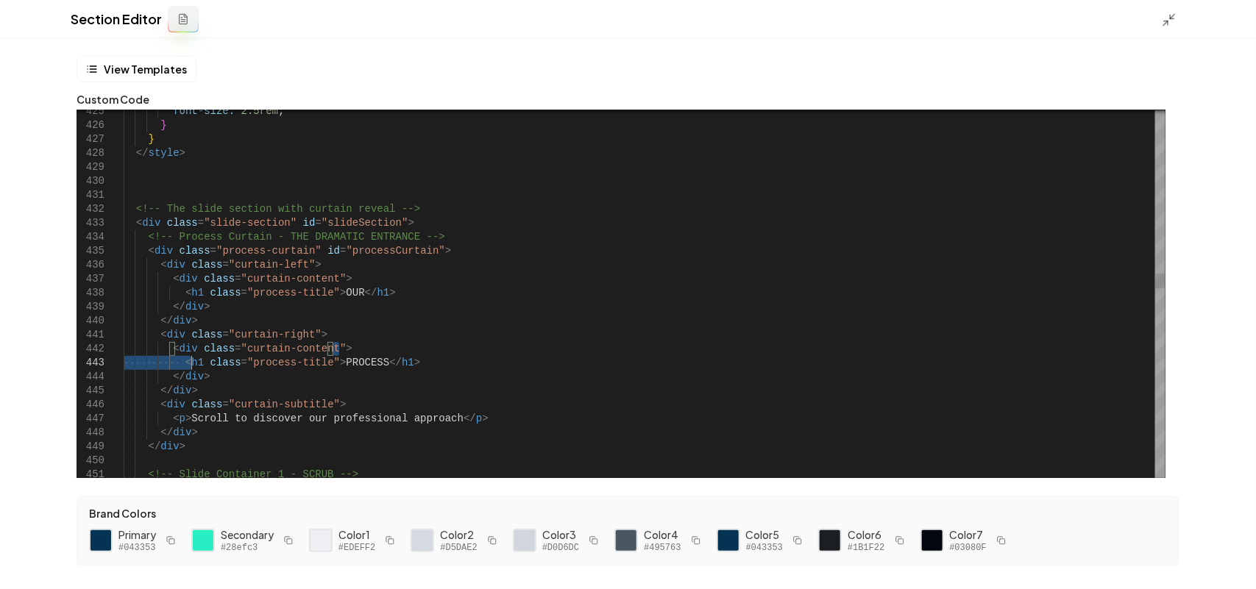
drag, startPoint x: 412, startPoint y: 355, endPoint x: 188, endPoint y: 358, distance: 223.7
drag, startPoint x: 420, startPoint y: 358, endPoint x: 182, endPoint y: 363, distance: 238.4
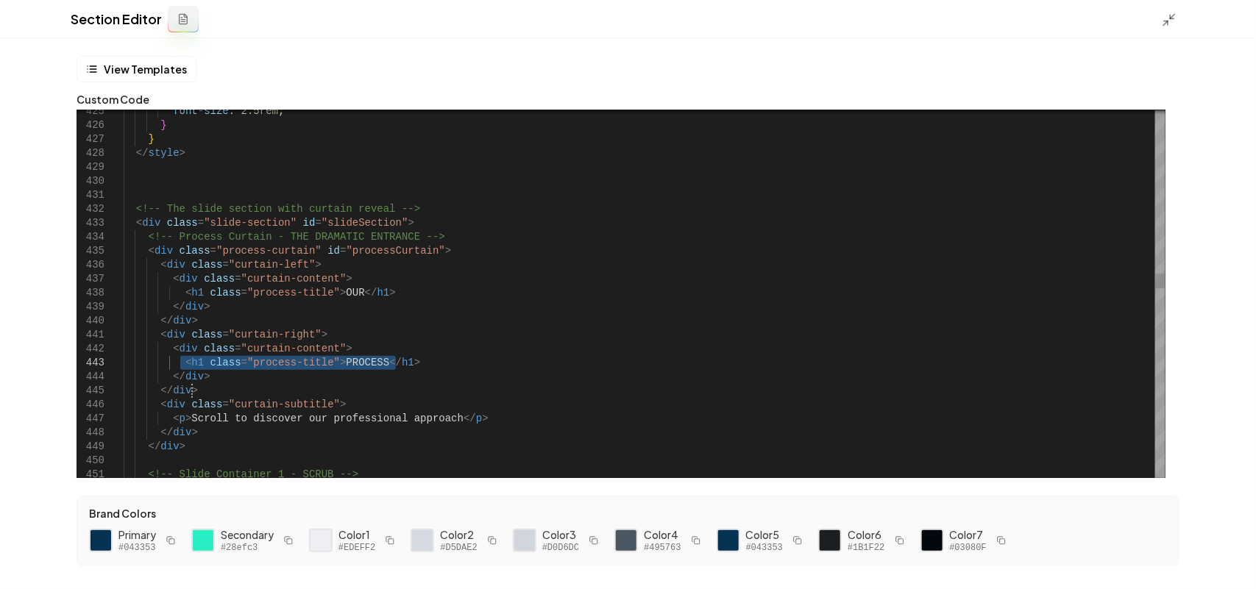
drag, startPoint x: 205, startPoint y: 366, endPoint x: 228, endPoint y: 390, distance: 33.8
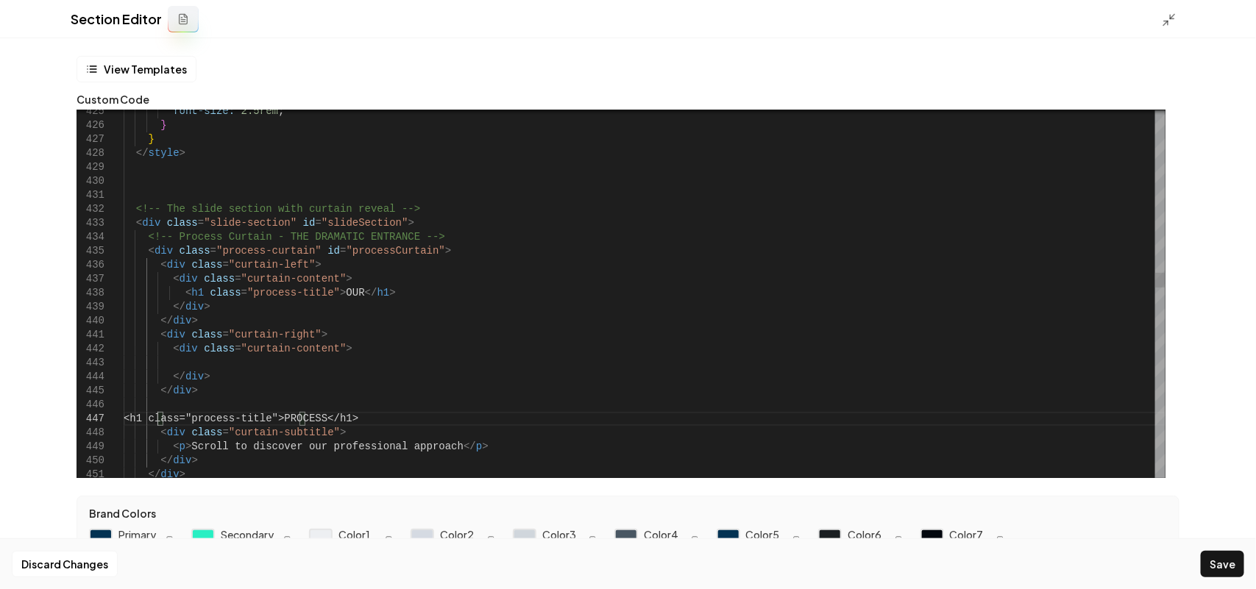
scroll to position [85, 33]
drag, startPoint x: 338, startPoint y: 291, endPoint x: 305, endPoint y: 419, distance: 132.2
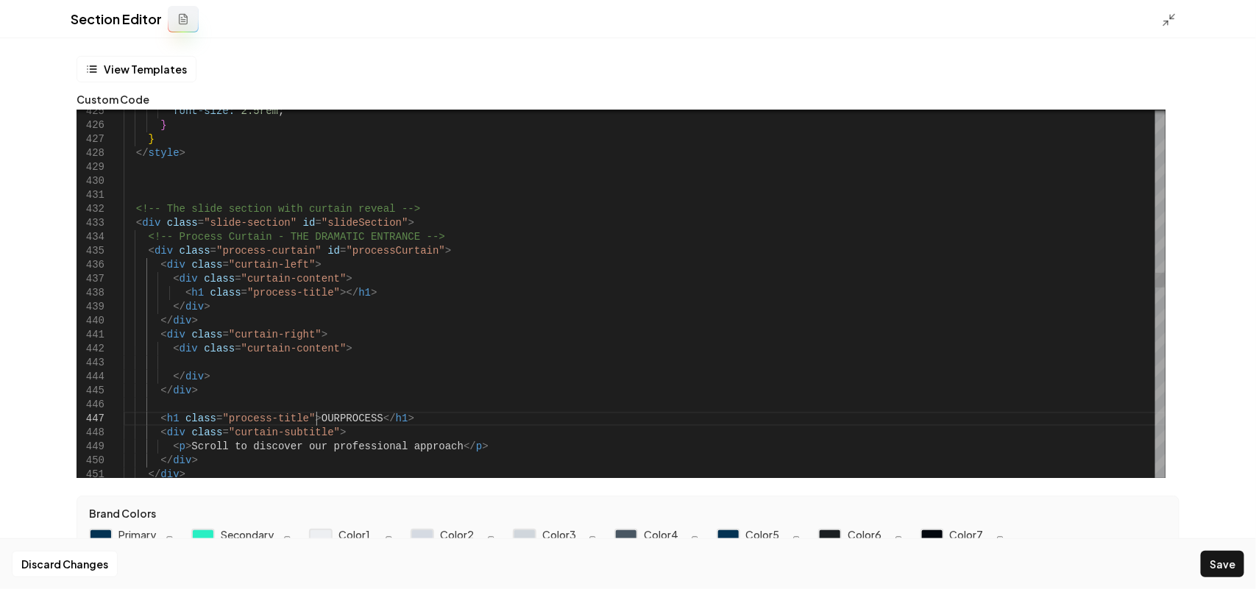
drag, startPoint x: 241, startPoint y: 380, endPoint x: 354, endPoint y: 337, distance: 121.3
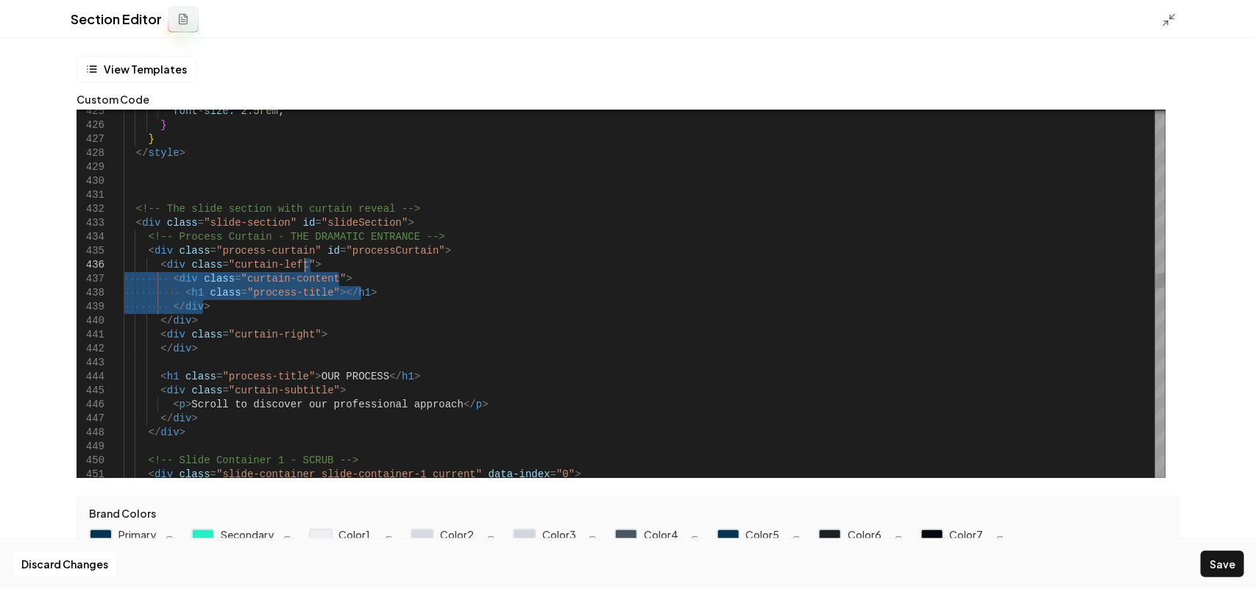
drag, startPoint x: 240, startPoint y: 305, endPoint x: 358, endPoint y: 266, distance: 124.9
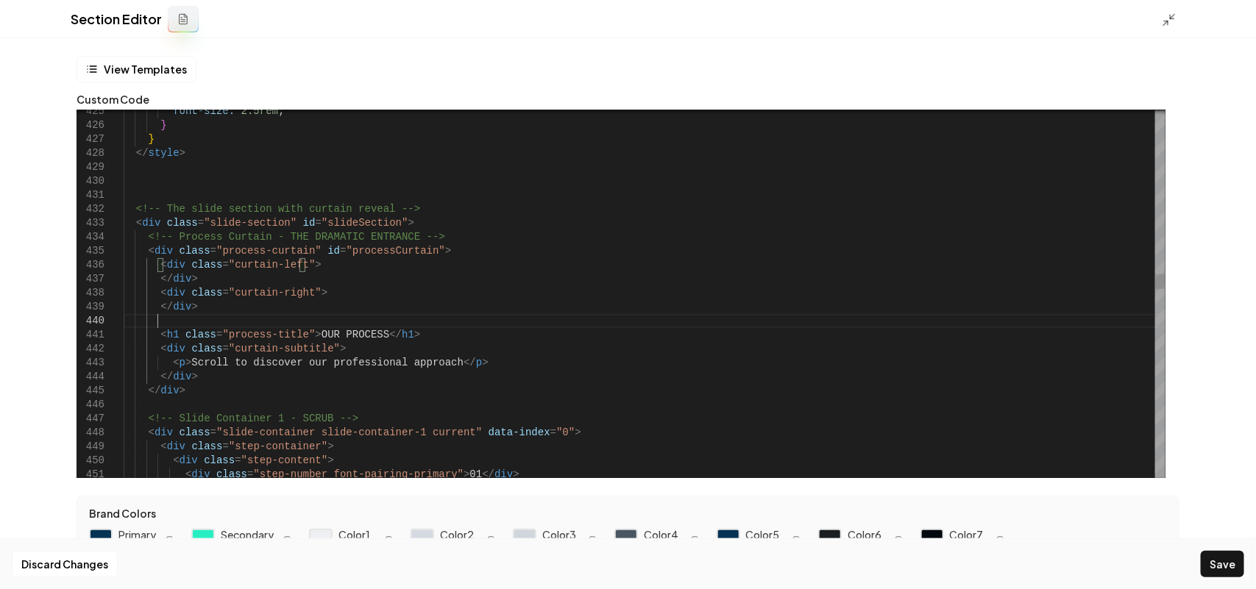
drag, startPoint x: 424, startPoint y: 333, endPoint x: 156, endPoint y: 332, distance: 267.8
drag, startPoint x: 160, startPoint y: 332, endPoint x: 346, endPoint y: 346, distance: 187.4
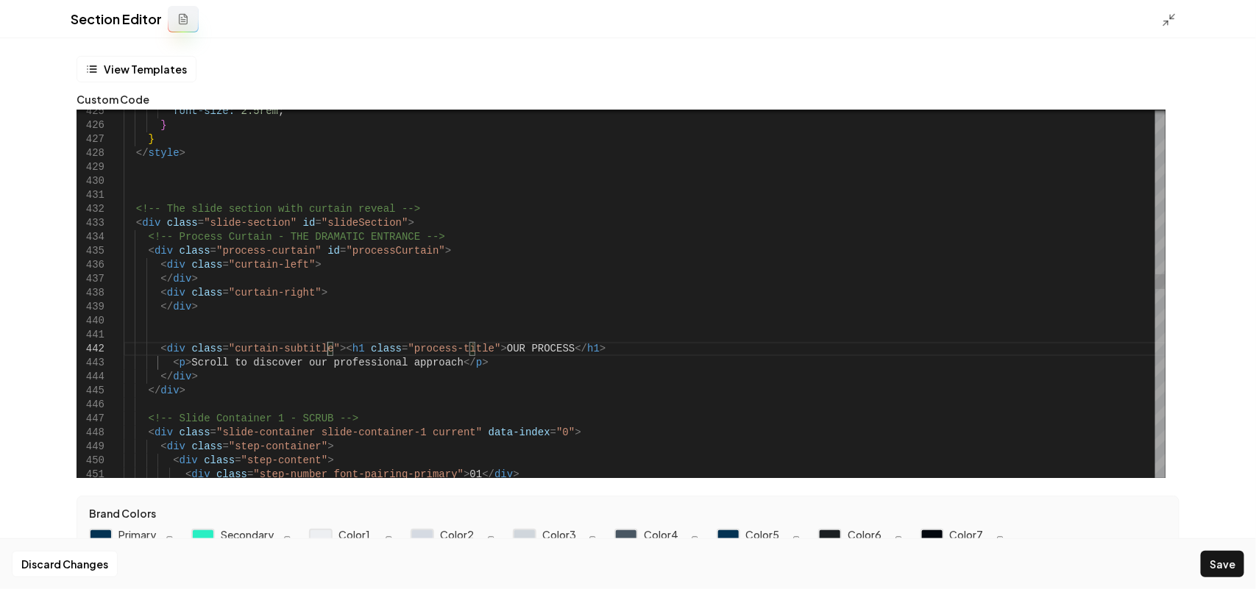
scroll to position [40, 45]
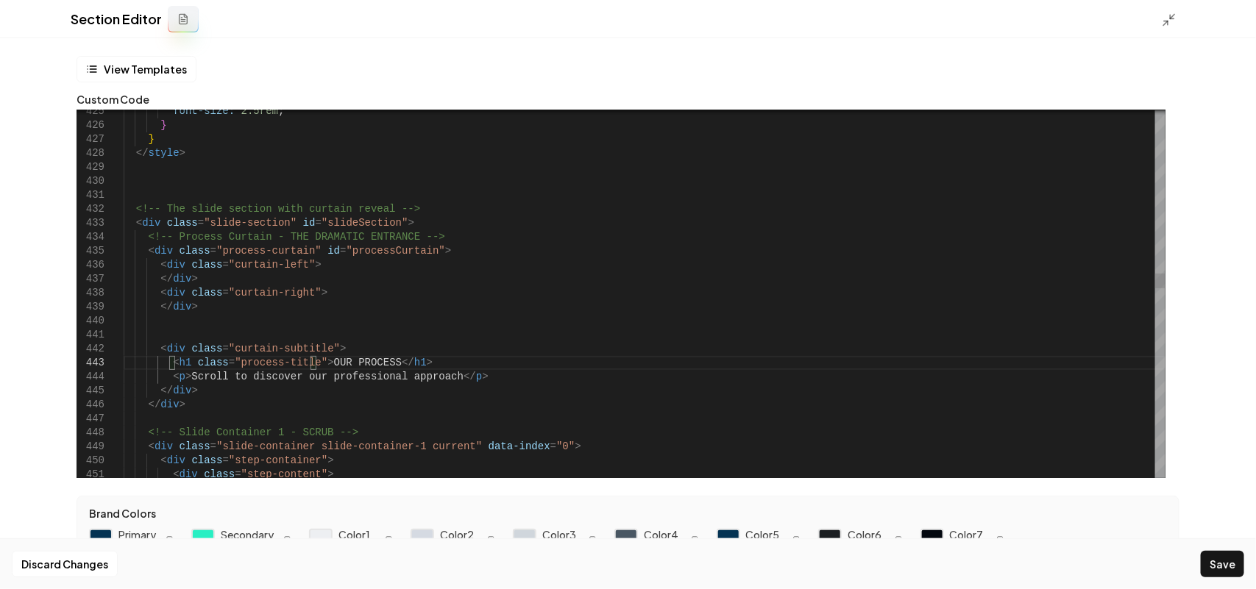
drag, startPoint x: 239, startPoint y: 347, endPoint x: 305, endPoint y: 354, distance: 66.5
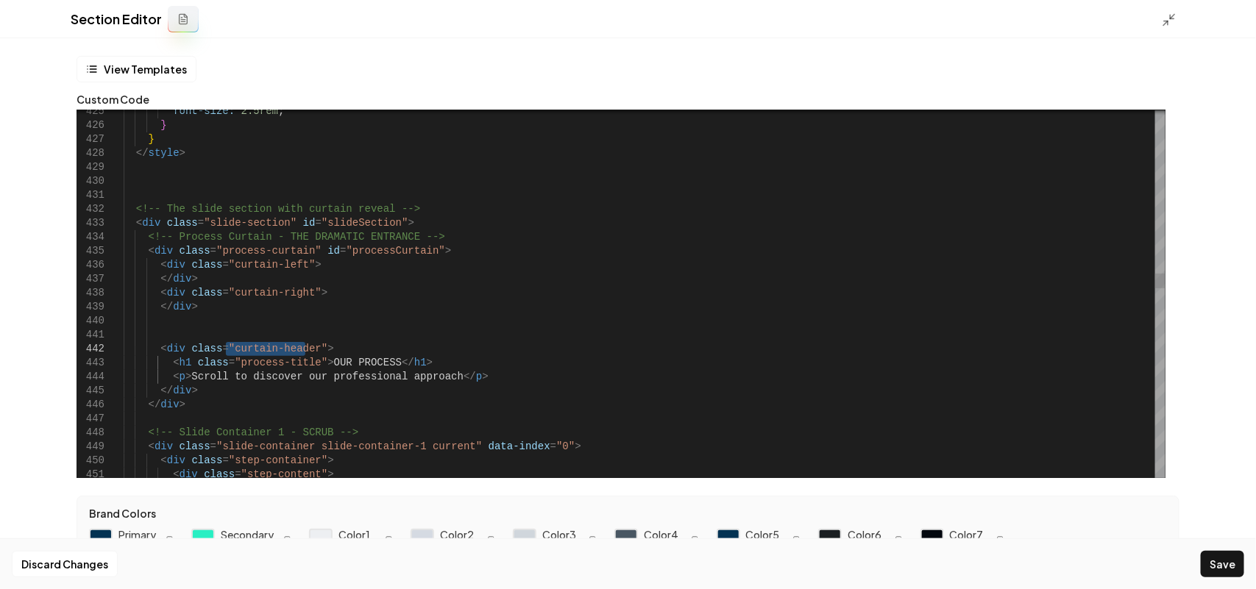
drag, startPoint x: 182, startPoint y: 346, endPoint x: 308, endPoint y: 348, distance: 125.8
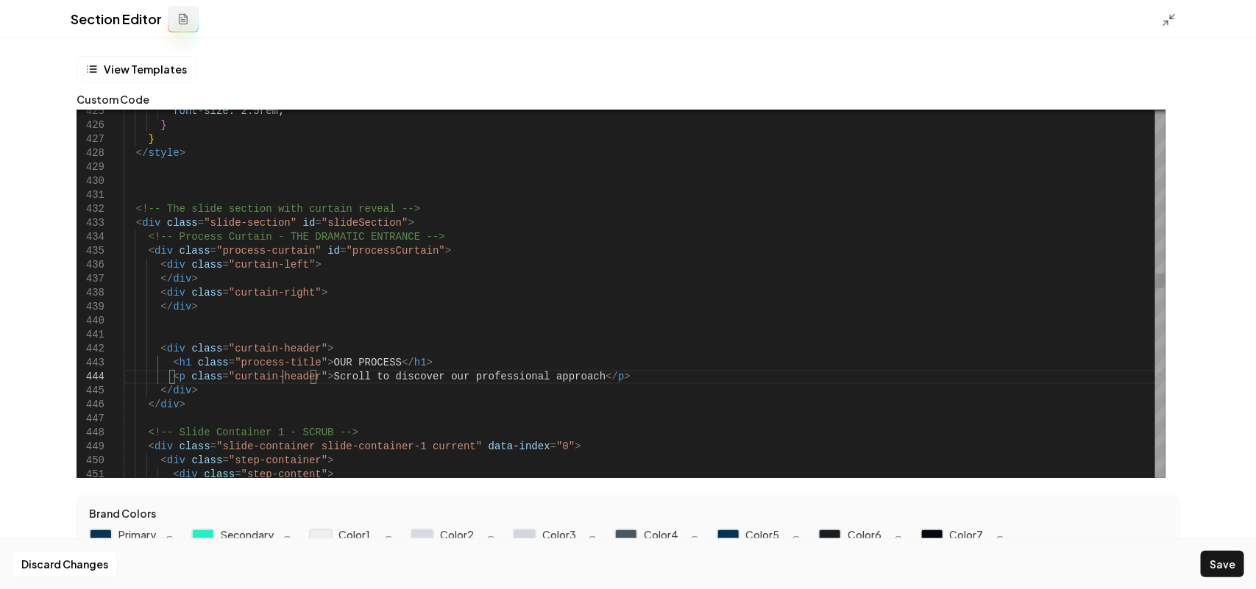
click at [1222, 558] on button "Save" at bounding box center [1222, 564] width 43 height 26
click at [1173, 24] on icon at bounding box center [1169, 20] width 15 height 15
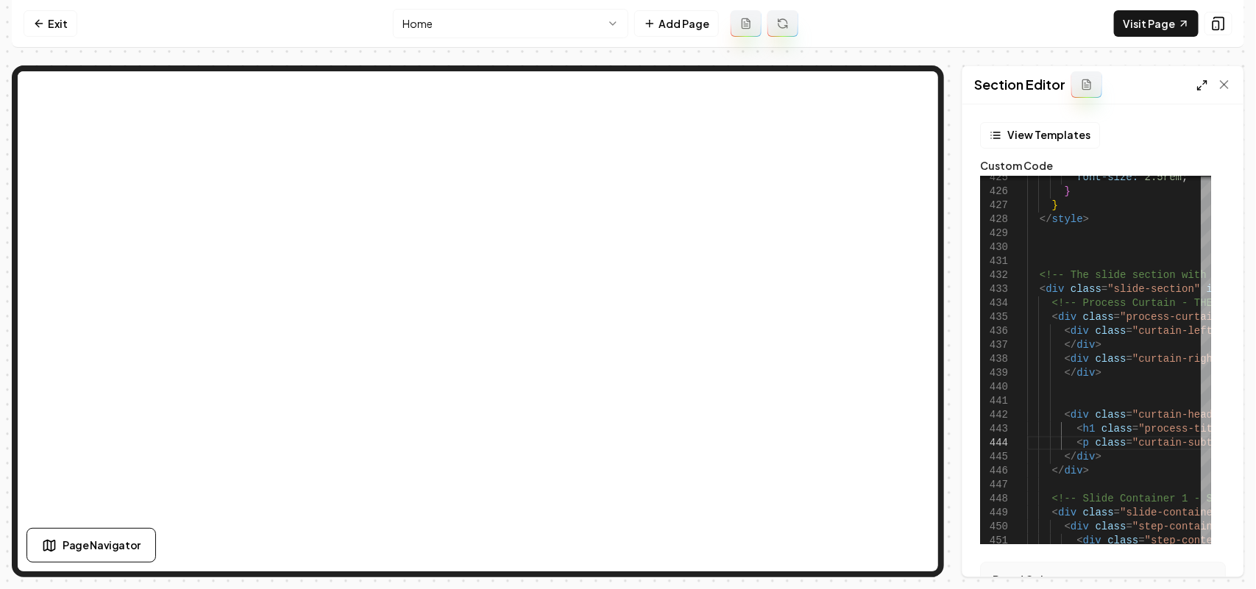
click at [1201, 88] on icon at bounding box center [1202, 85] width 12 height 12
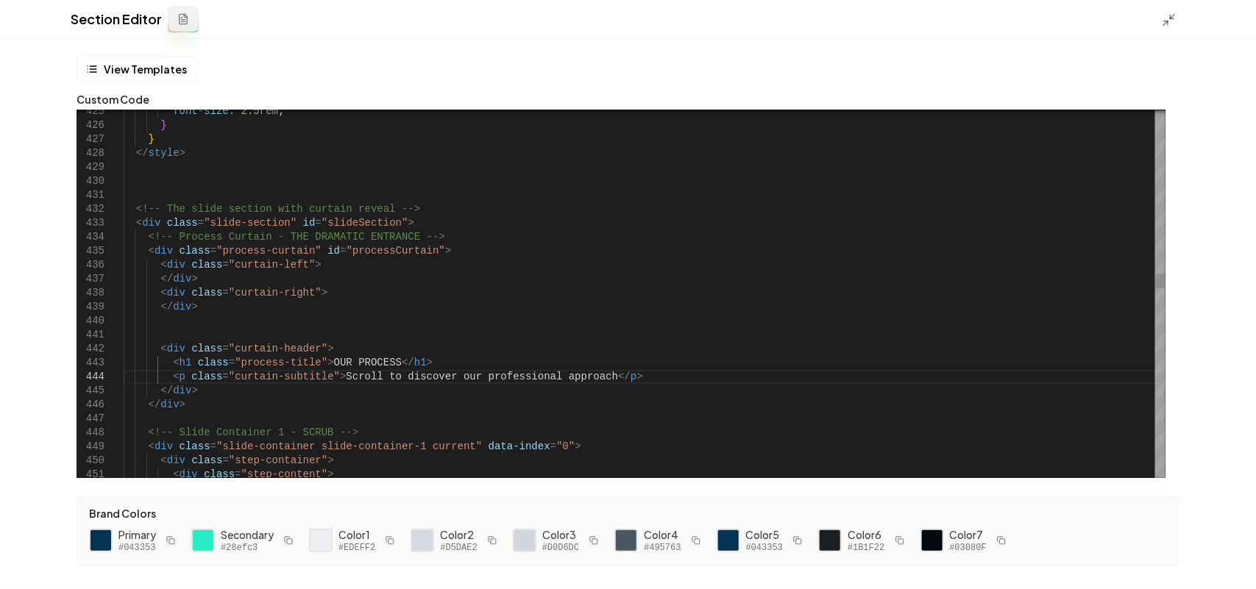
scroll to position [42, 0]
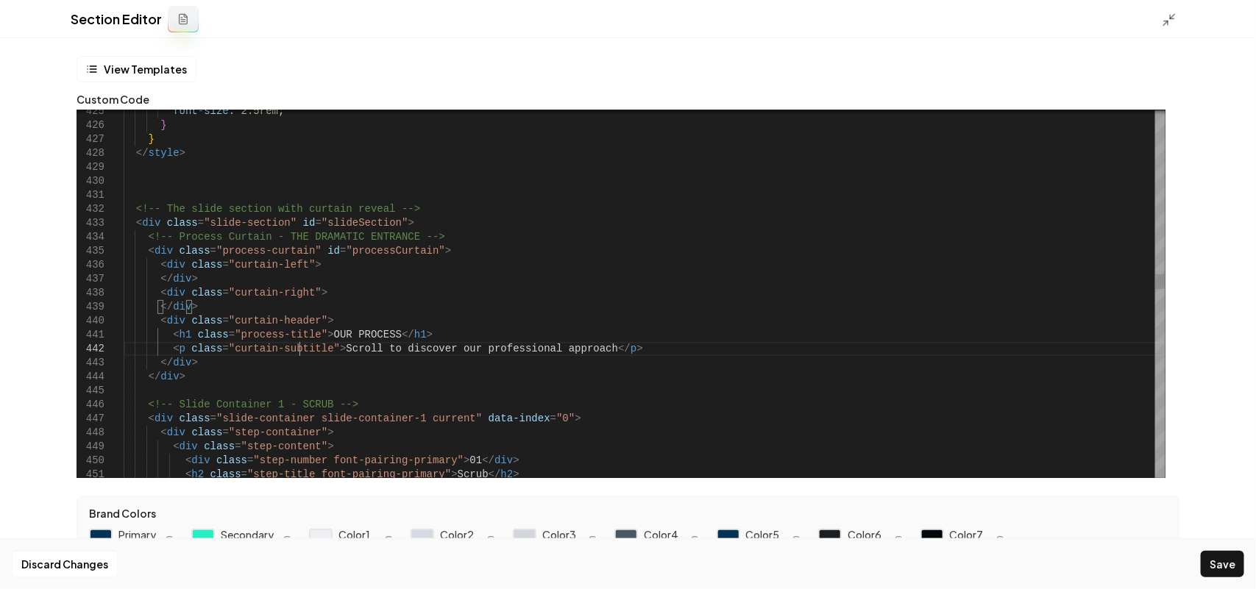
click at [1155, 310] on div at bounding box center [1160, 294] width 10 height 368
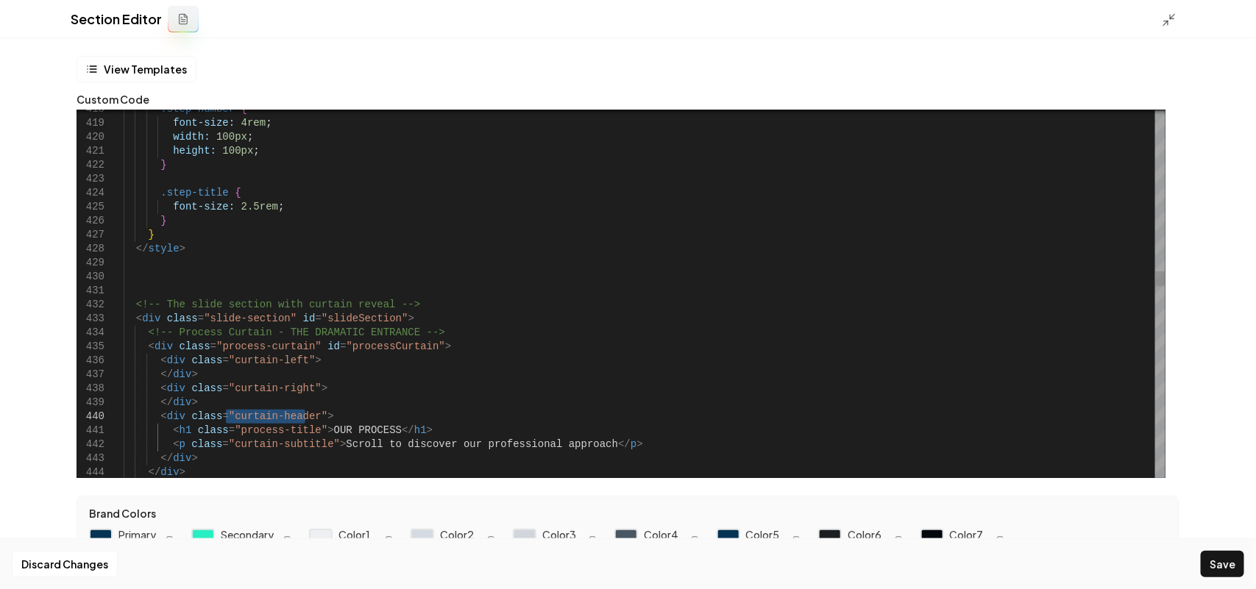
drag, startPoint x: 228, startPoint y: 414, endPoint x: 303, endPoint y: 416, distance: 75.1
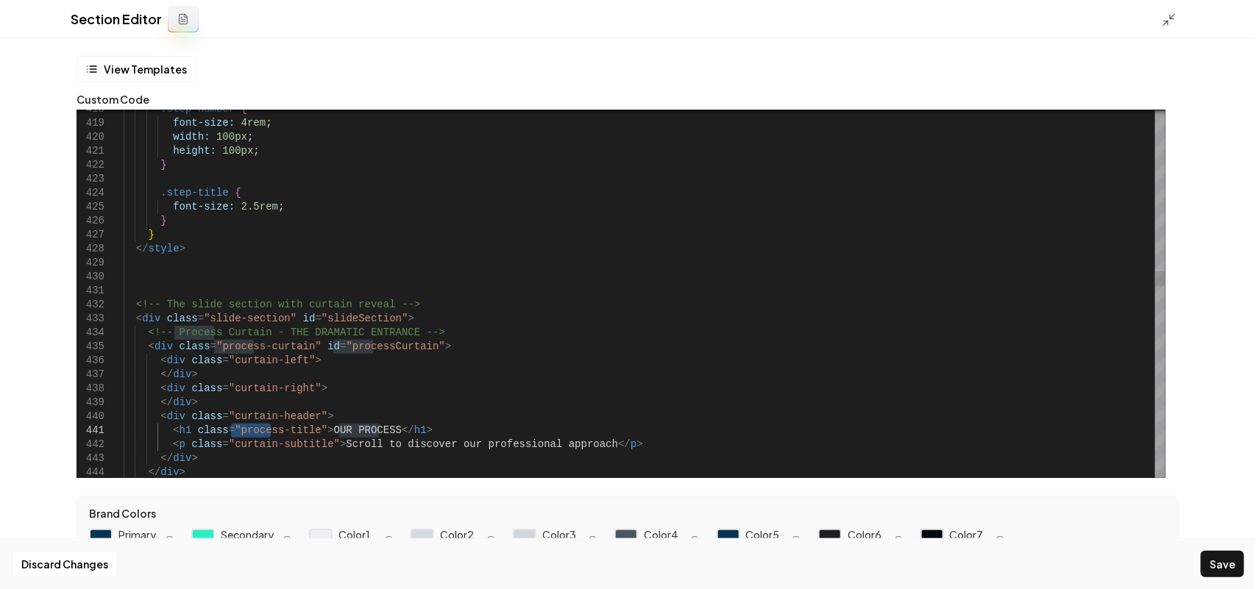
drag, startPoint x: 302, startPoint y: 413, endPoint x: 226, endPoint y: 422, distance: 76.9
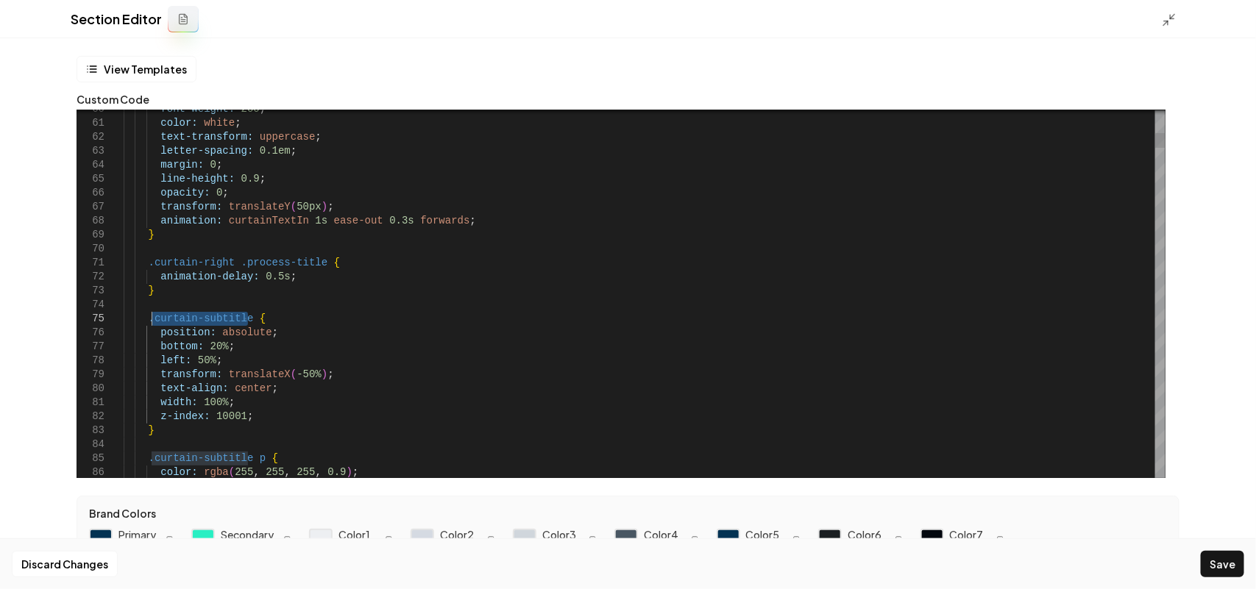
drag, startPoint x: 246, startPoint y: 313, endPoint x: 153, endPoint y: 321, distance: 93.8
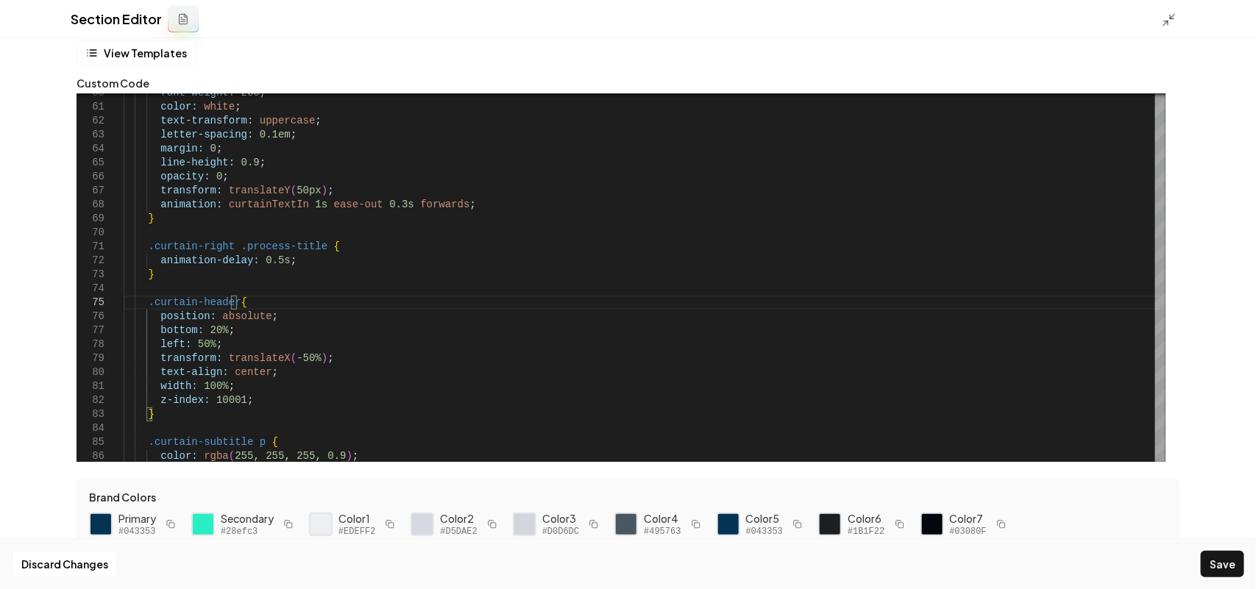
scroll to position [30, 0]
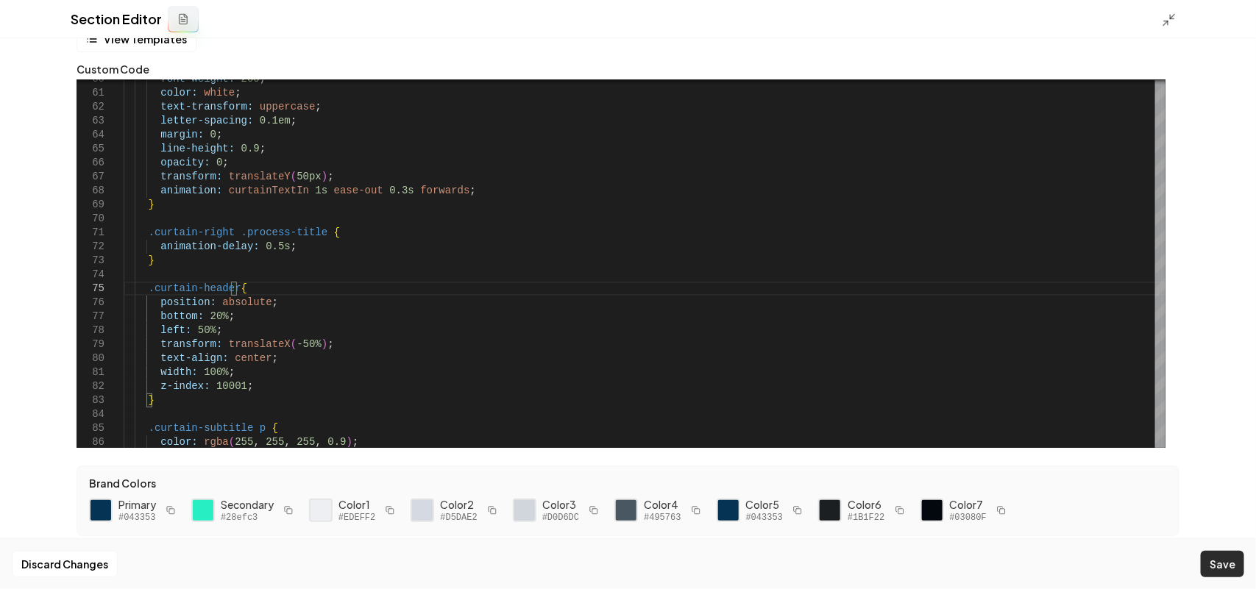
click at [1225, 564] on button "Save" at bounding box center [1222, 564] width 43 height 26
click at [1168, 19] on icon at bounding box center [1169, 20] width 15 height 15
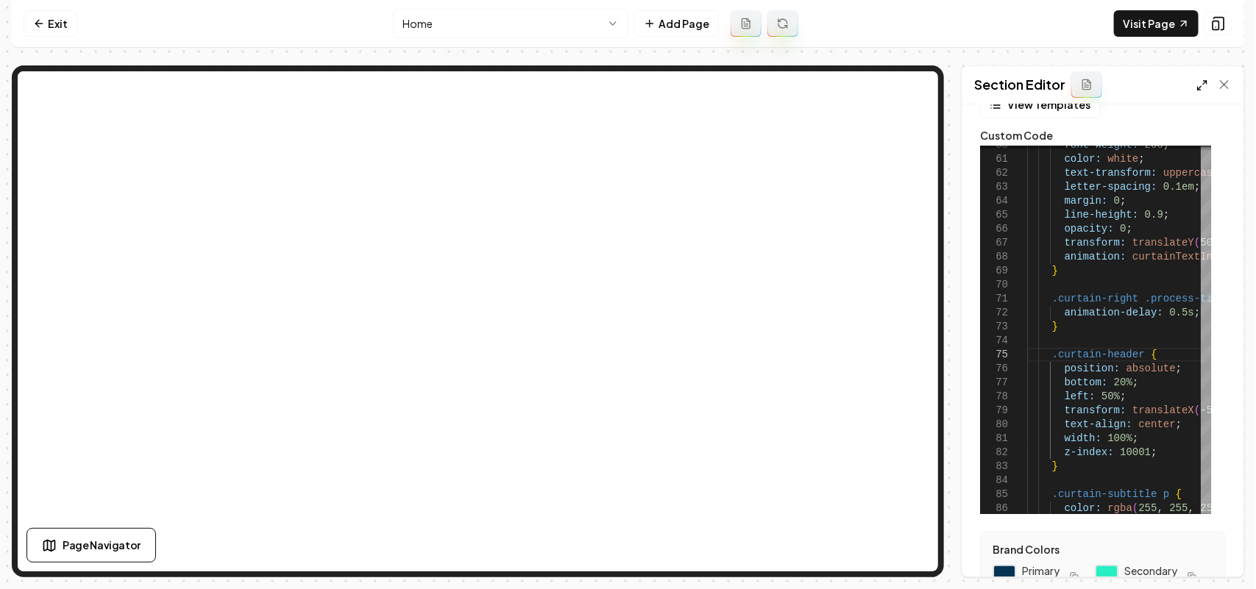
click at [1205, 86] on icon at bounding box center [1202, 85] width 12 height 12
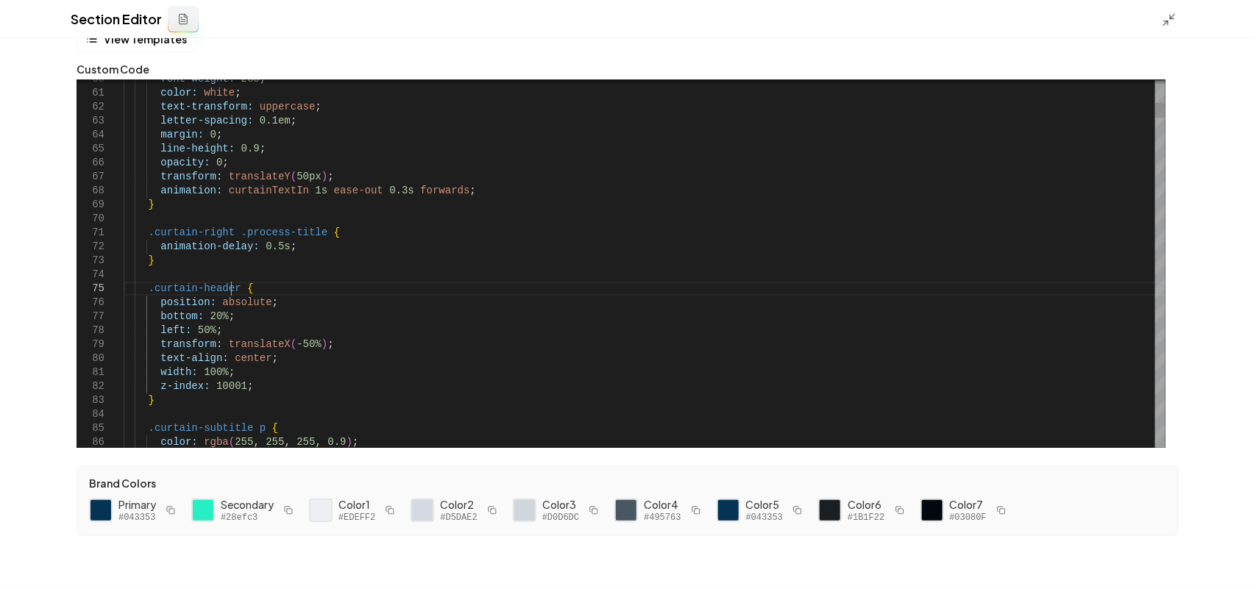
scroll to position [42, 0]
drag, startPoint x: 232, startPoint y: 288, endPoint x: 143, endPoint y: 288, distance: 89.0
drag, startPoint x: 241, startPoint y: 427, endPoint x: 145, endPoint y: 424, distance: 95.7
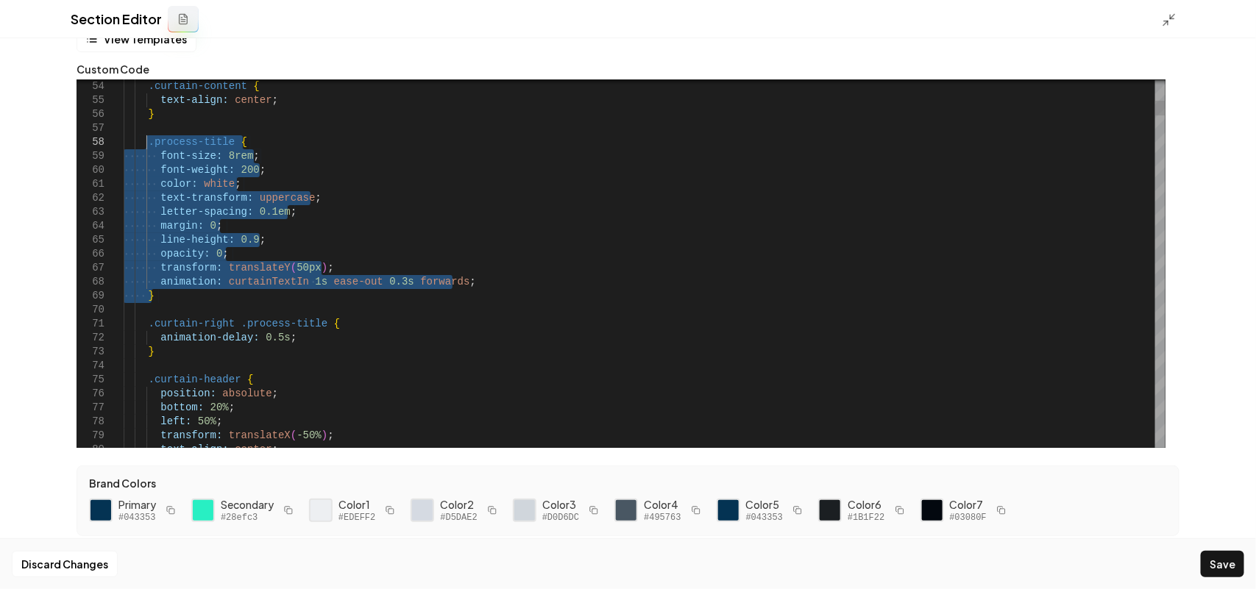
drag, startPoint x: 157, startPoint y: 296, endPoint x: 148, endPoint y: 141, distance: 156.2
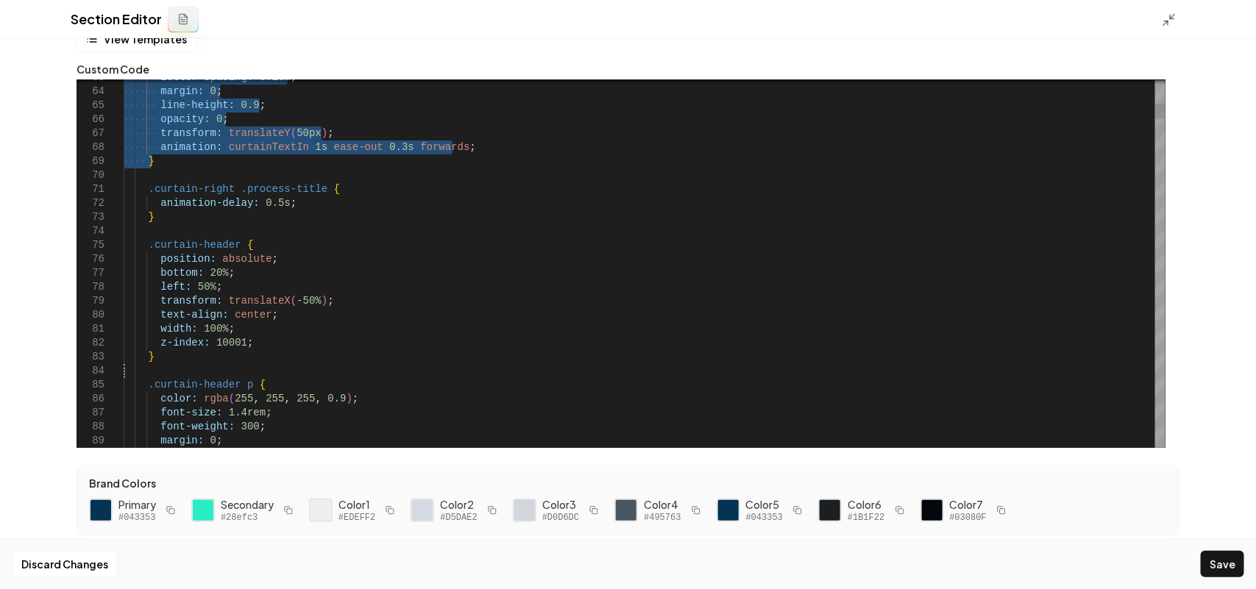
drag, startPoint x: 182, startPoint y: 162, endPoint x: 168, endPoint y: 376, distance: 214.6
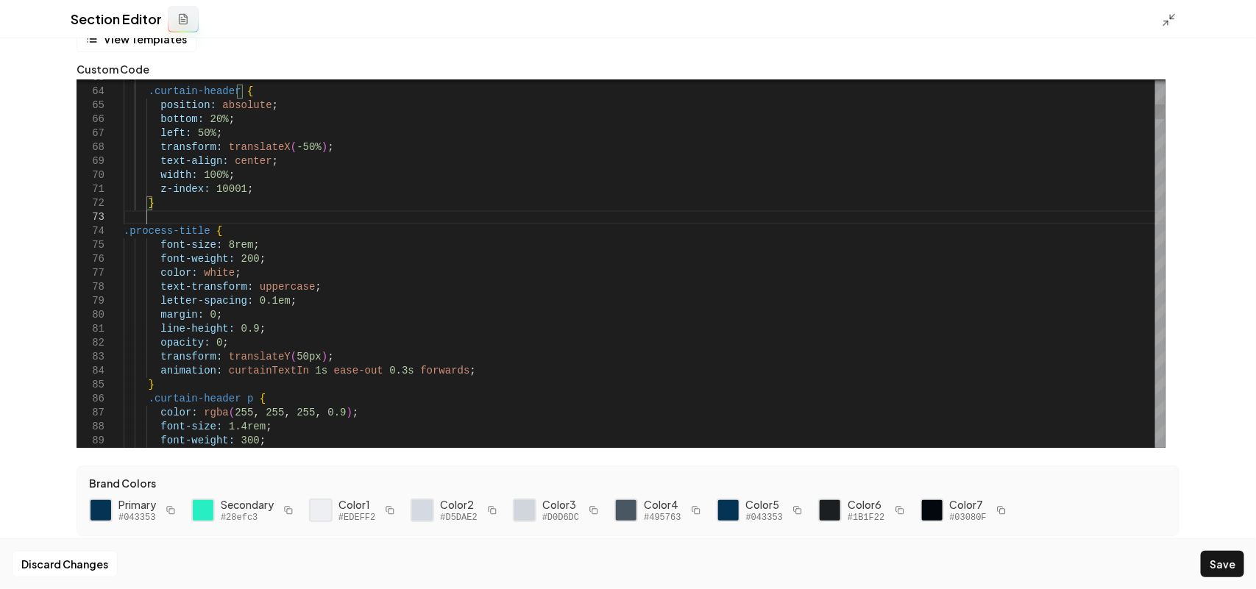
scroll to position [40, 20]
drag, startPoint x: 202, startPoint y: 232, endPoint x: 121, endPoint y: 232, distance: 80.9
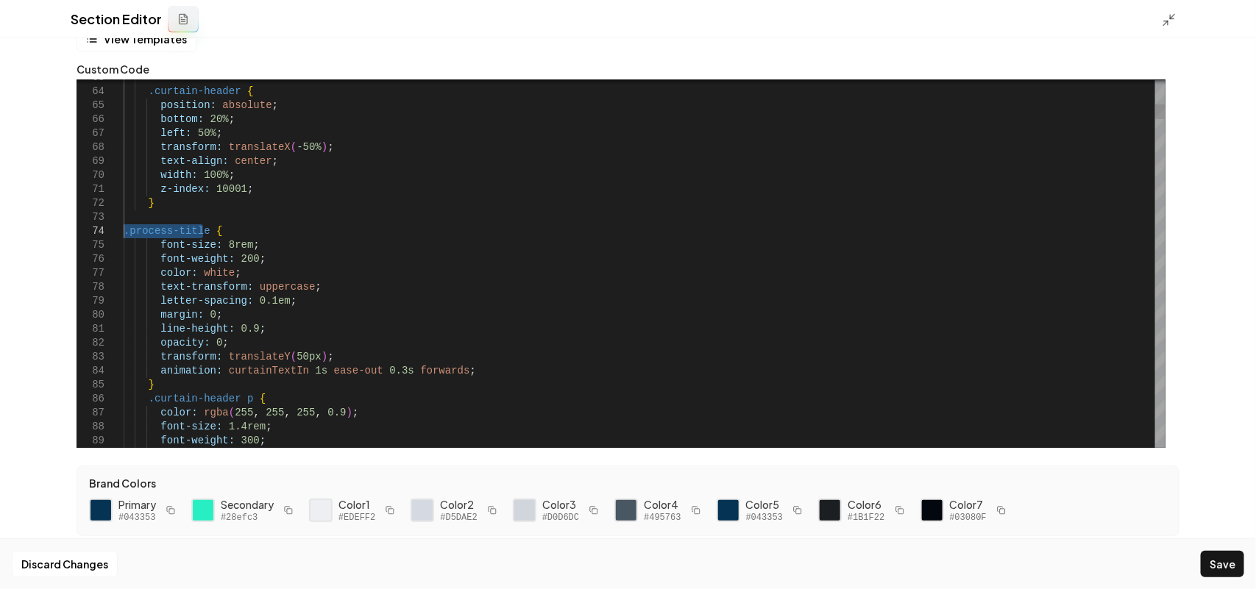
drag, startPoint x: 243, startPoint y: 396, endPoint x: 148, endPoint y: 398, distance: 95.7
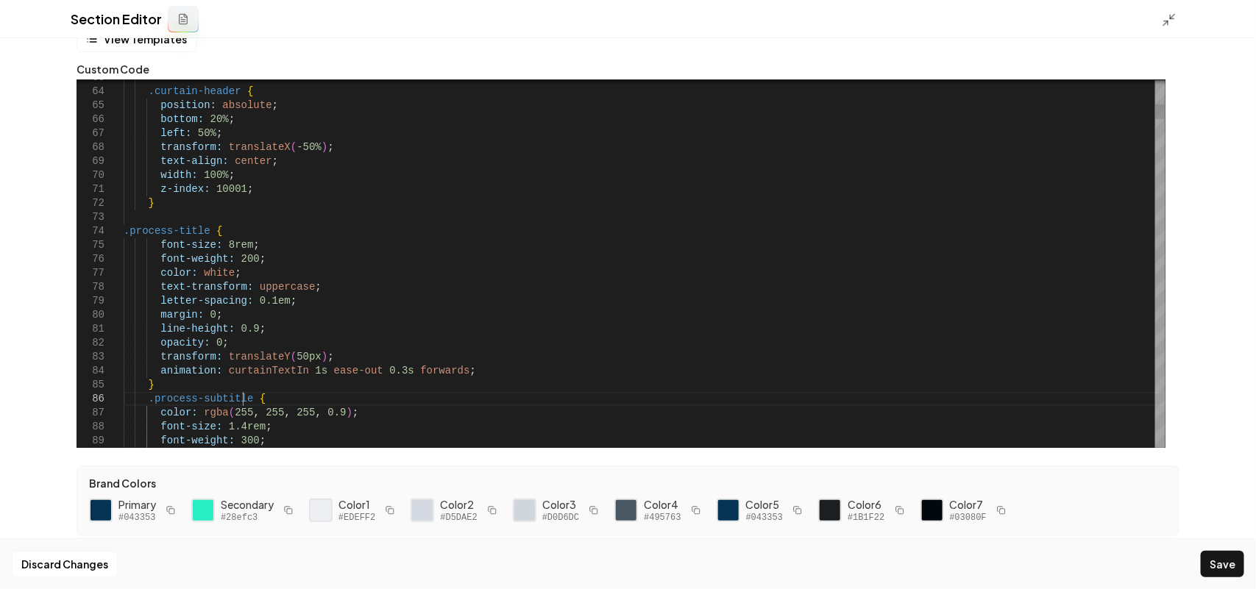
scroll to position [71, 118]
click at [1226, 563] on button "Save" at bounding box center [1222, 564] width 43 height 26
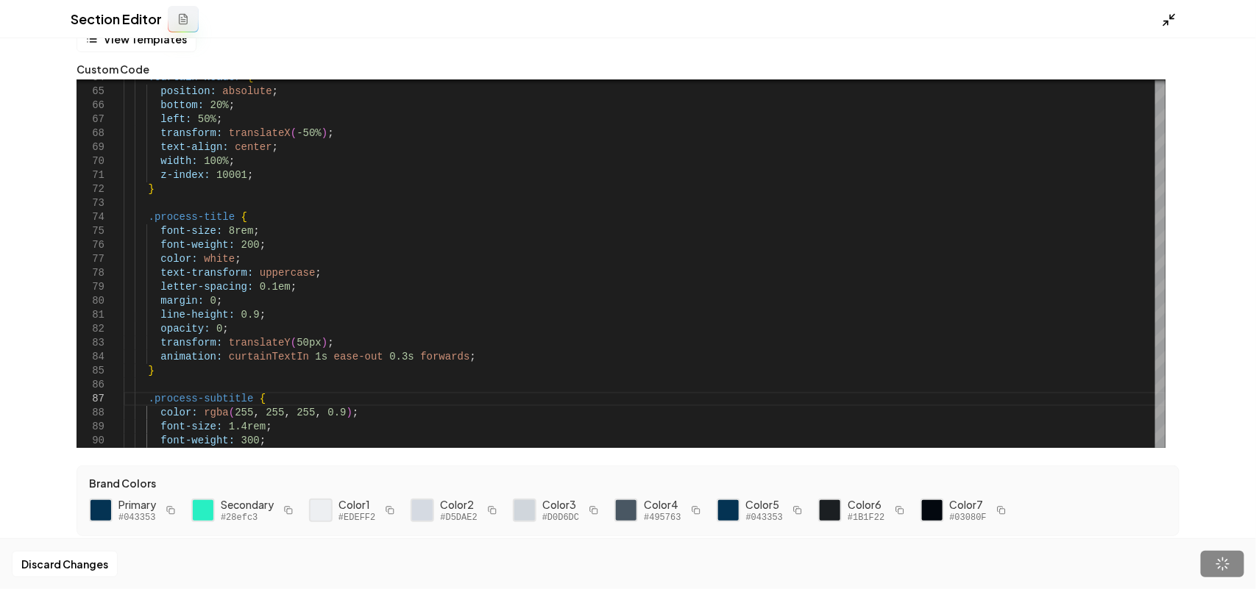
click at [1168, 22] on icon at bounding box center [1169, 20] width 15 height 15
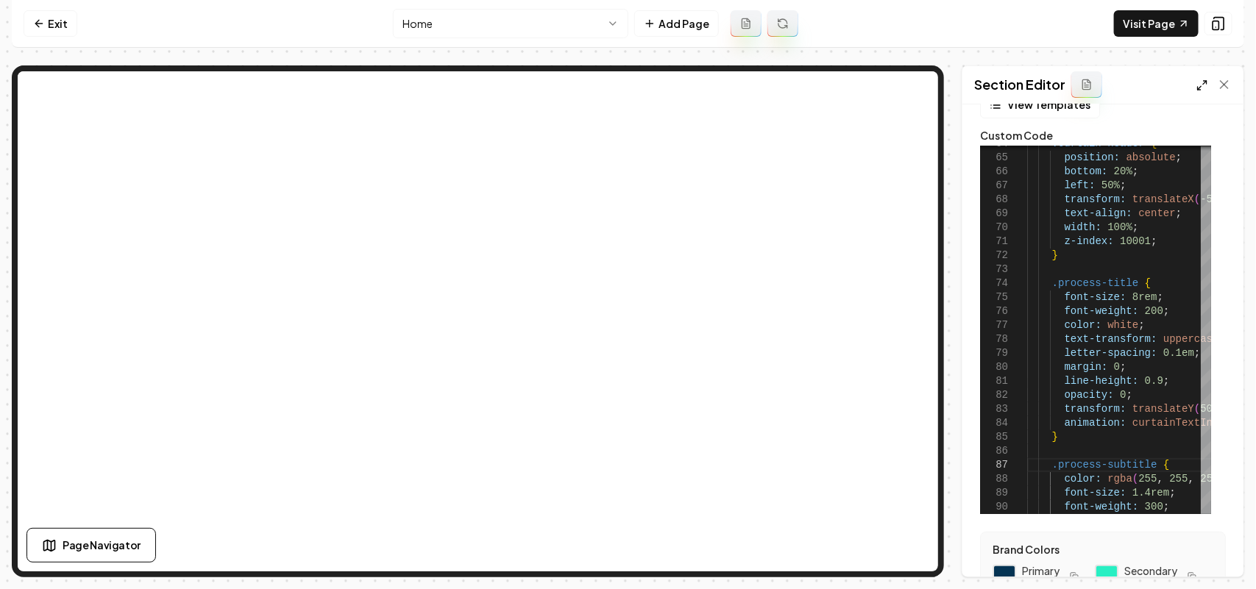
click at [1204, 85] on icon at bounding box center [1202, 85] width 12 height 12
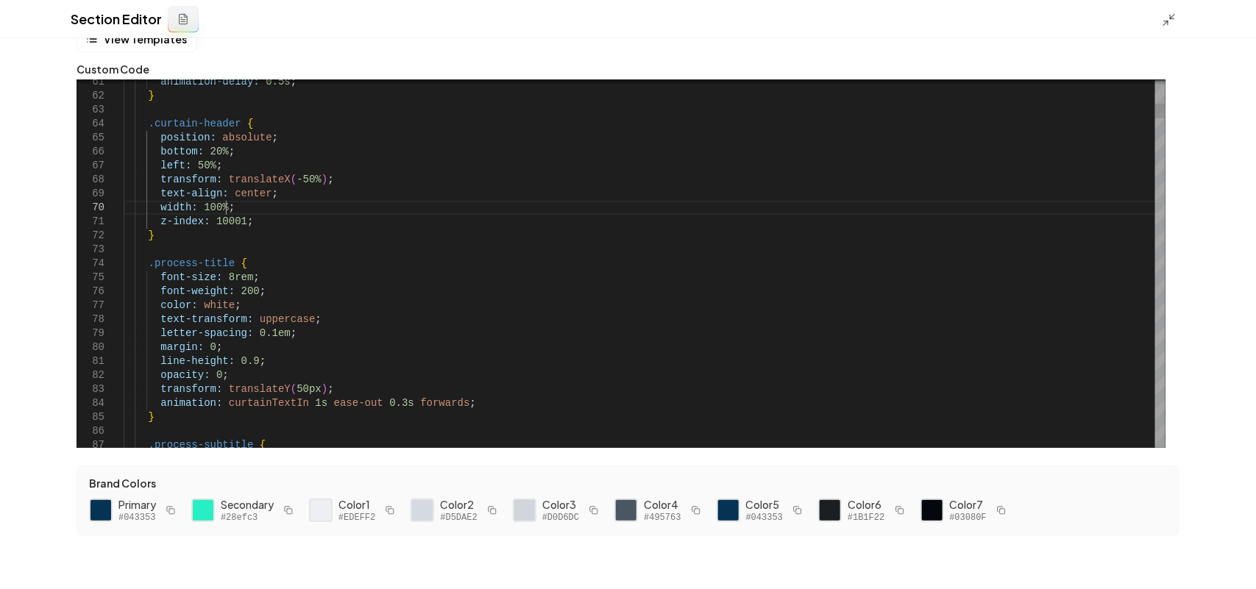
scroll to position [71, 0]
drag, startPoint x: 216, startPoint y: 147, endPoint x: 202, endPoint y: 147, distance: 13.2
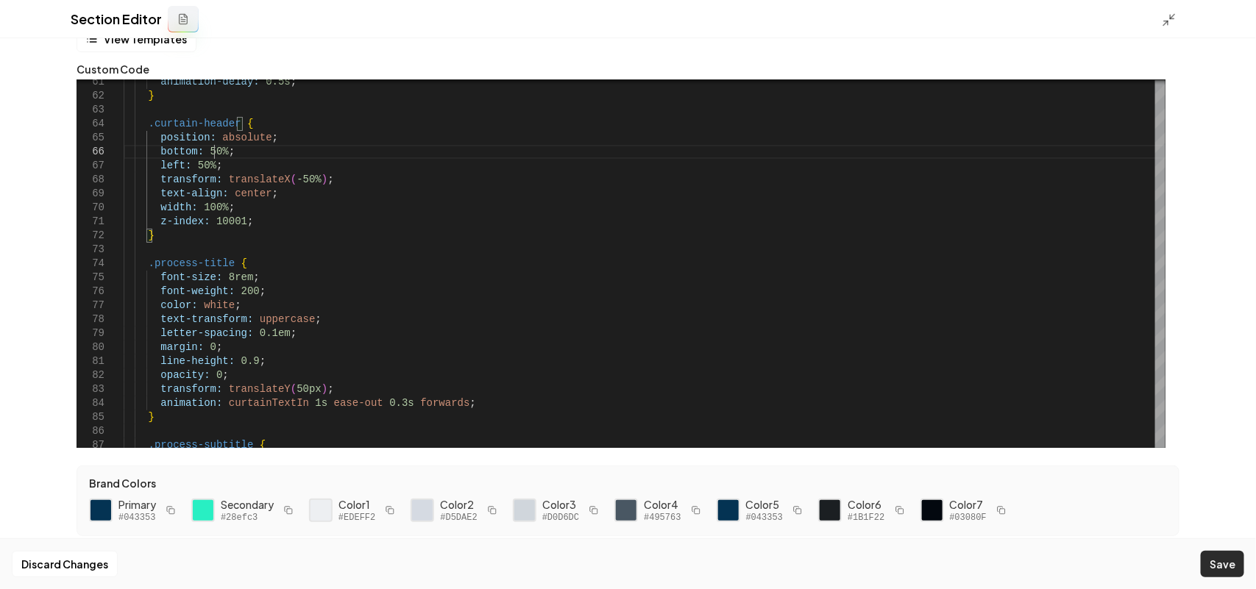
click at [1212, 569] on button "Save" at bounding box center [1222, 564] width 43 height 26
click at [1163, 22] on icon at bounding box center [1169, 20] width 15 height 15
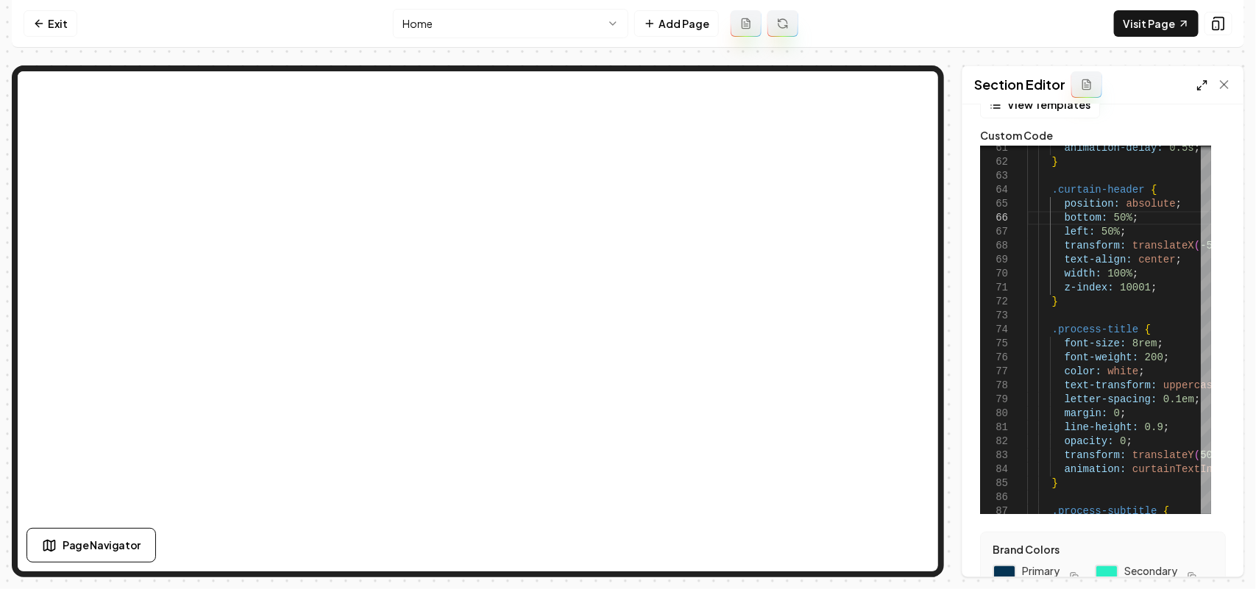
click at [1201, 85] on icon at bounding box center [1202, 85] width 12 height 12
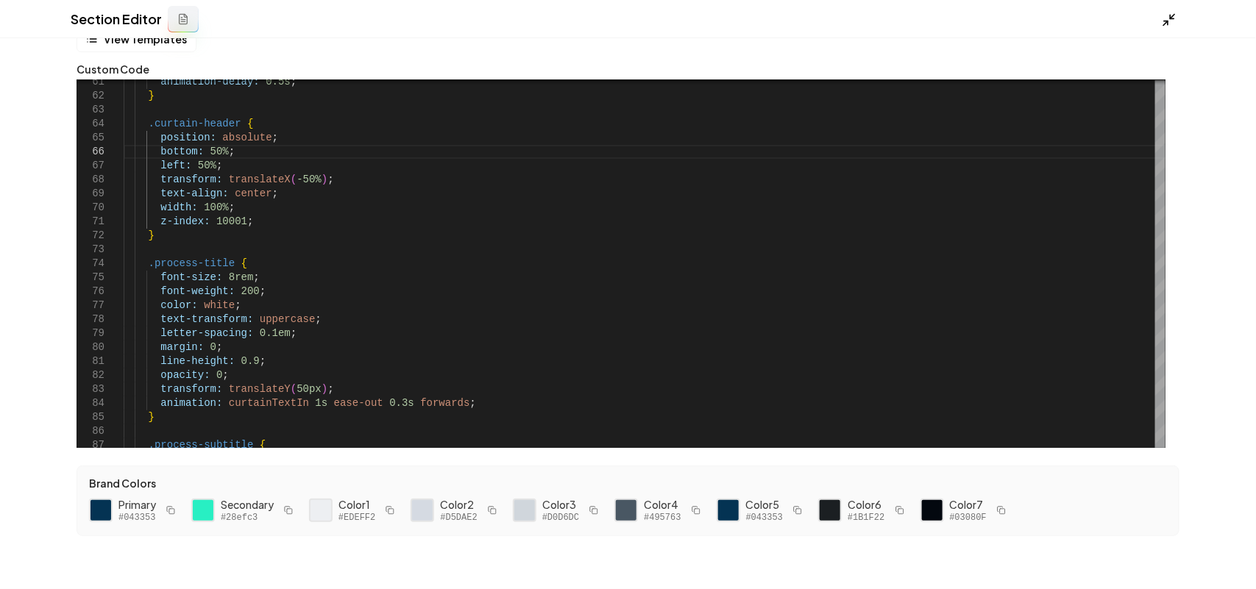
click at [1170, 15] on icon at bounding box center [1169, 20] width 15 height 15
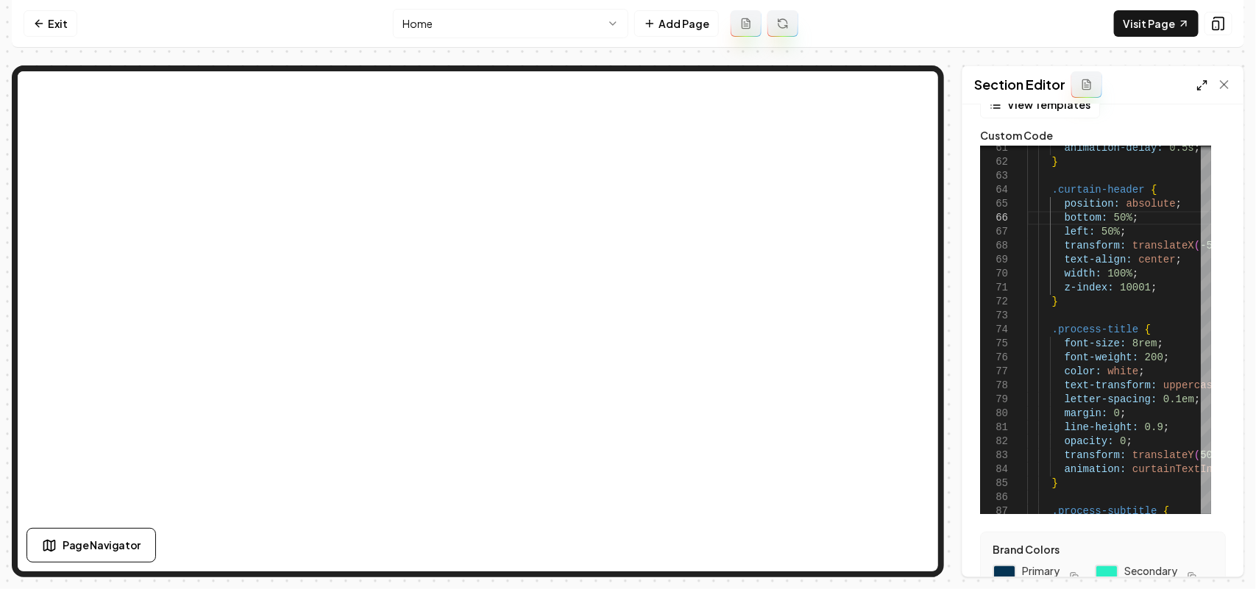
click at [1199, 86] on icon at bounding box center [1202, 85] width 12 height 12
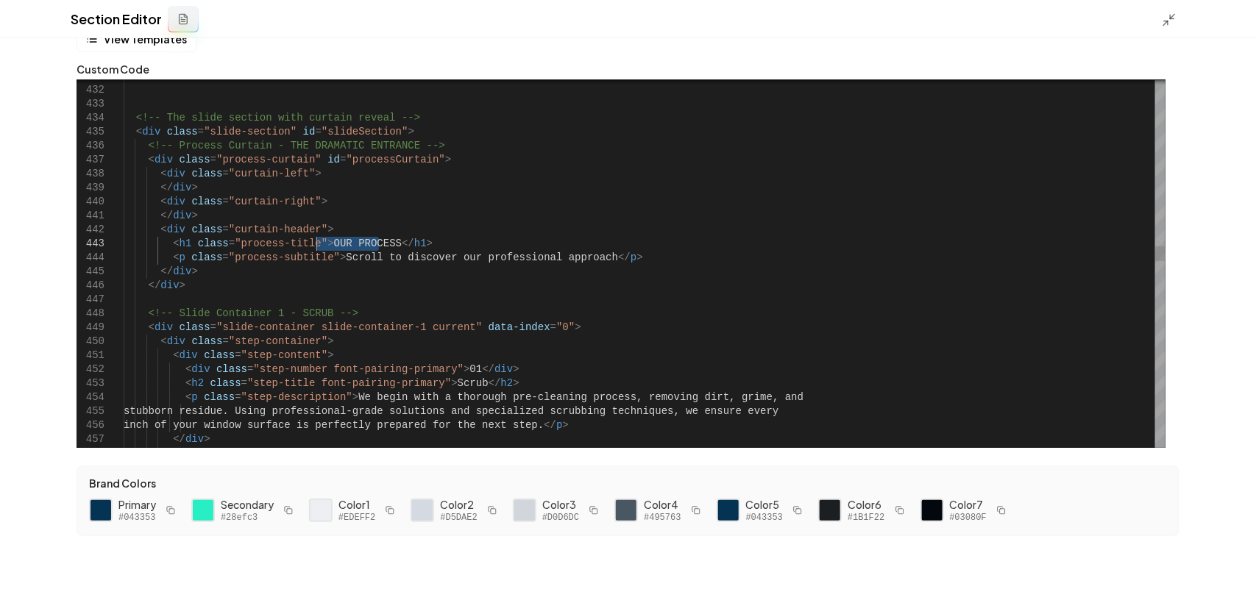
drag, startPoint x: 376, startPoint y: 240, endPoint x: 314, endPoint y: 240, distance: 61.8
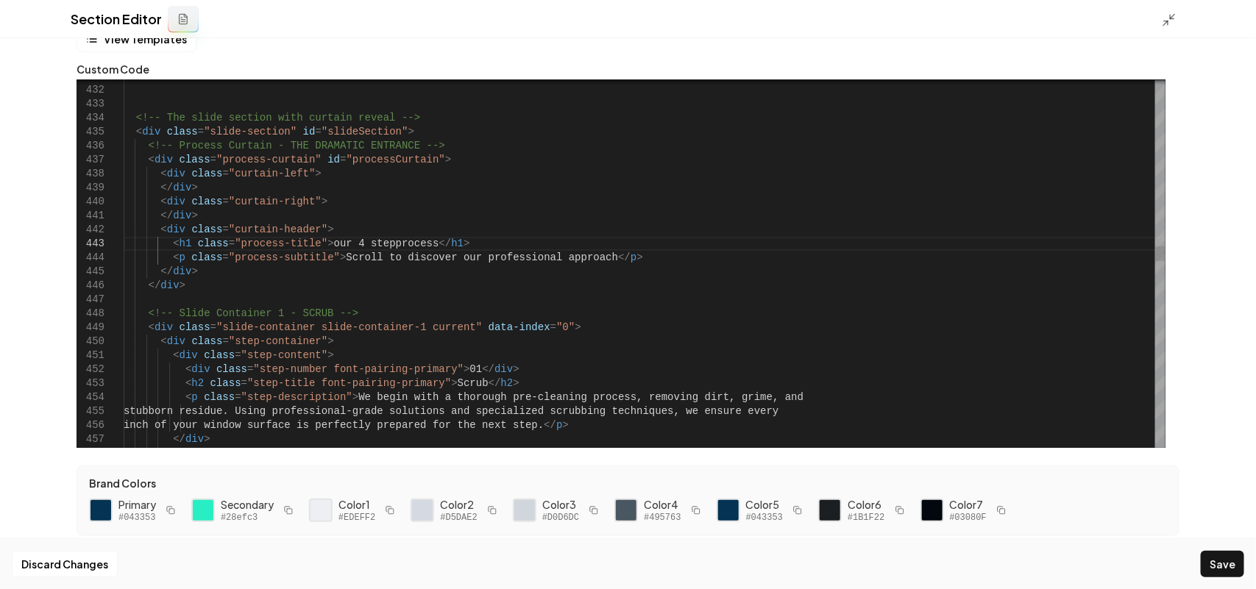
scroll to position [40, 254]
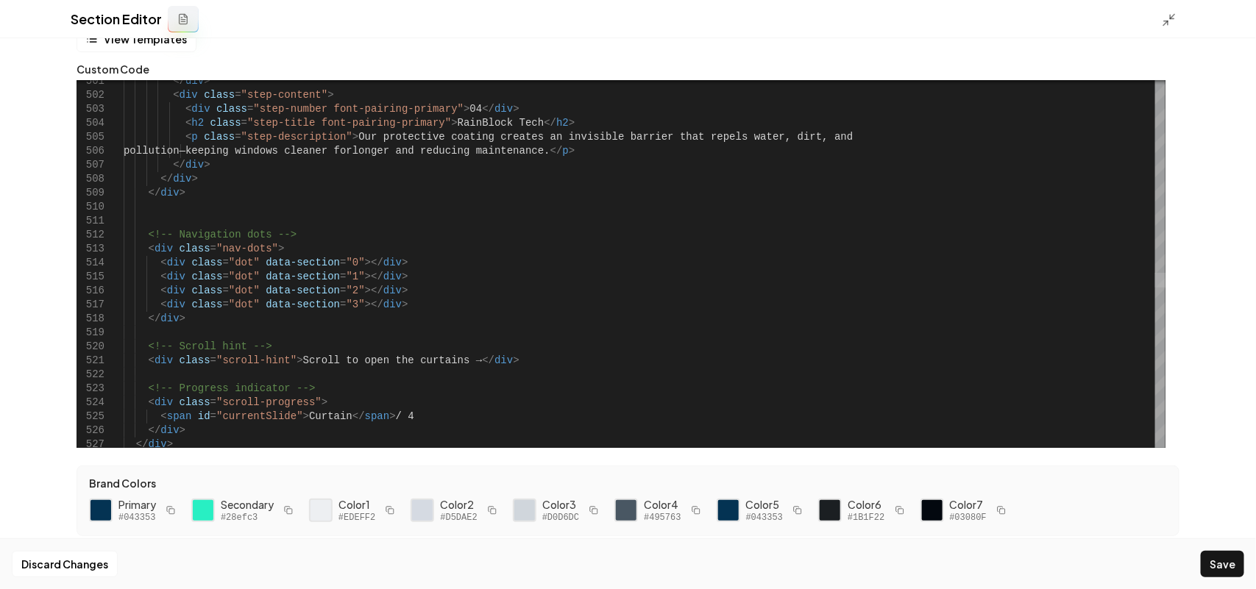
click at [1157, 280] on div at bounding box center [1160, 264] width 10 height 368
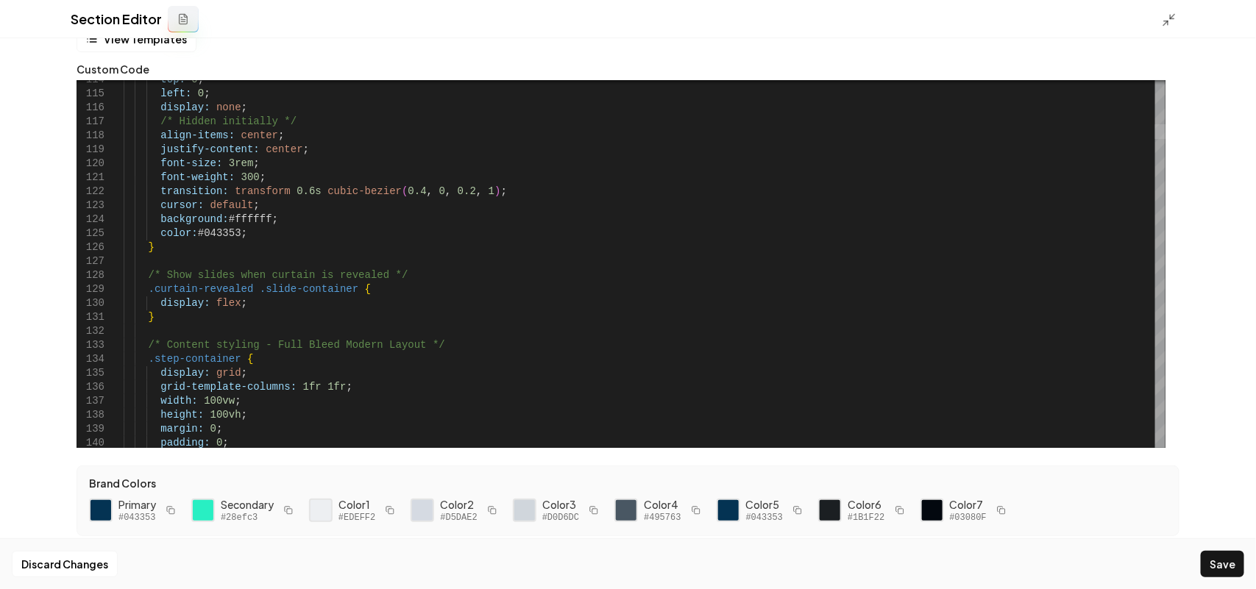
click at [1165, 129] on div at bounding box center [1160, 131] width 10 height 15
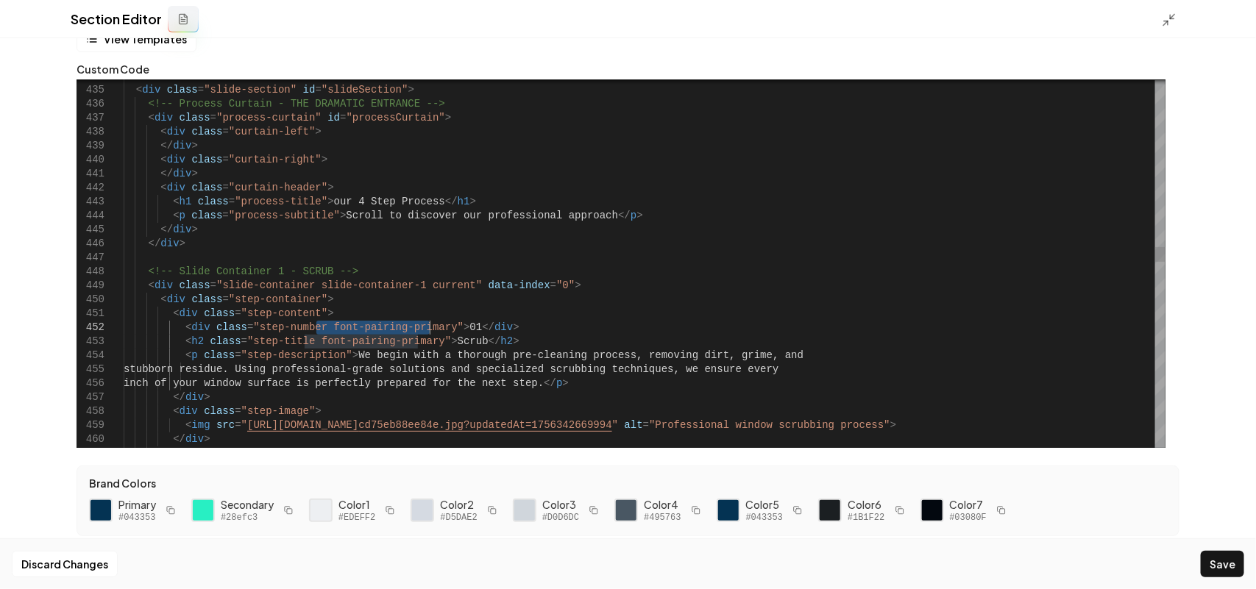
drag, startPoint x: 317, startPoint y: 322, endPoint x: 427, endPoint y: 327, distance: 110.5
click at [427, 327] on div "< p class = "step-description" > We begin with a thorough pre-cleaning process,…" at bounding box center [645, 600] width 1042 height 13167
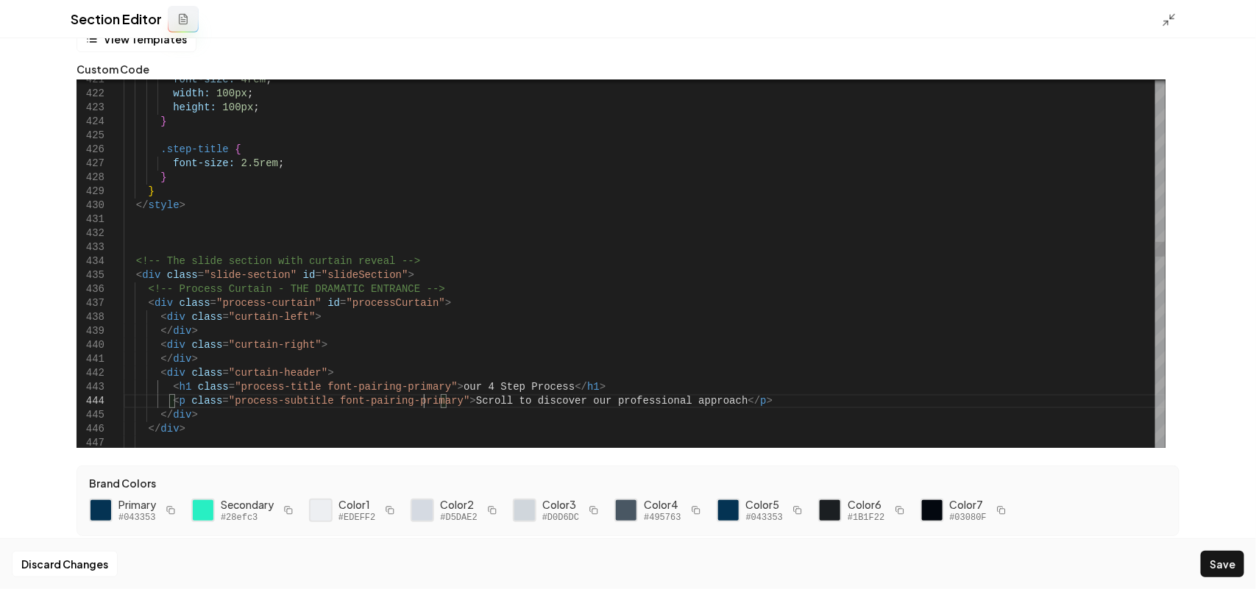
click at [1212, 560] on button "Save" at bounding box center [1222, 564] width 43 height 26
click at [1171, 19] on icon at bounding box center [1169, 20] width 15 height 15
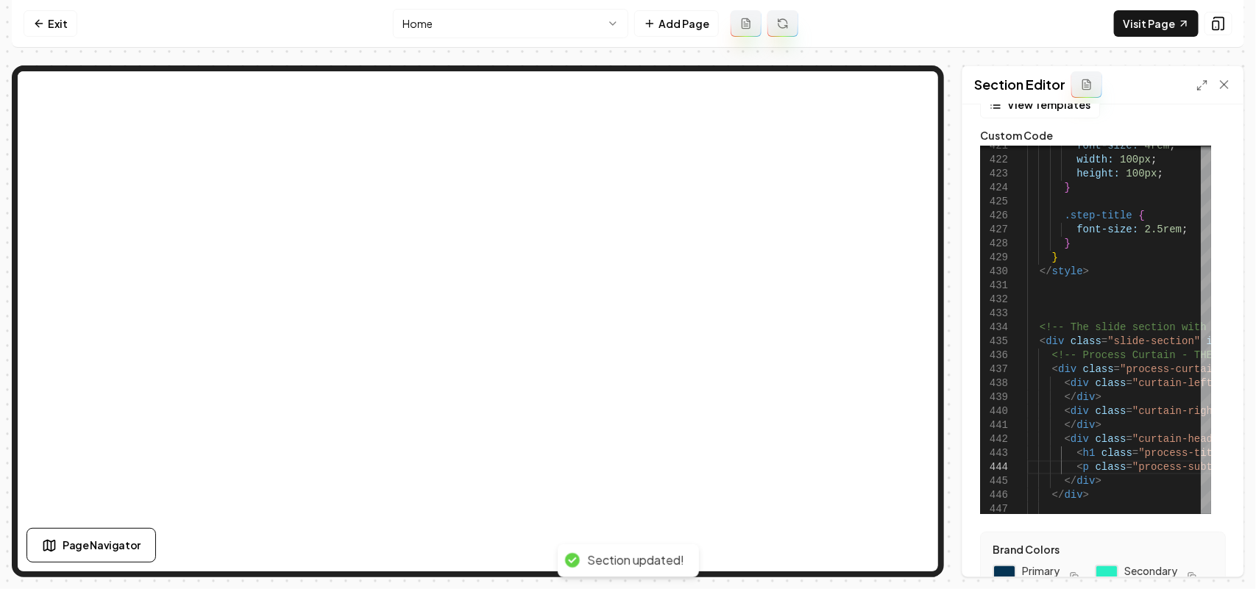
click at [1171, 19] on link "Visit Page" at bounding box center [1156, 23] width 85 height 26
click at [1200, 81] on icon at bounding box center [1202, 85] width 12 height 12
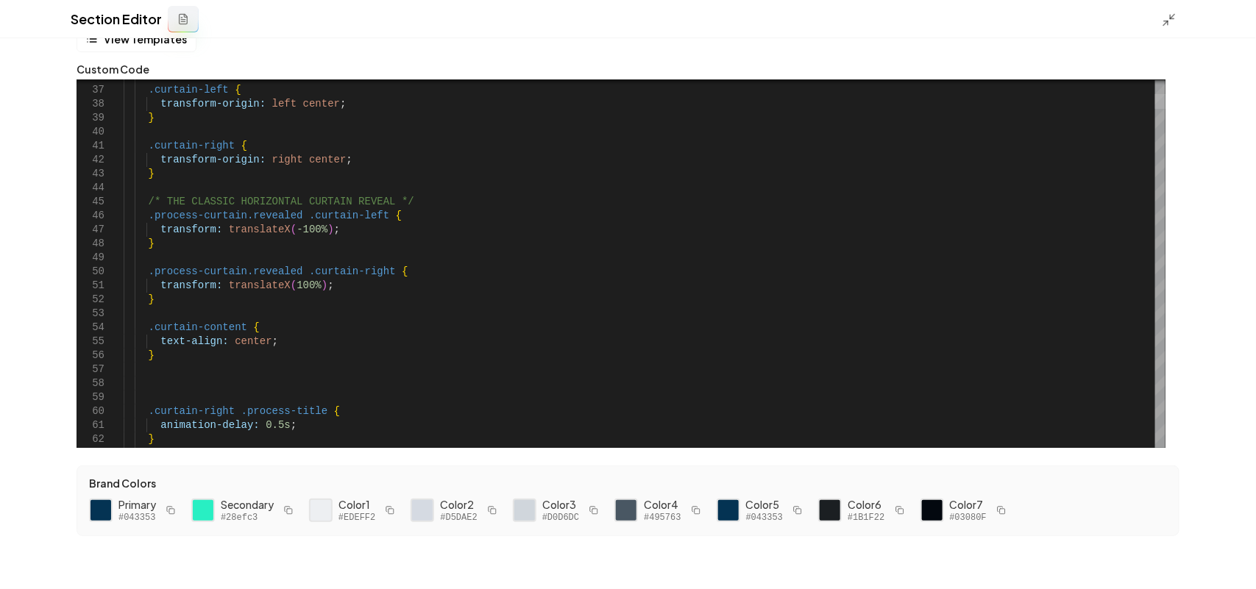
click at [1159, 103] on div at bounding box center [1160, 101] width 10 height 15
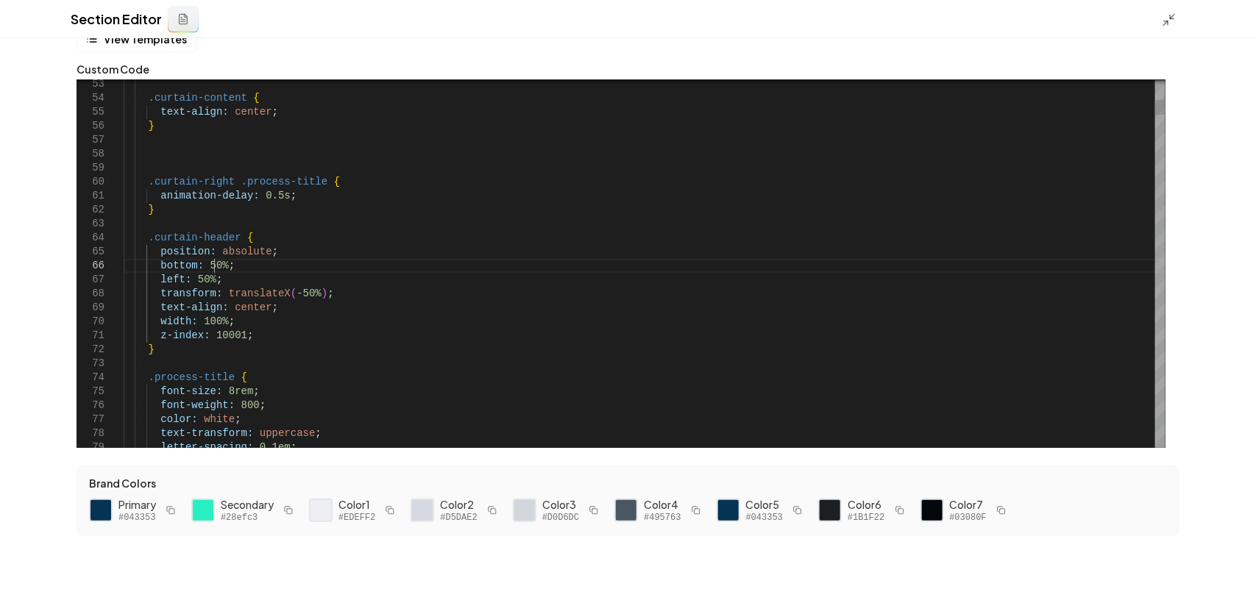
scroll to position [42, 191]
drag, startPoint x: 212, startPoint y: 263, endPoint x: 204, endPoint y: 262, distance: 8.2
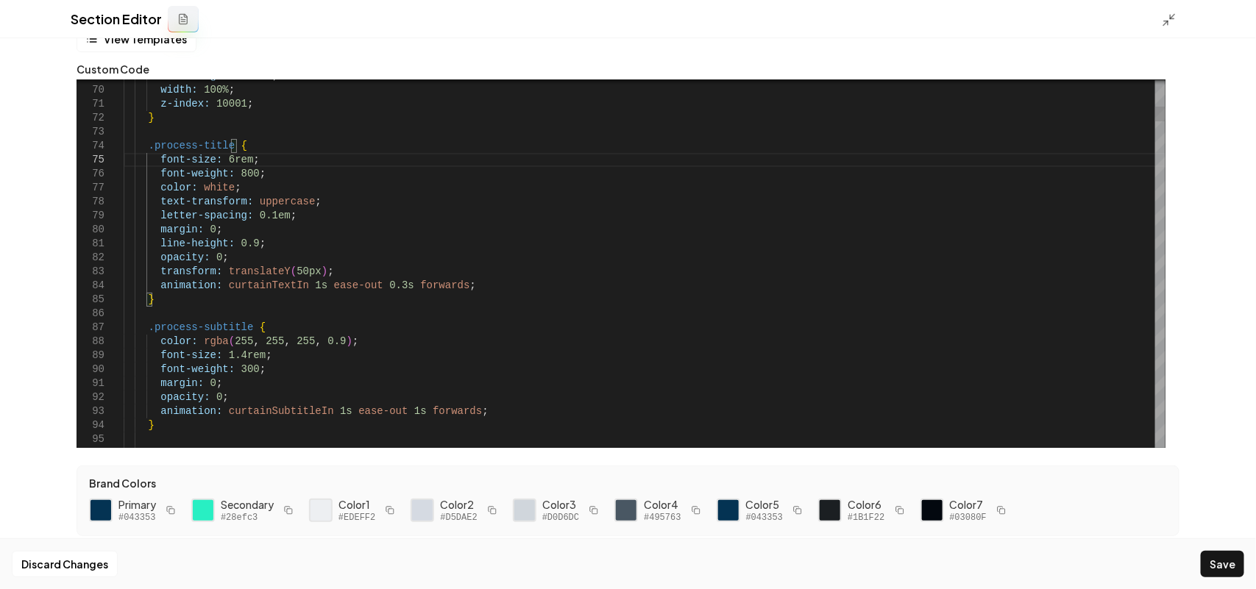
click at [166, 505] on button "button" at bounding box center [171, 511] width 18 height 18
drag, startPoint x: 333, startPoint y: 339, endPoint x: 196, endPoint y: 340, distance: 137.6
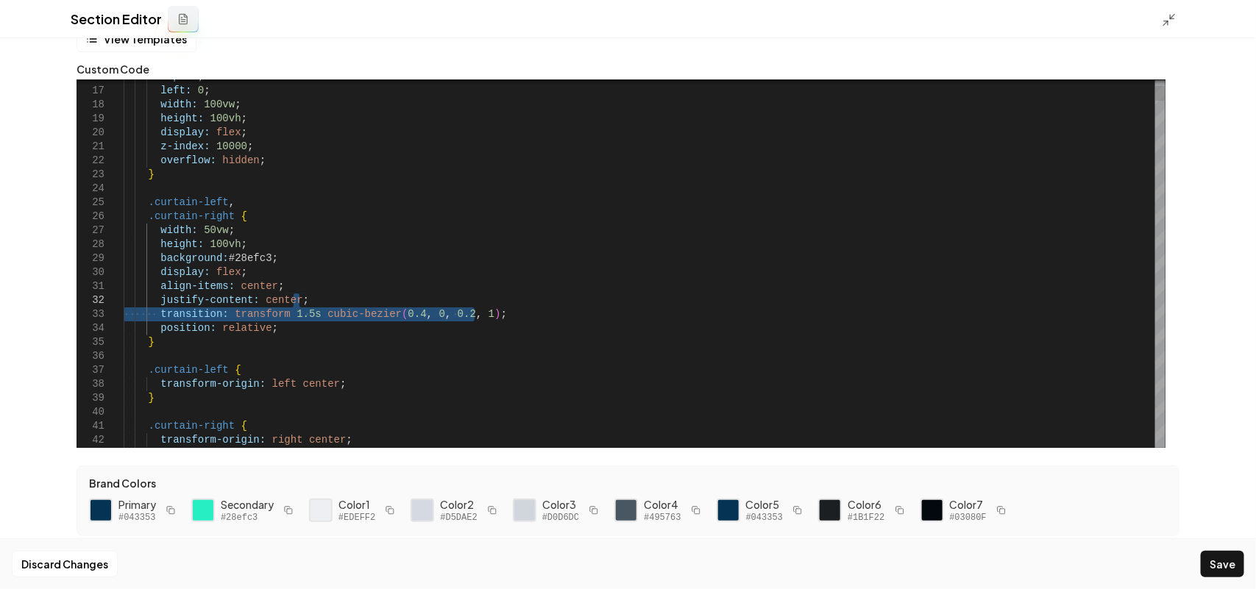
drag, startPoint x: 542, startPoint y: 313, endPoint x: 548, endPoint y: 303, distance: 11.9
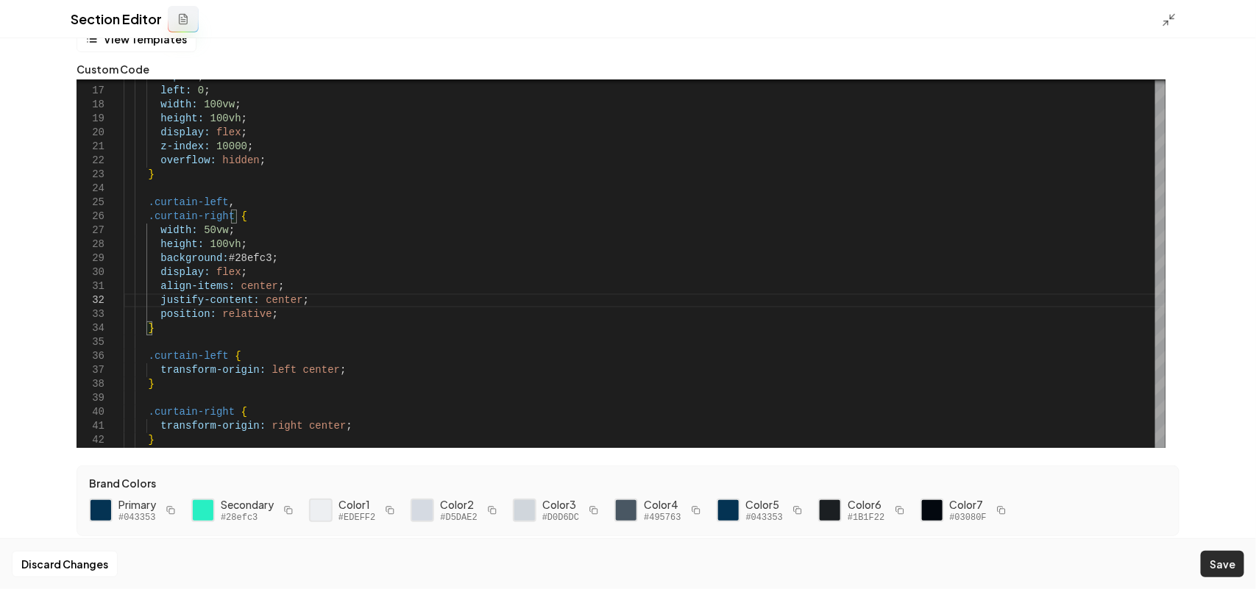
click at [1234, 565] on button "Save" at bounding box center [1222, 564] width 43 height 26
click at [1170, 13] on icon at bounding box center [1169, 20] width 15 height 15
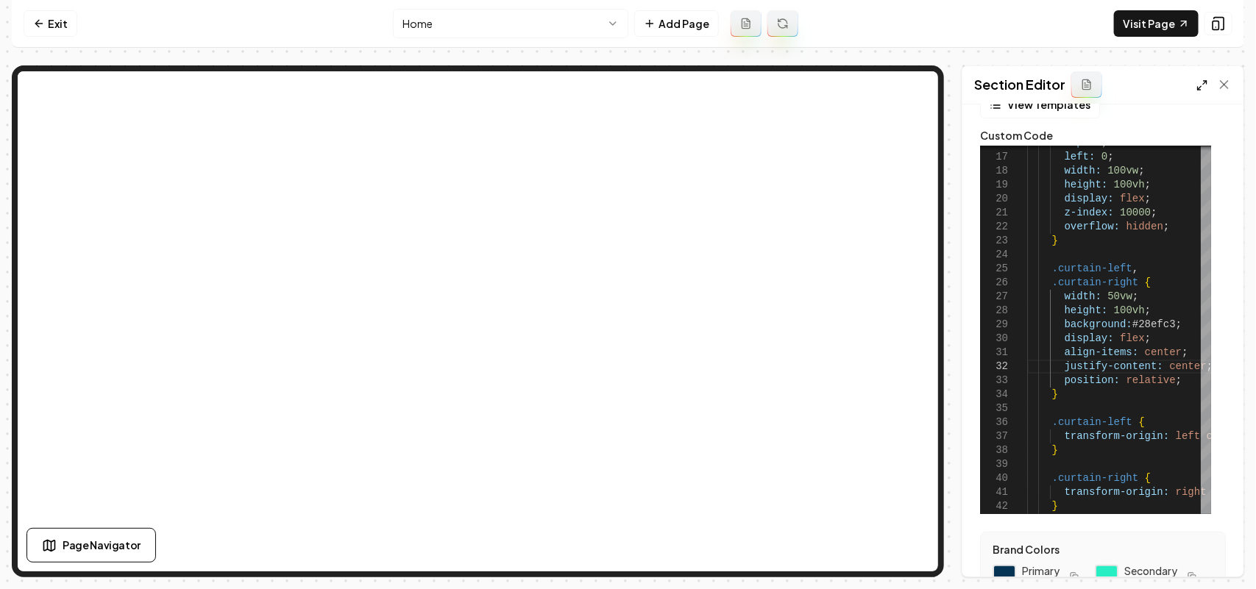
click at [1201, 79] on icon at bounding box center [1202, 85] width 12 height 12
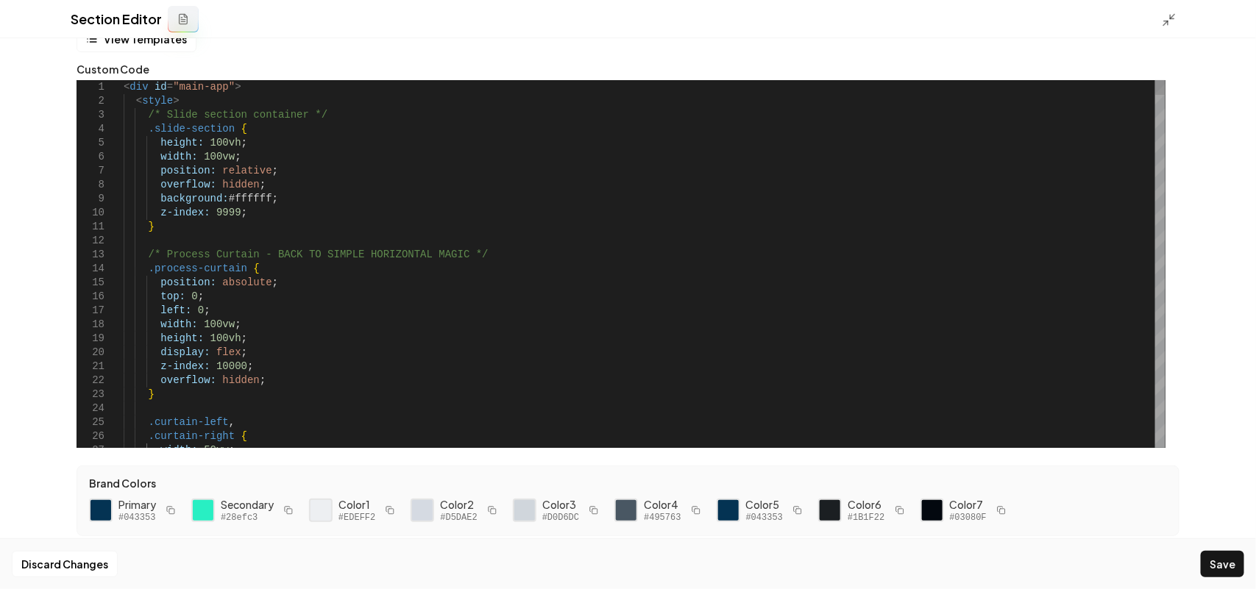
scroll to position [0, 0]
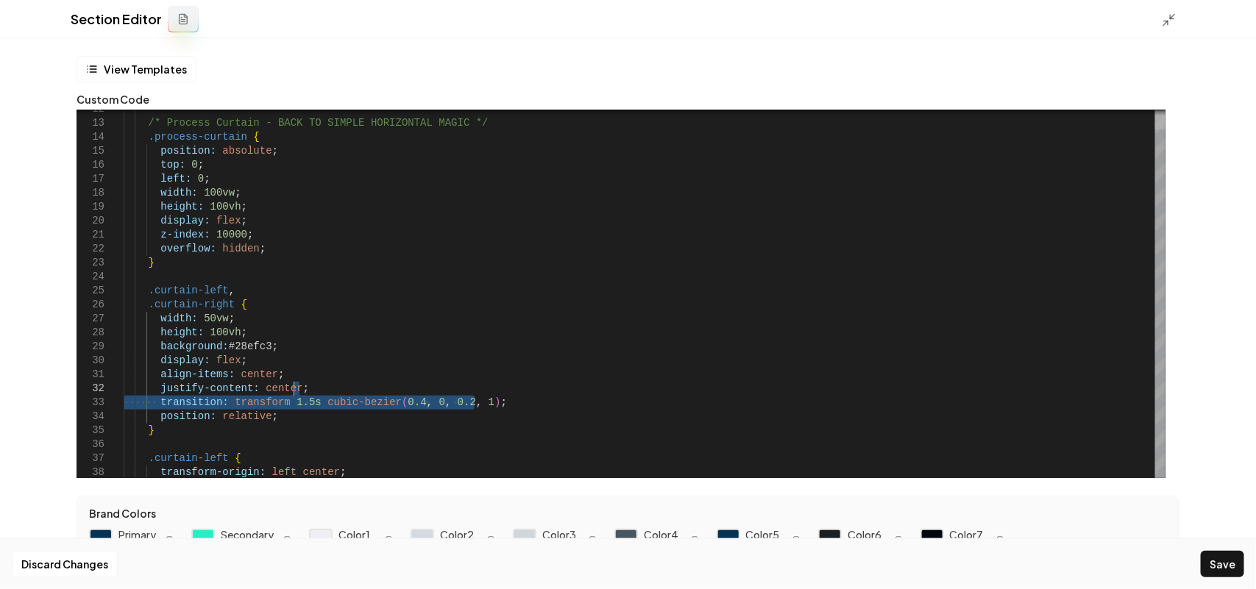
click at [1161, 122] on div at bounding box center [1160, 294] width 10 height 368
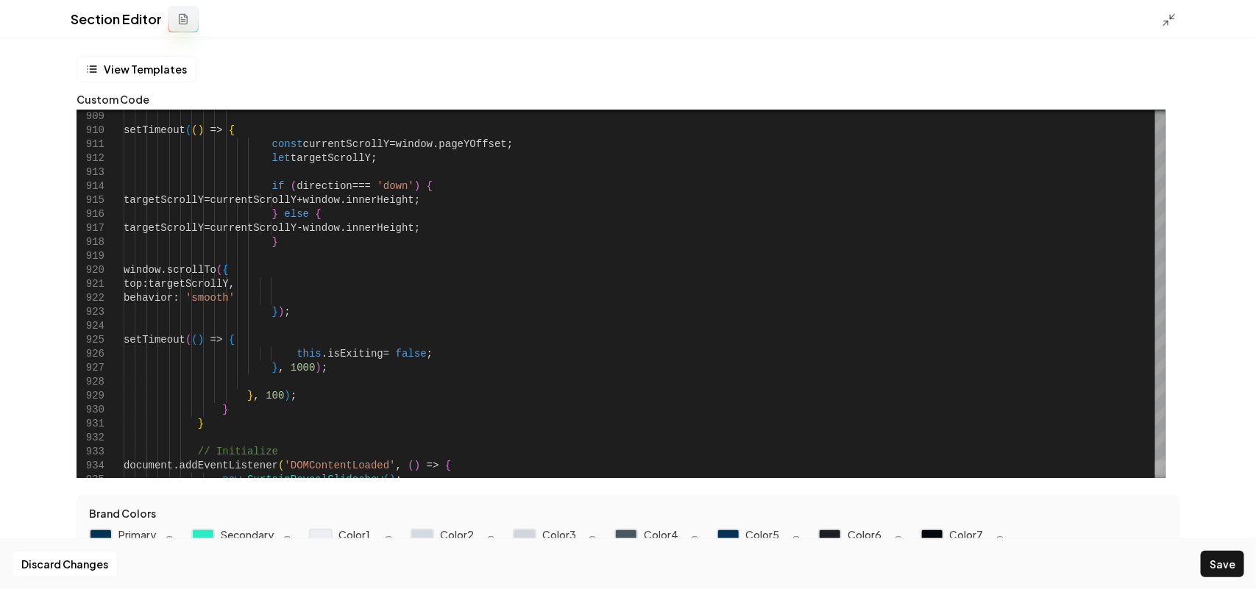
click at [1163, 472] on div at bounding box center [1160, 468] width 10 height 15
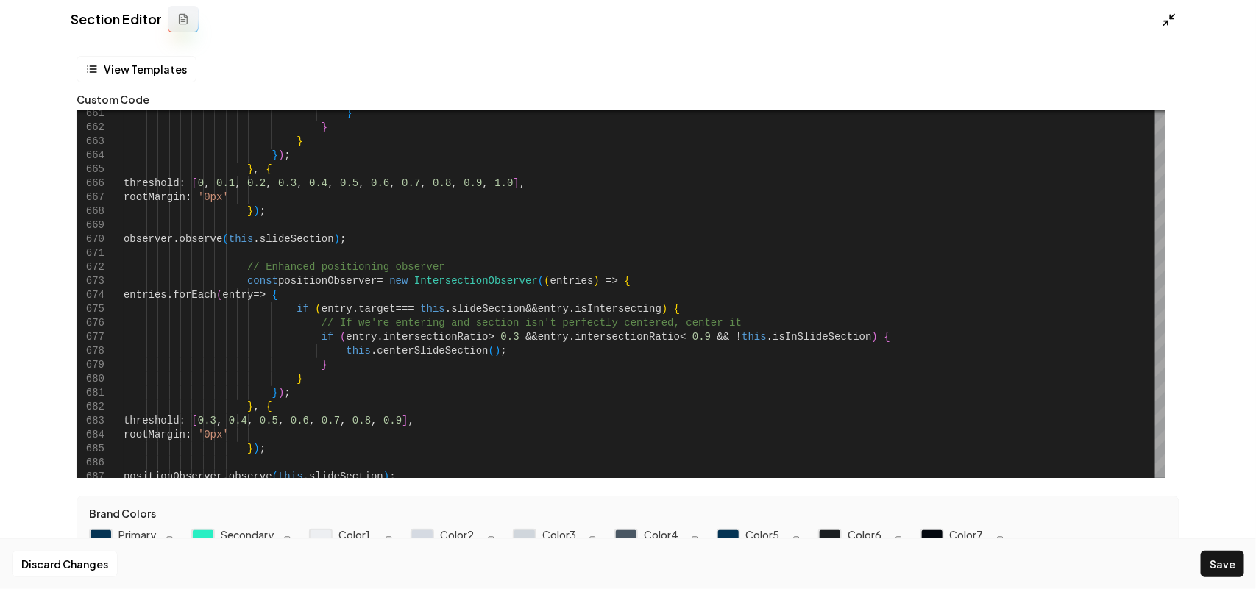
click at [1167, 21] on line at bounding box center [1166, 23] width 4 height 4
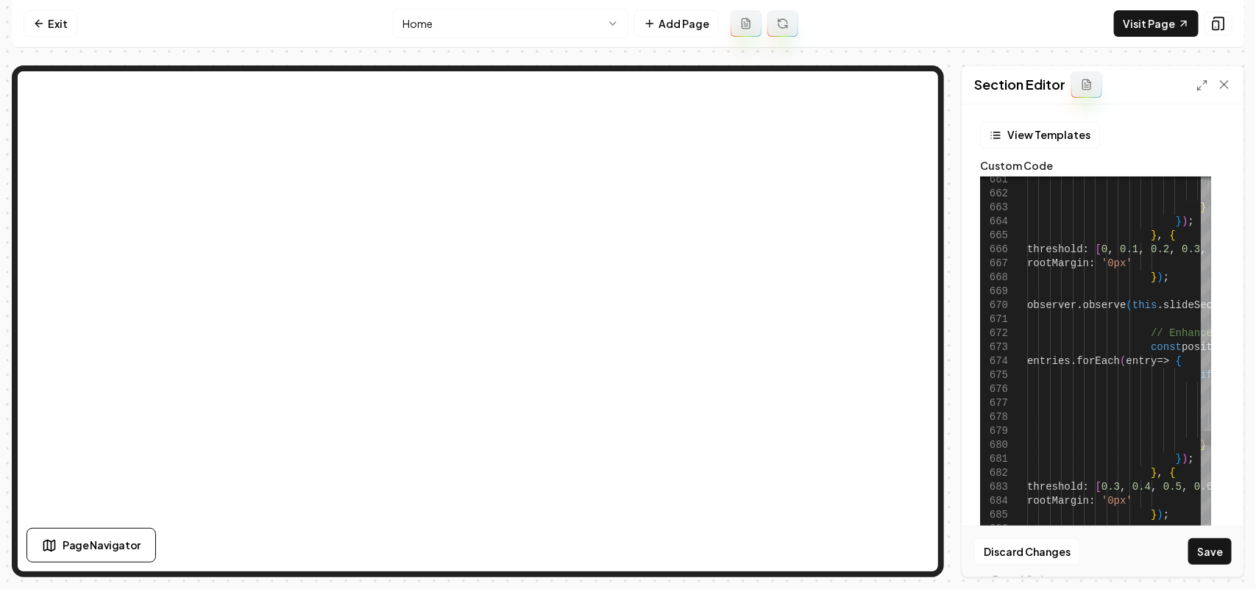
click at [1167, 20] on link "Visit Page" at bounding box center [1156, 23] width 85 height 26
click at [1203, 88] on icon at bounding box center [1202, 85] width 12 height 12
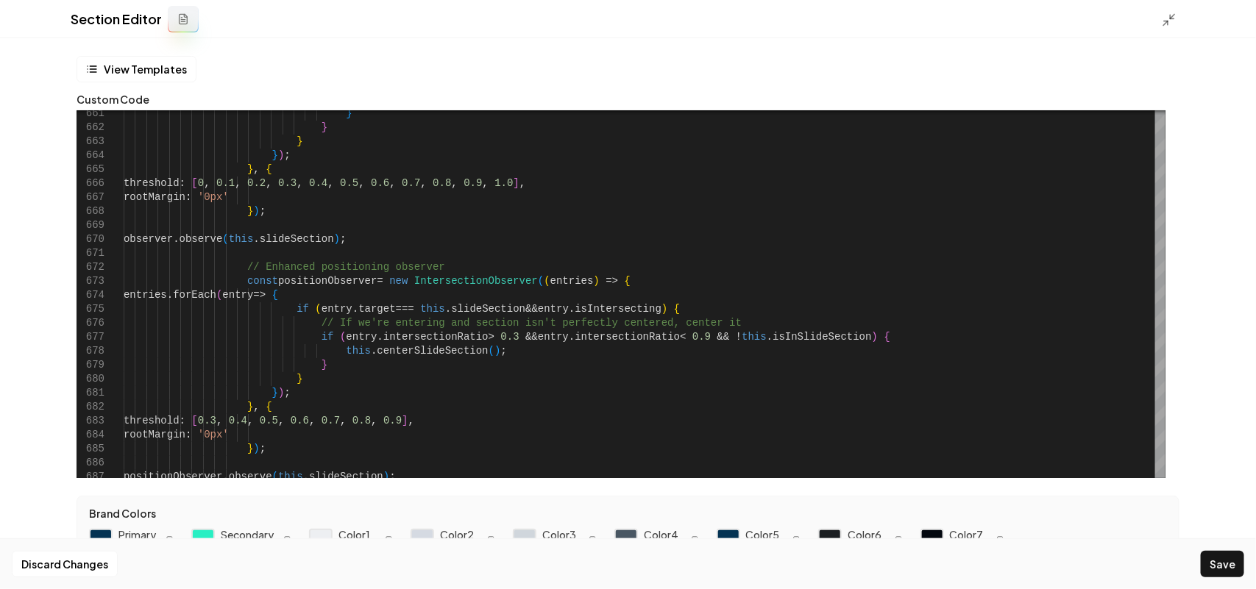
click at [173, 536] on icon "button" at bounding box center [170, 540] width 9 height 9
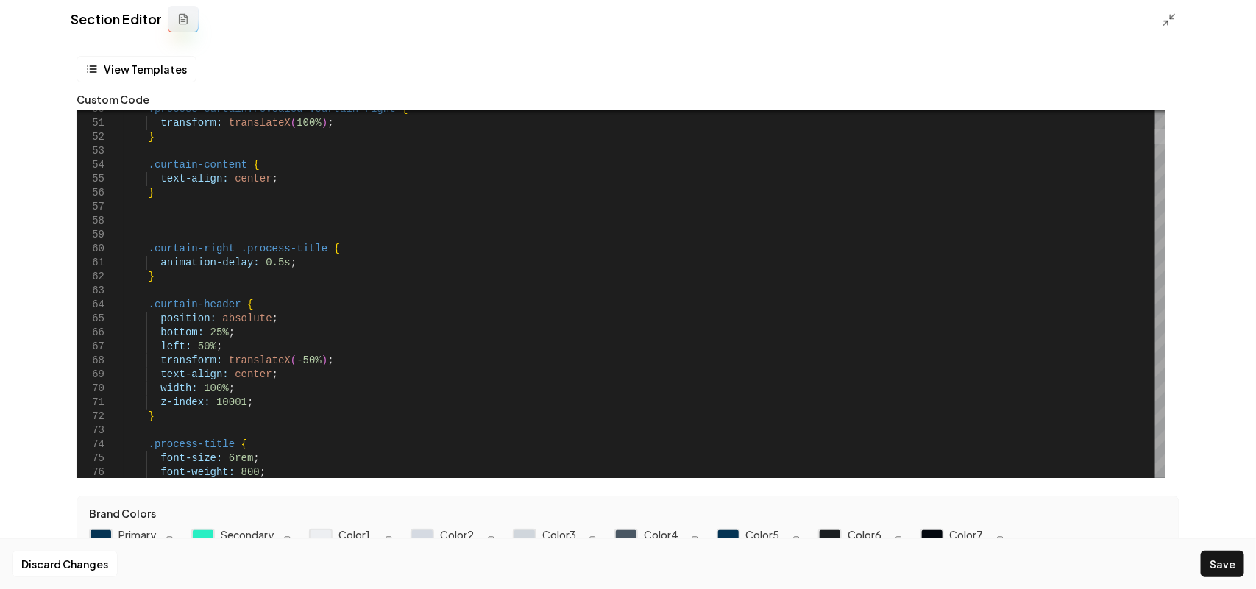
click at [1165, 129] on div at bounding box center [1160, 136] width 10 height 15
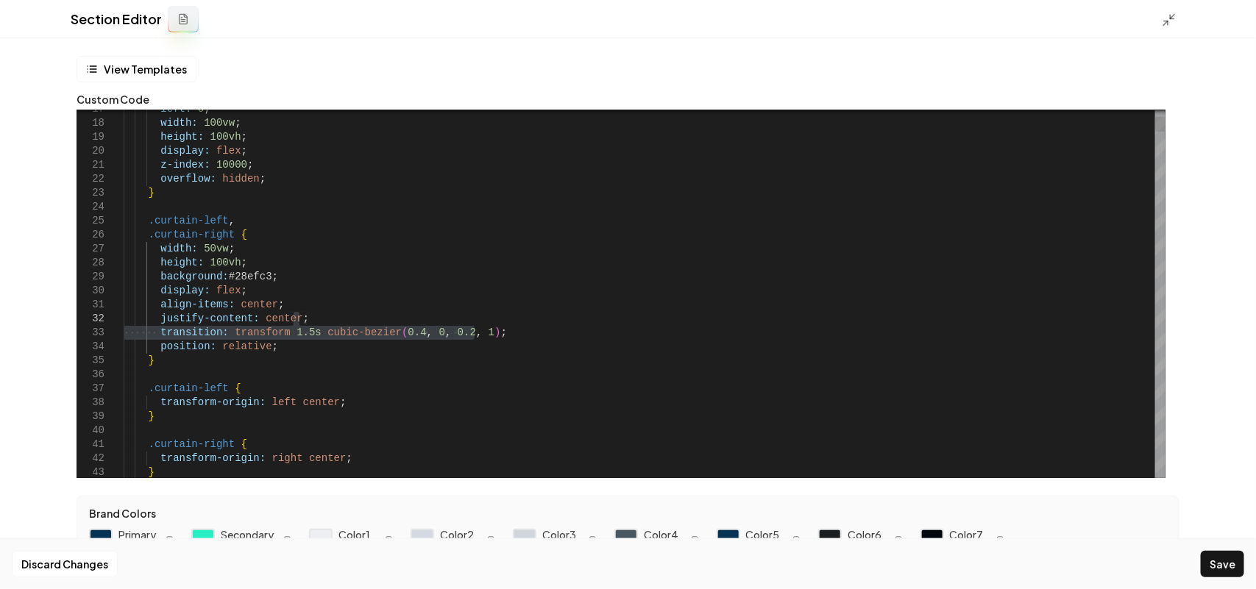
click at [1218, 572] on button "Save" at bounding box center [1222, 564] width 43 height 26
click at [1167, 19] on icon at bounding box center [1169, 20] width 15 height 15
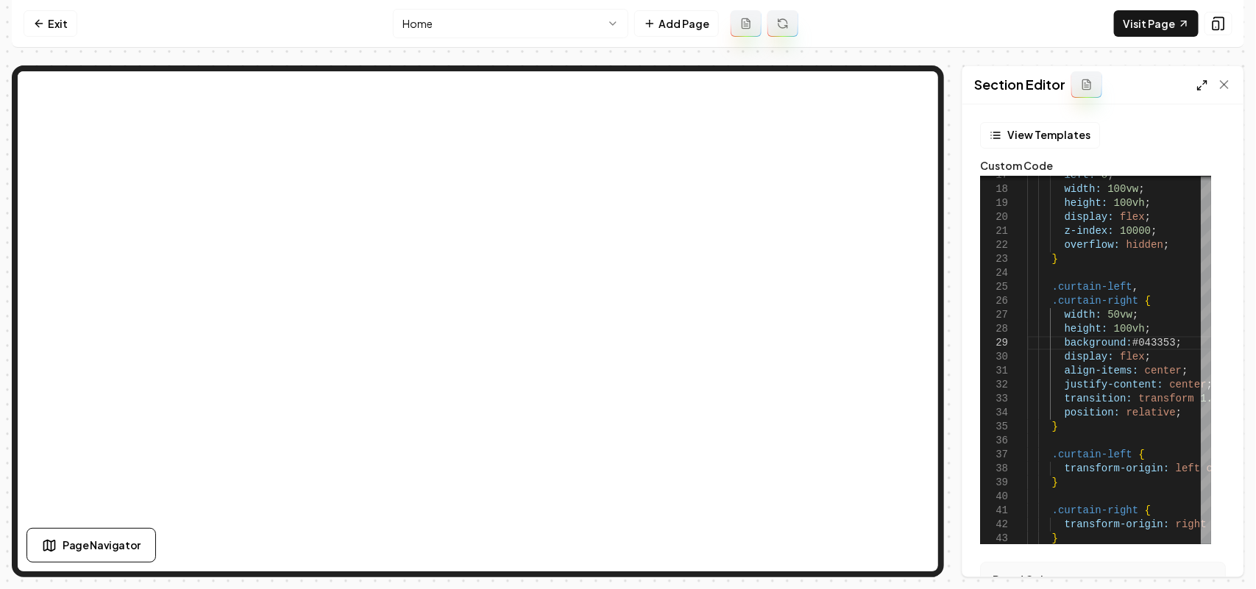
click at [1206, 79] on icon at bounding box center [1202, 85] width 12 height 12
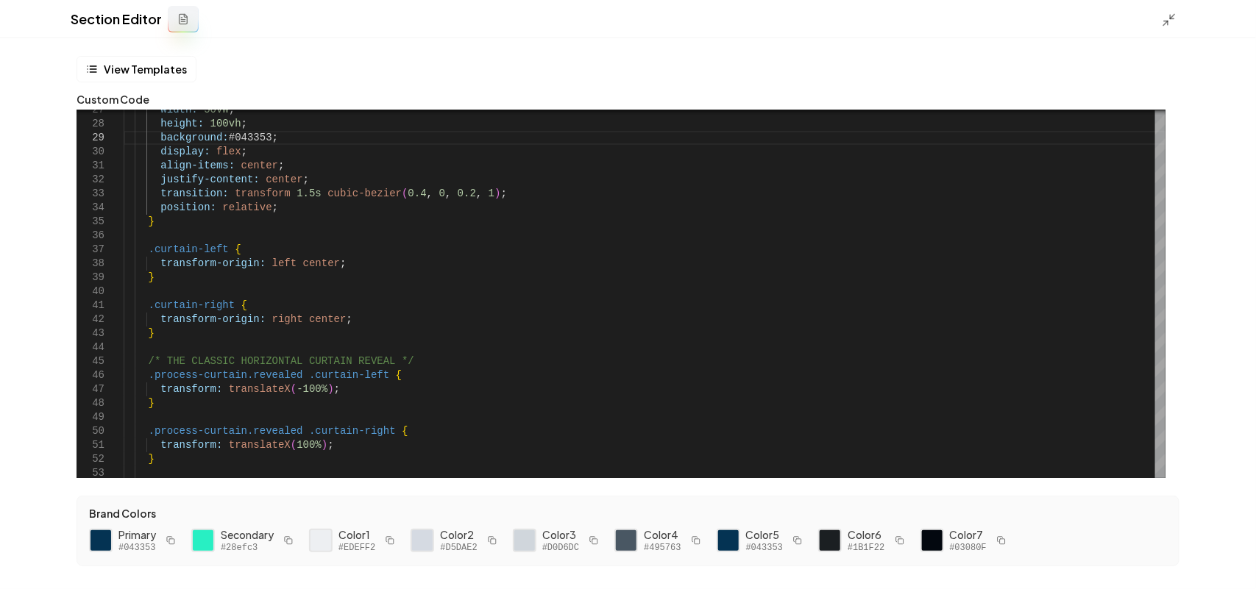
click at [285, 536] on icon "button" at bounding box center [288, 540] width 9 height 9
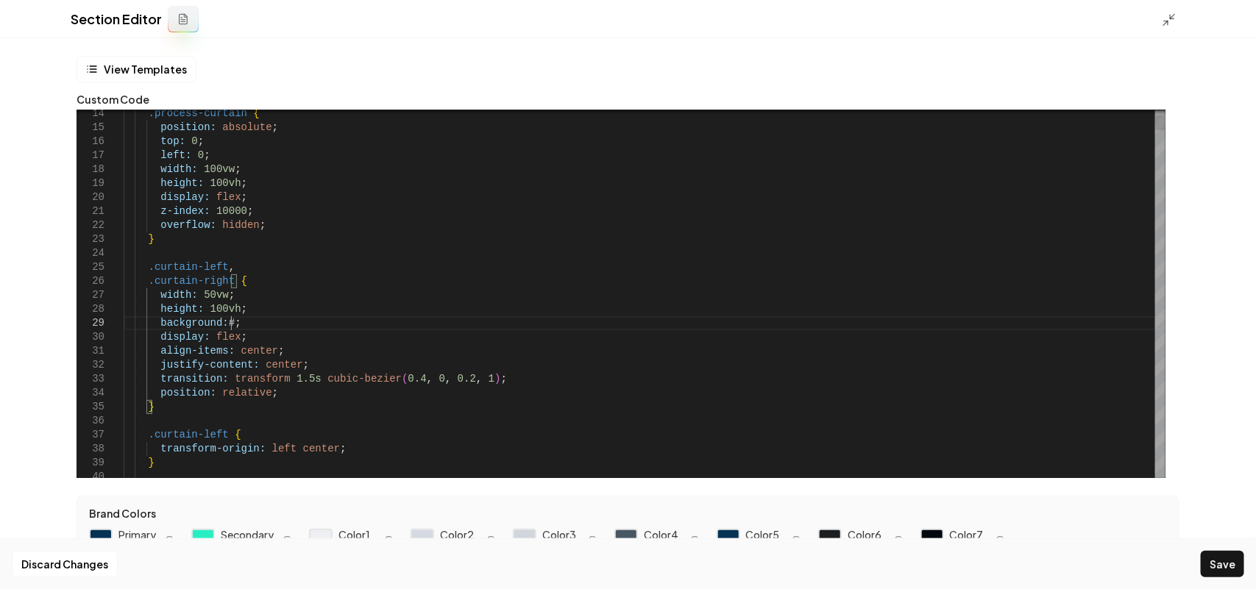
scroll to position [98, 129]
click at [1223, 561] on button "Save" at bounding box center [1222, 564] width 43 height 26
click at [1173, 16] on icon at bounding box center [1169, 20] width 15 height 15
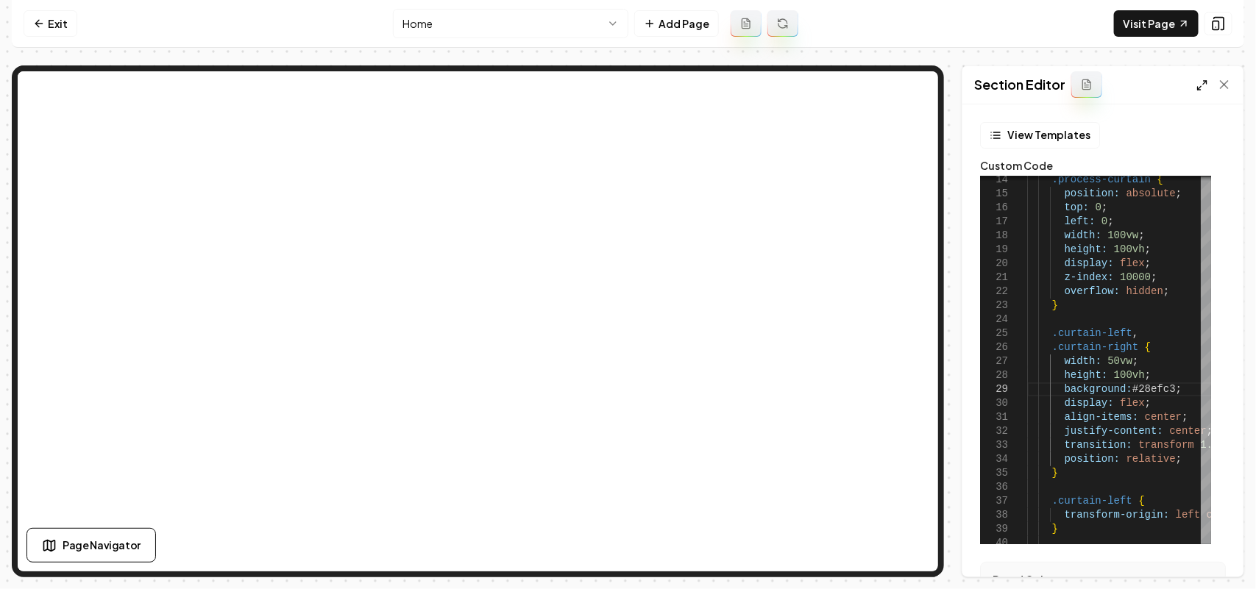
click at [1199, 87] on icon at bounding box center [1202, 85] width 12 height 12
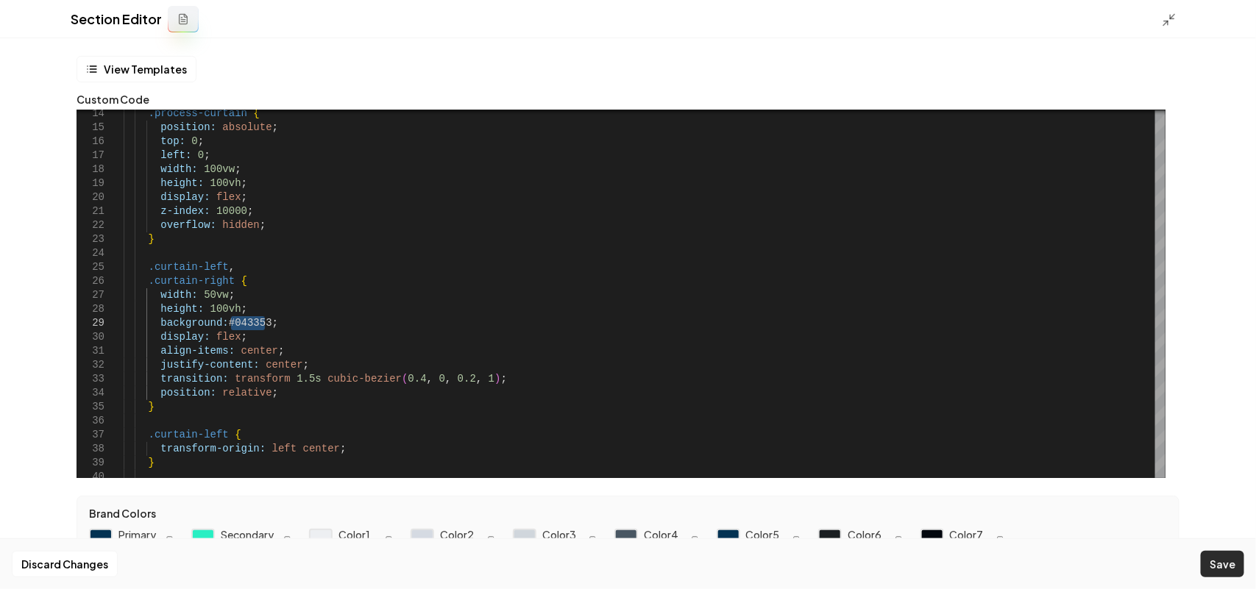
click at [1222, 564] on button "Save" at bounding box center [1222, 564] width 43 height 26
click at [1167, 15] on icon at bounding box center [1169, 20] width 15 height 15
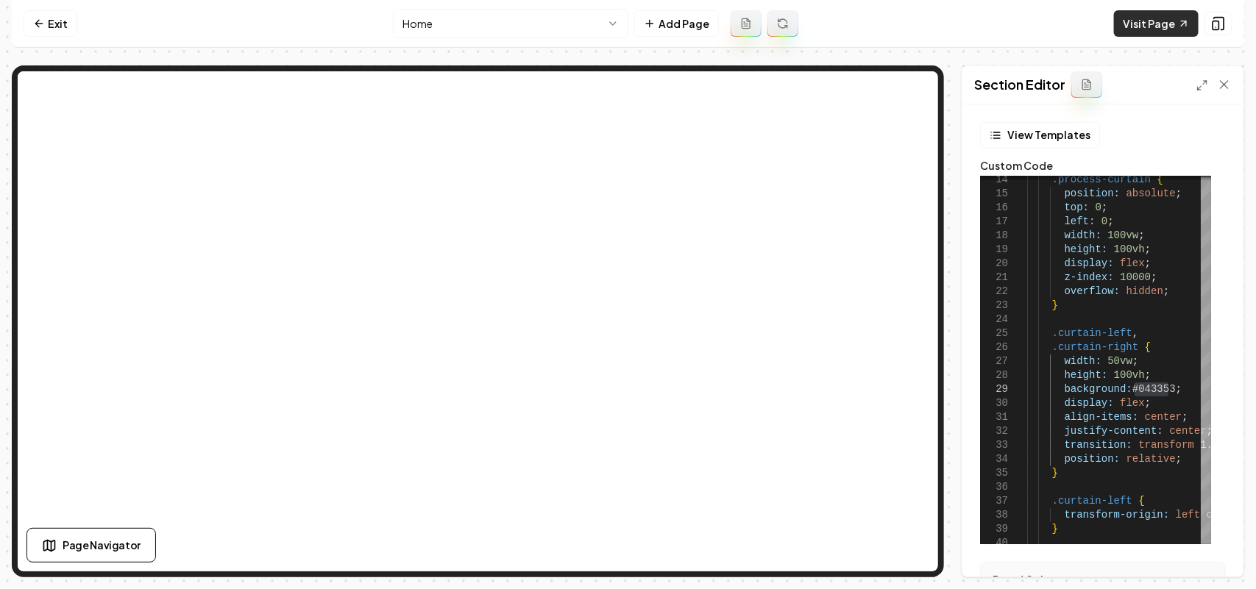
click at [1142, 26] on link "Visit Page" at bounding box center [1156, 23] width 85 height 26
click at [1208, 79] on div at bounding box center [1213, 84] width 35 height 15
click at [1201, 82] on icon at bounding box center [1202, 85] width 12 height 12
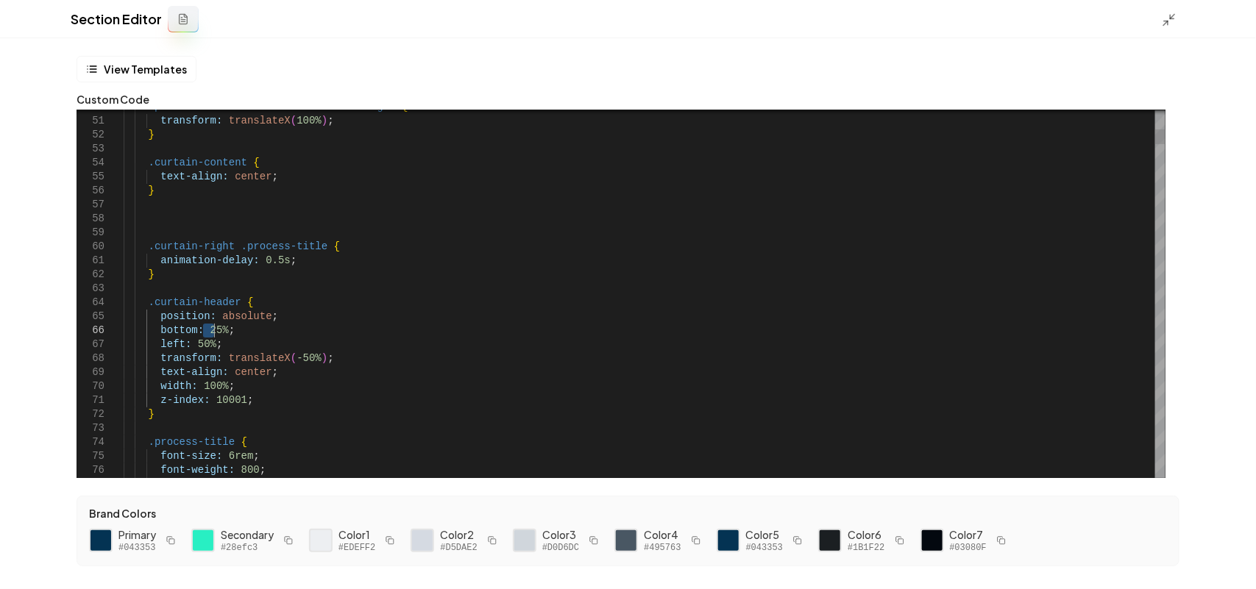
drag, startPoint x: 203, startPoint y: 328, endPoint x: 212, endPoint y: 333, distance: 9.9
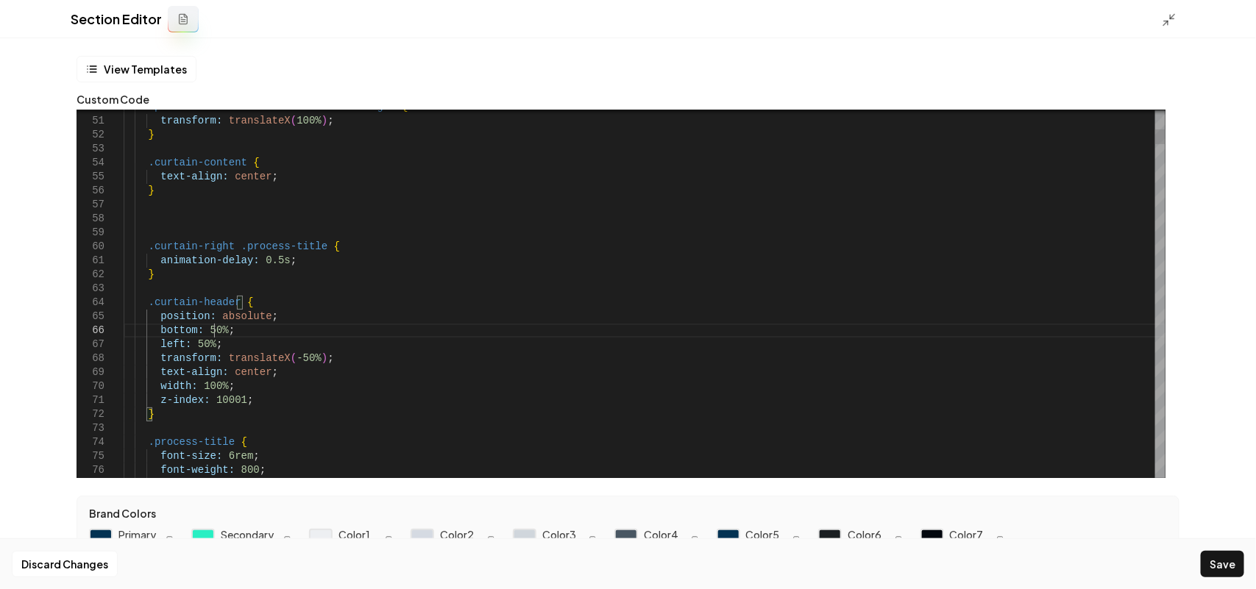
scroll to position [82, 90]
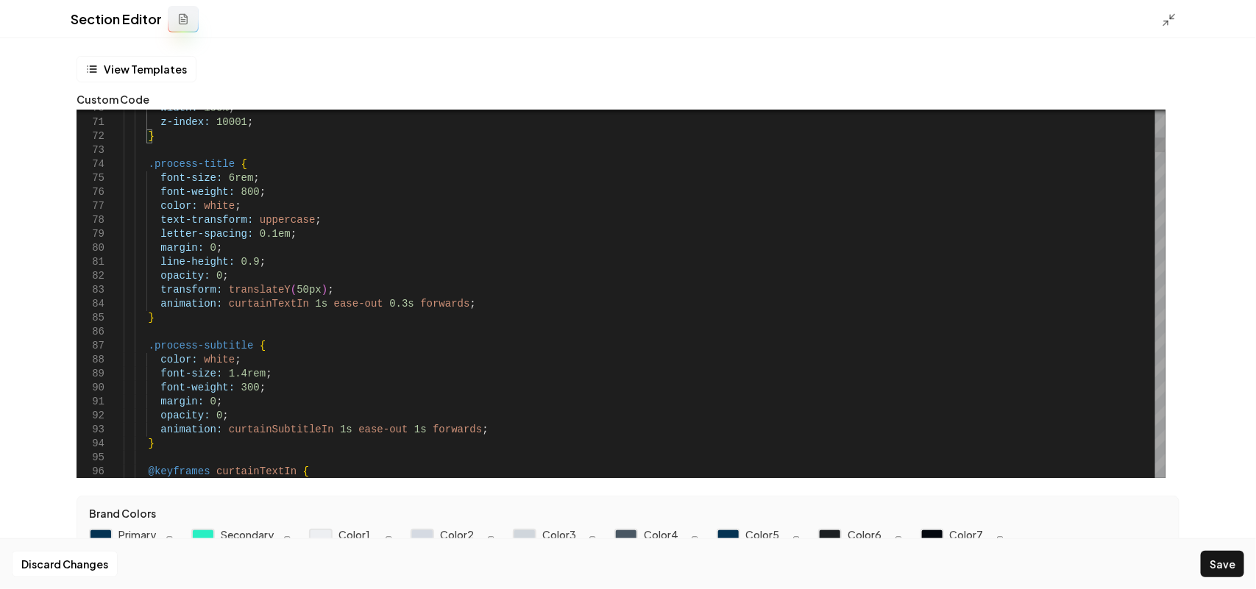
click at [1198, 572] on div "Discard Changes Save" at bounding box center [628, 563] width 1256 height 51
click at [1205, 571] on button "Save" at bounding box center [1222, 564] width 43 height 26
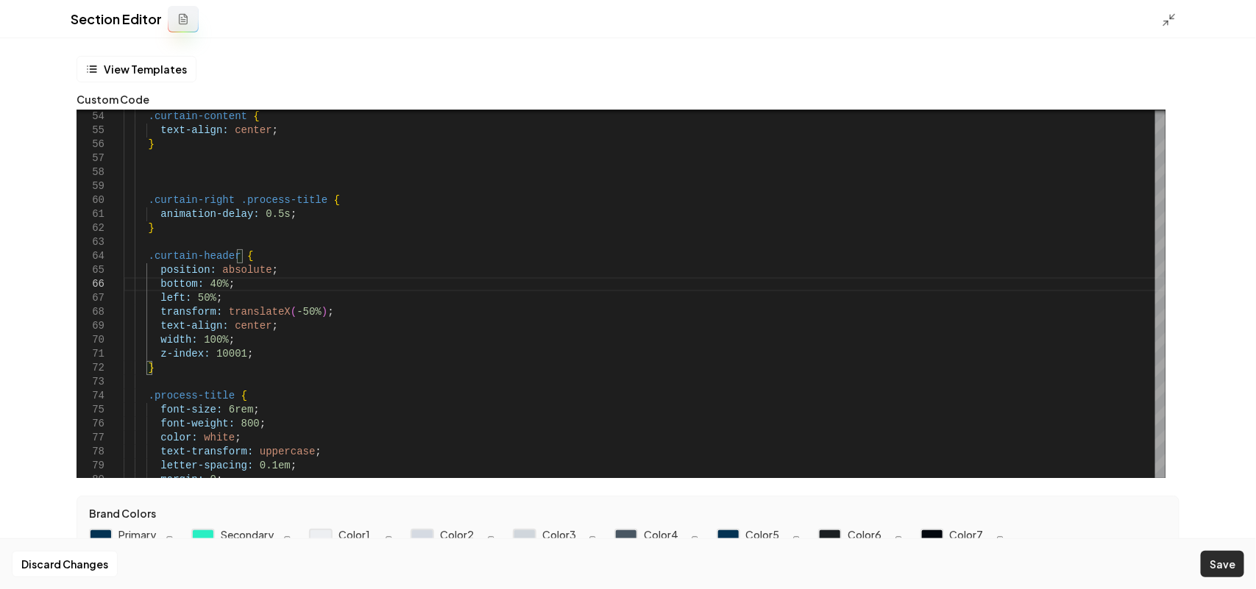
click at [1231, 559] on button "Save" at bounding box center [1222, 564] width 43 height 26
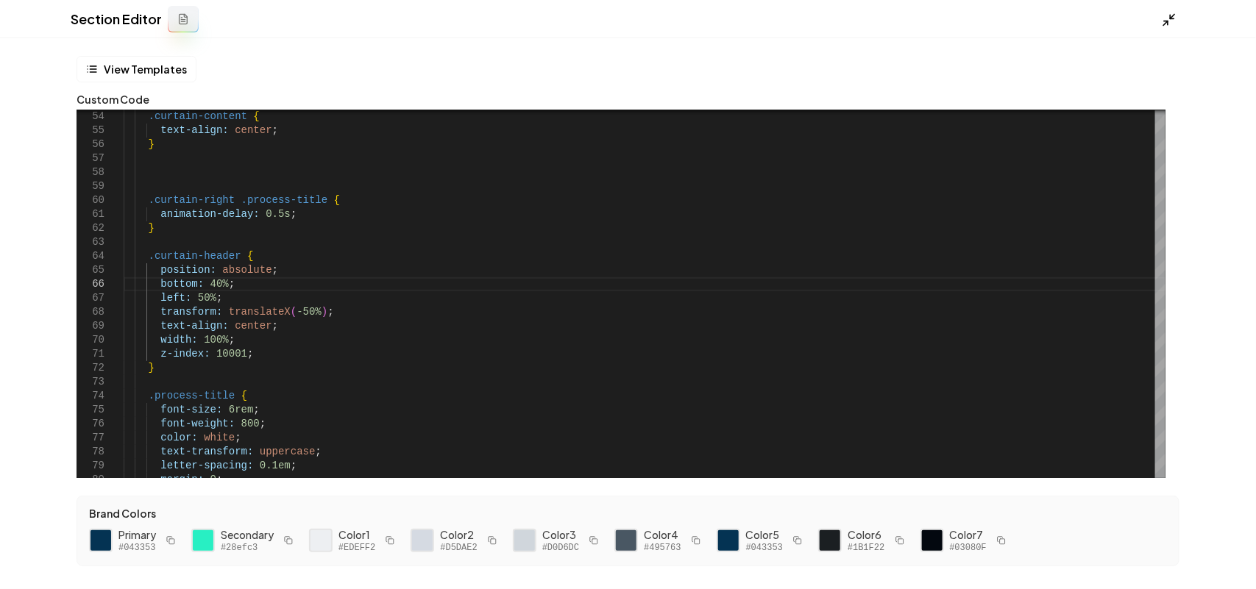
click at [1165, 24] on line at bounding box center [1166, 23] width 4 height 4
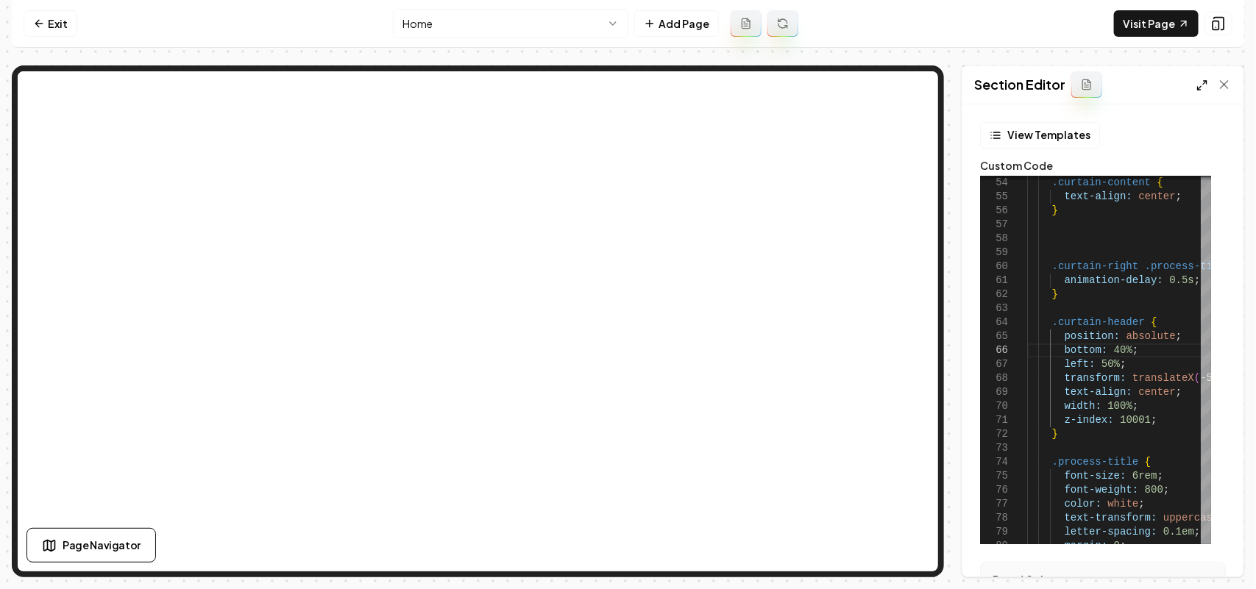
click at [1199, 83] on icon at bounding box center [1202, 85] width 12 height 12
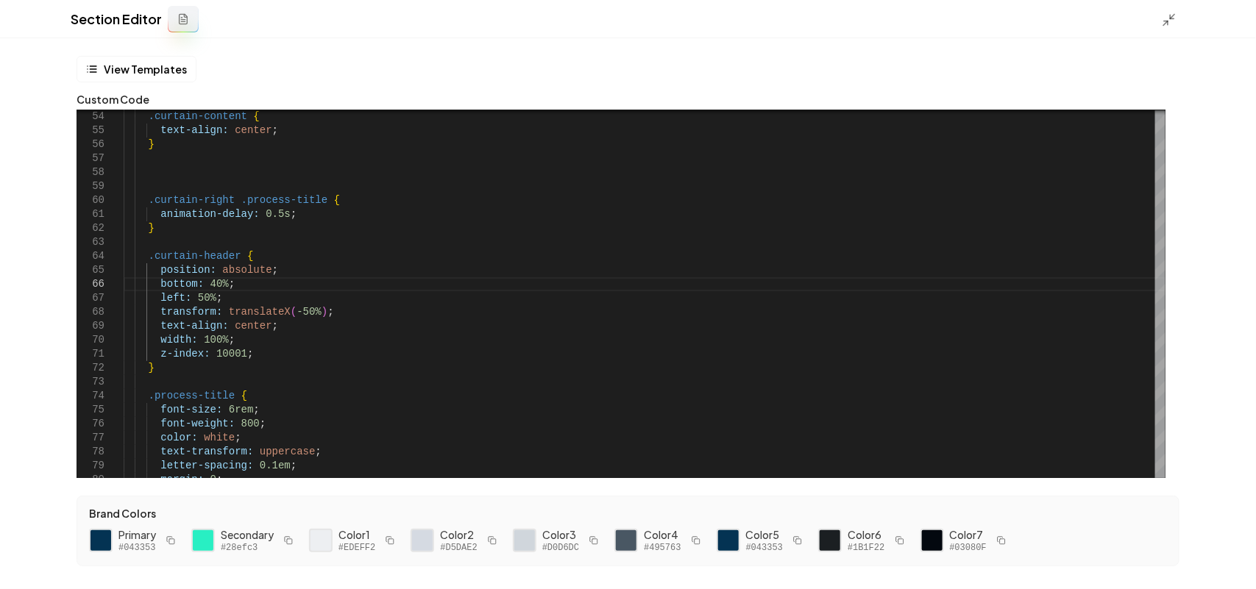
click at [287, 534] on button "button" at bounding box center [289, 541] width 18 height 18
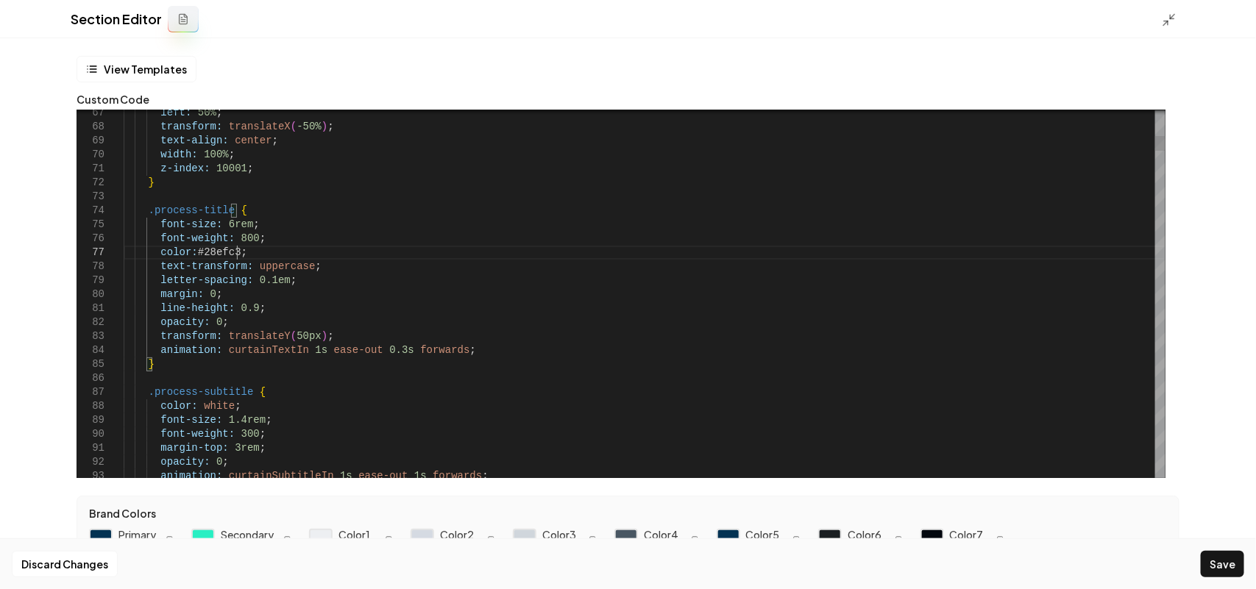
click at [1212, 565] on button "Save" at bounding box center [1222, 564] width 43 height 26
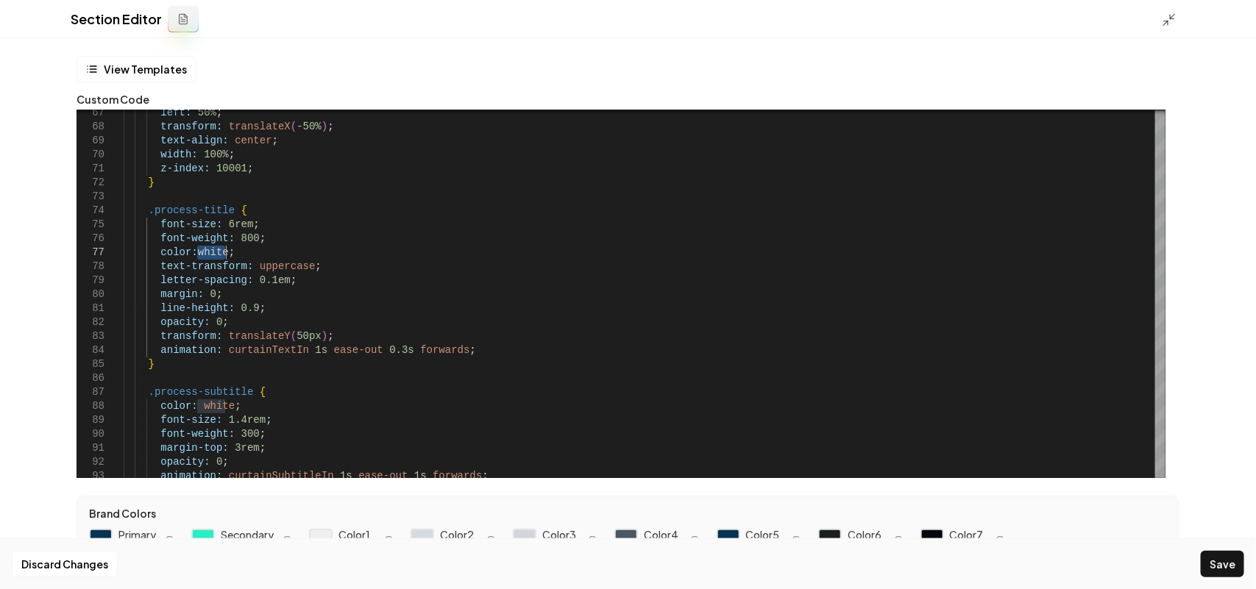
type textarea "**********"
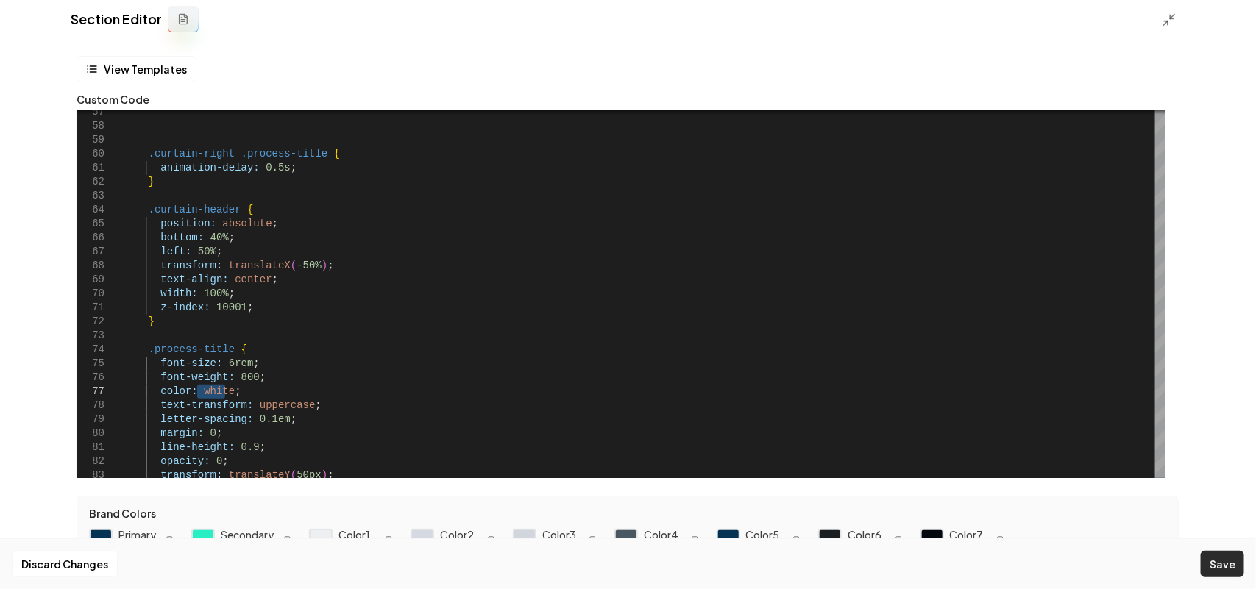
click at [1226, 566] on button "Save" at bounding box center [1222, 564] width 43 height 26
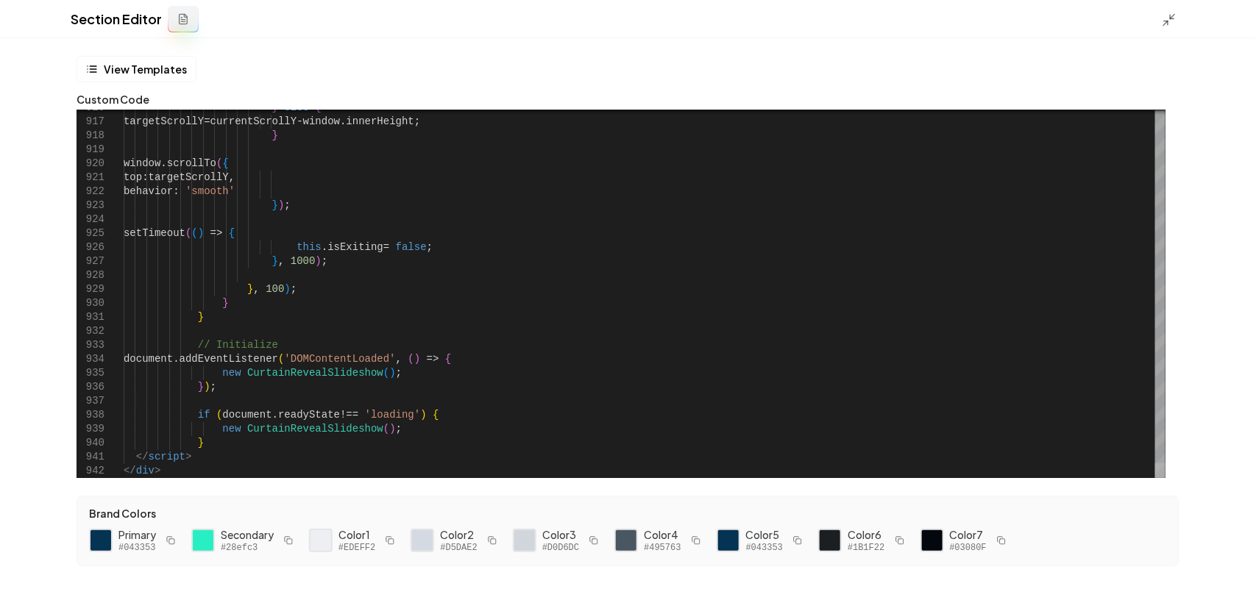
click at [1165, 478] on div at bounding box center [1160, 470] width 10 height 15
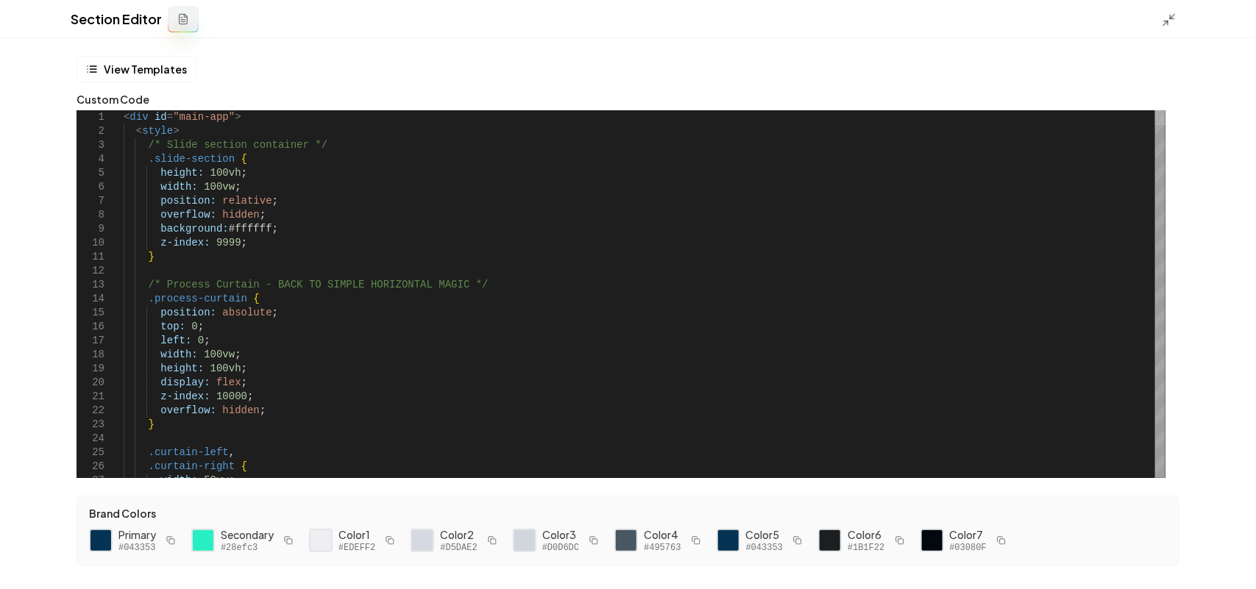
click at [1155, 110] on div at bounding box center [1160, 117] width 10 height 15
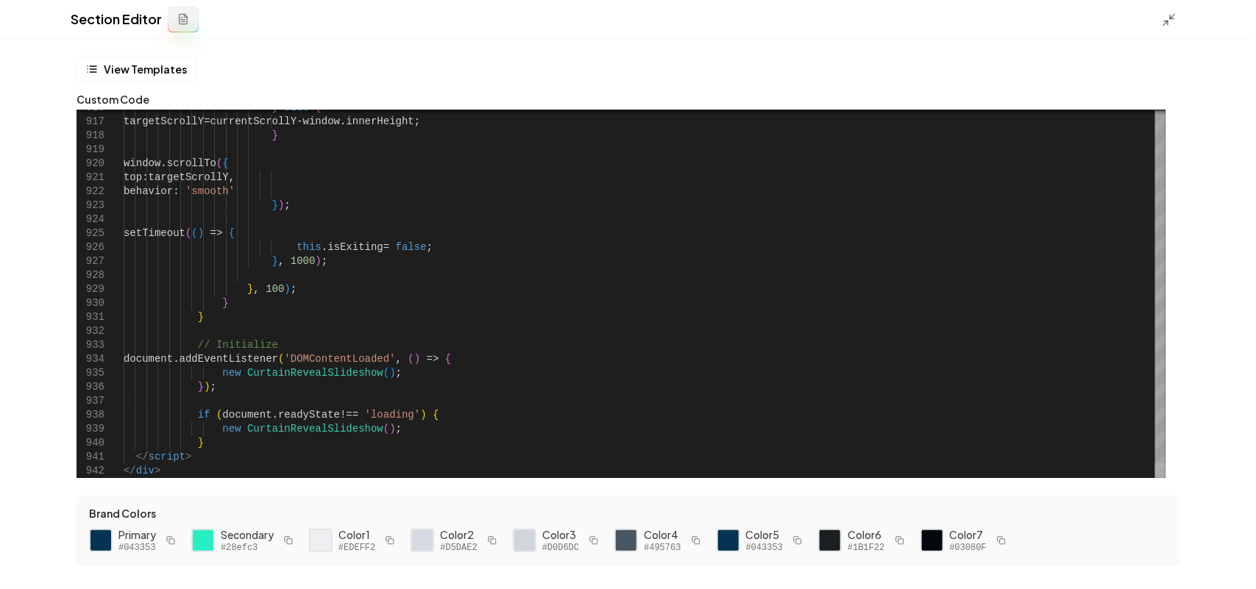
click at [1165, 478] on div at bounding box center [1160, 470] width 10 height 15
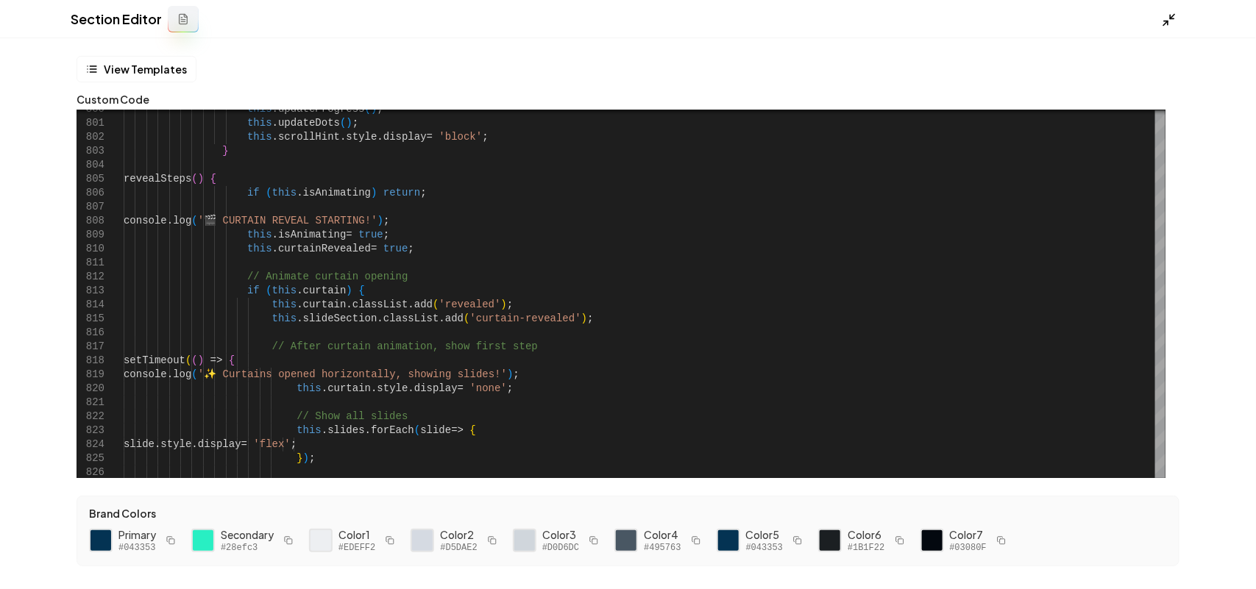
click at [1170, 16] on polyline at bounding box center [1172, 17] width 4 height 4
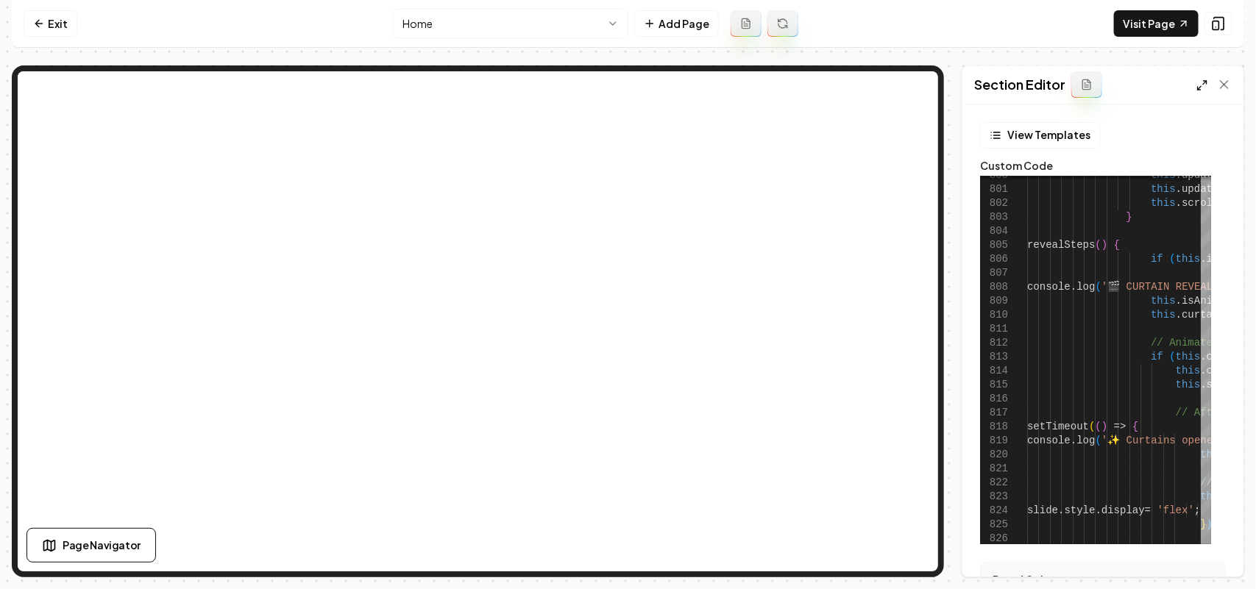
click at [1201, 88] on icon at bounding box center [1202, 85] width 12 height 12
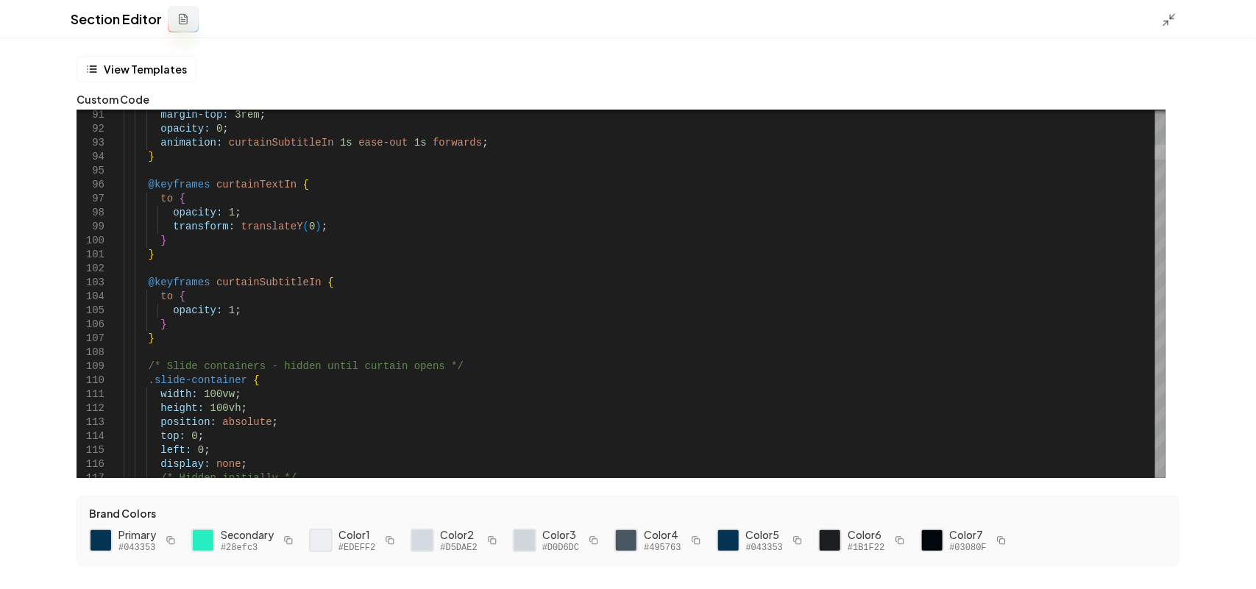
scroll to position [70, 113]
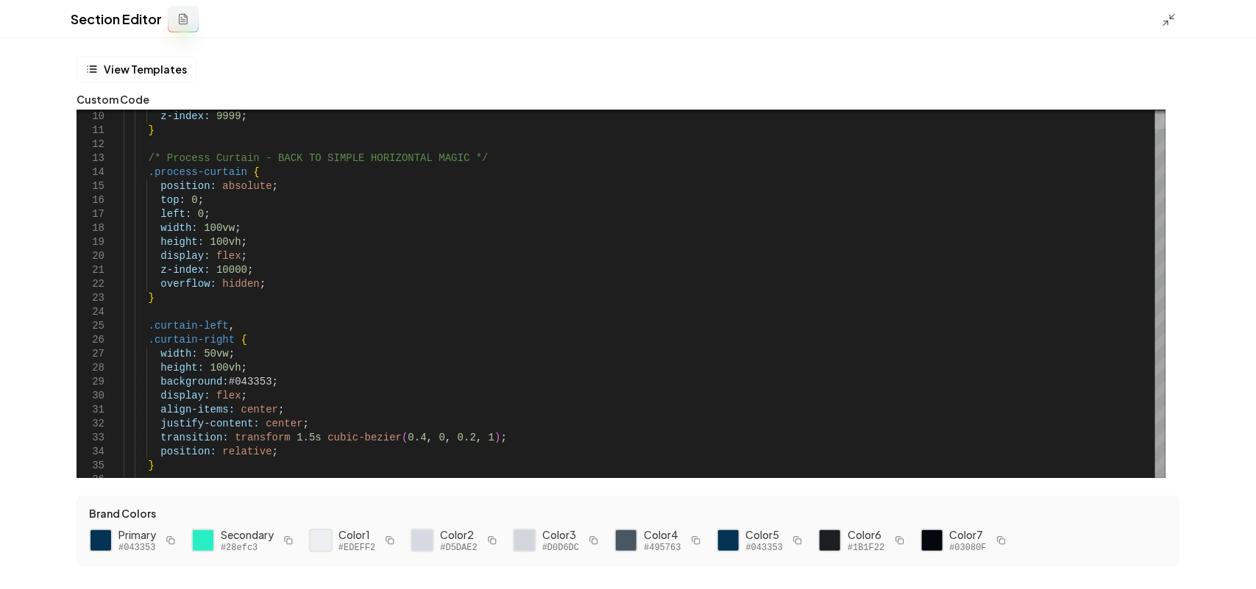
click at [1165, 118] on div at bounding box center [1160, 121] width 10 height 15
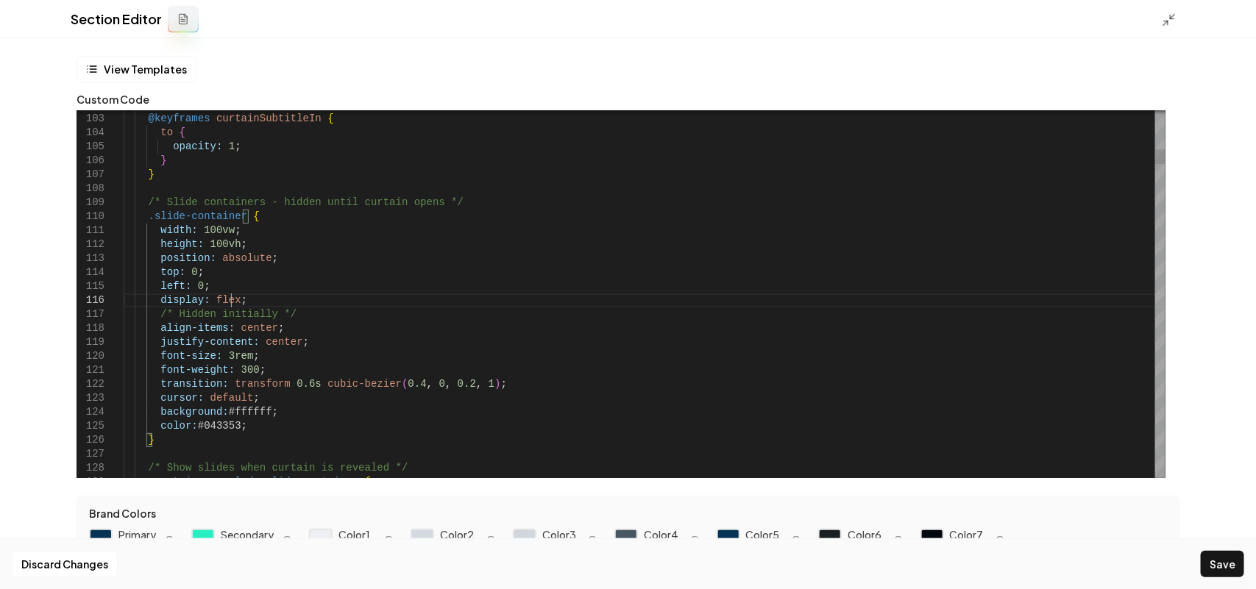
scroll to position [71, 107]
click at [1206, 566] on button "Save" at bounding box center [1222, 564] width 43 height 26
click at [1167, 16] on icon at bounding box center [1169, 20] width 15 height 15
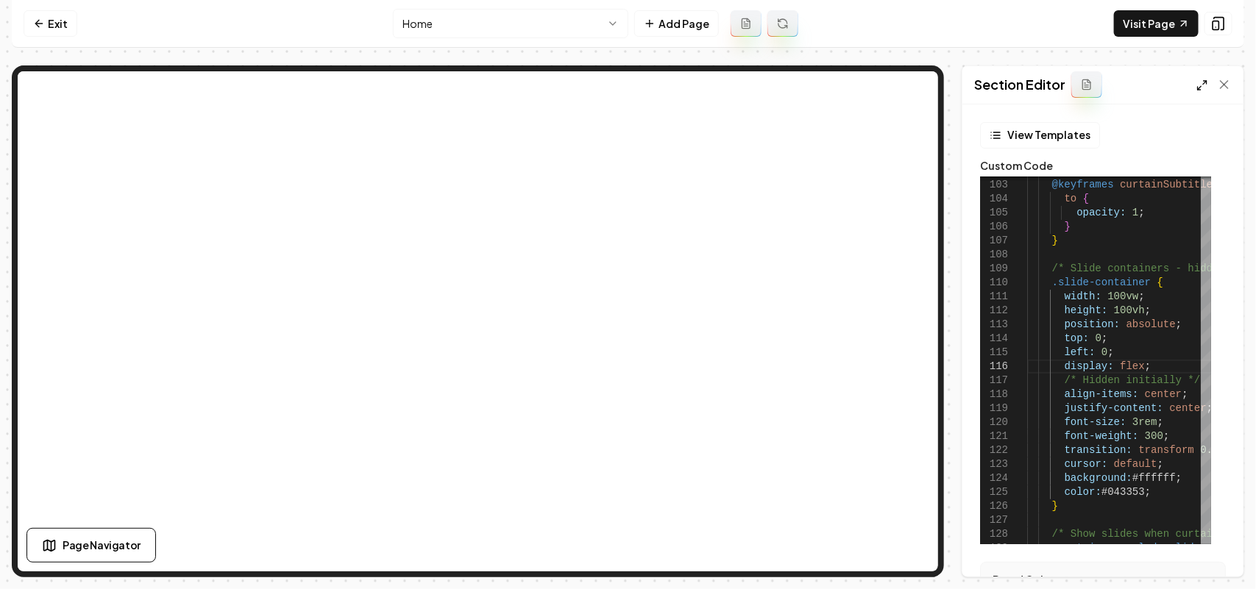
click at [1203, 83] on icon at bounding box center [1202, 85] width 12 height 12
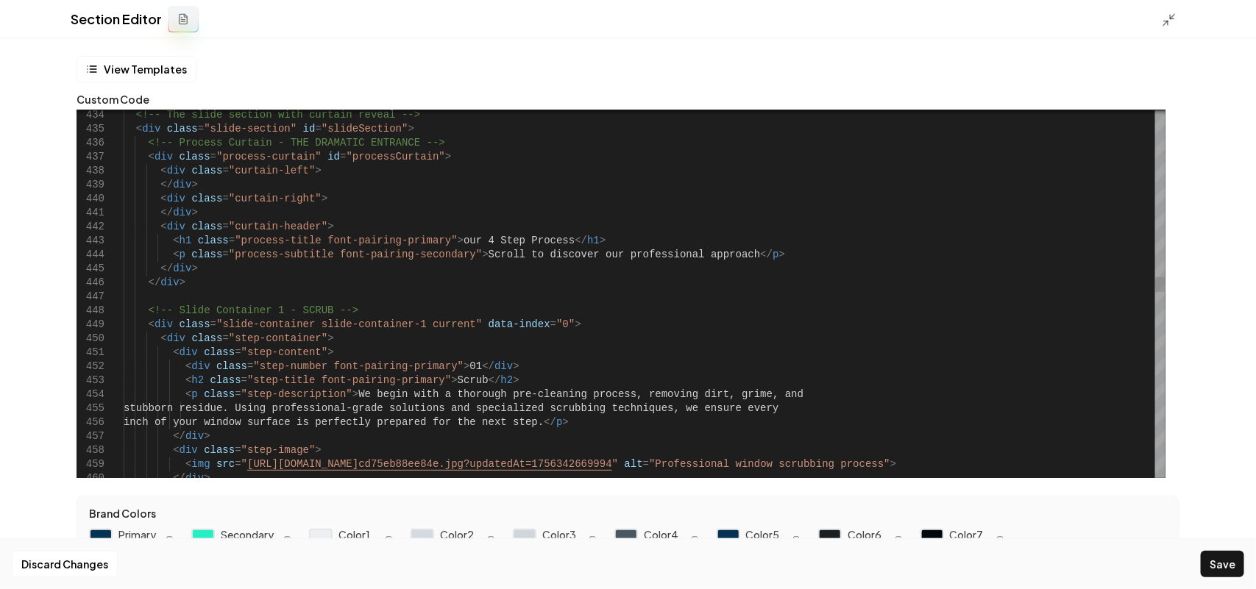
click at [1207, 555] on button "Save" at bounding box center [1222, 564] width 43 height 26
click at [1164, 21] on polyline at bounding box center [1166, 23] width 4 height 4
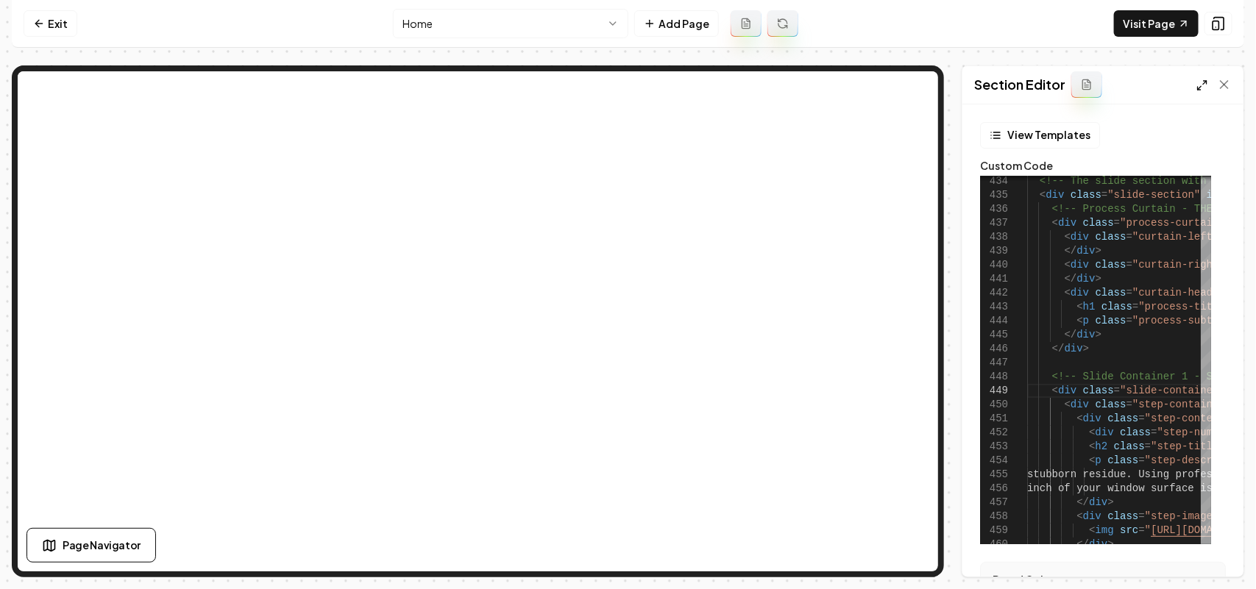
click at [1201, 82] on icon at bounding box center [1202, 85] width 12 height 12
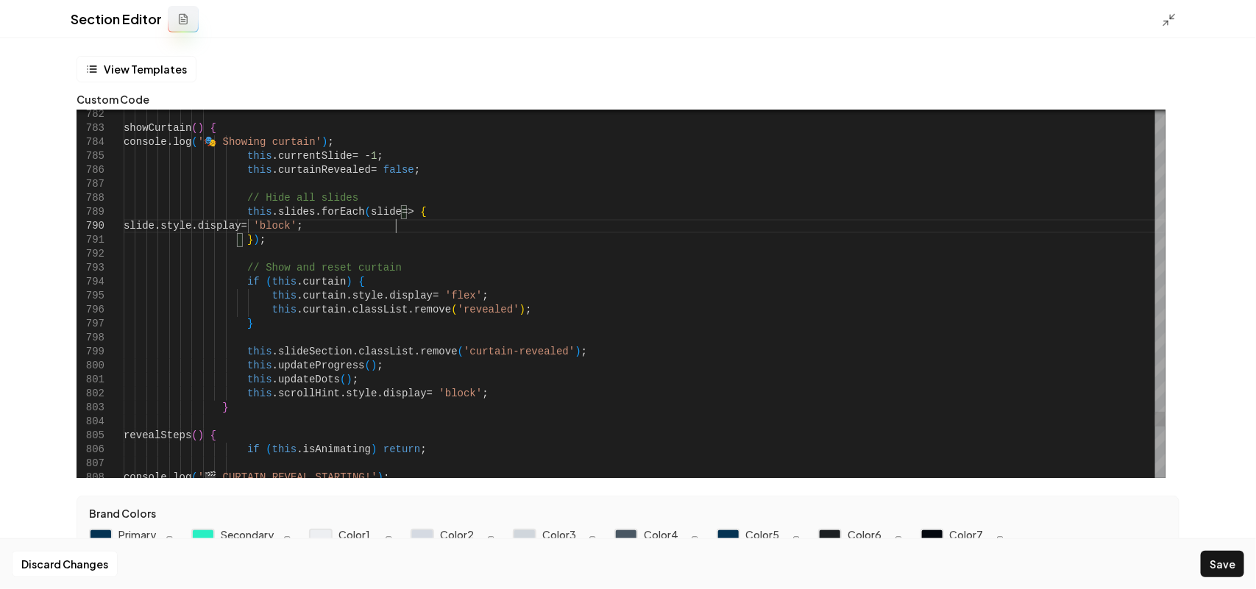
scroll to position [126, 271]
click at [1229, 569] on button "Save" at bounding box center [1222, 564] width 43 height 26
click at [1172, 20] on icon at bounding box center [1169, 20] width 15 height 15
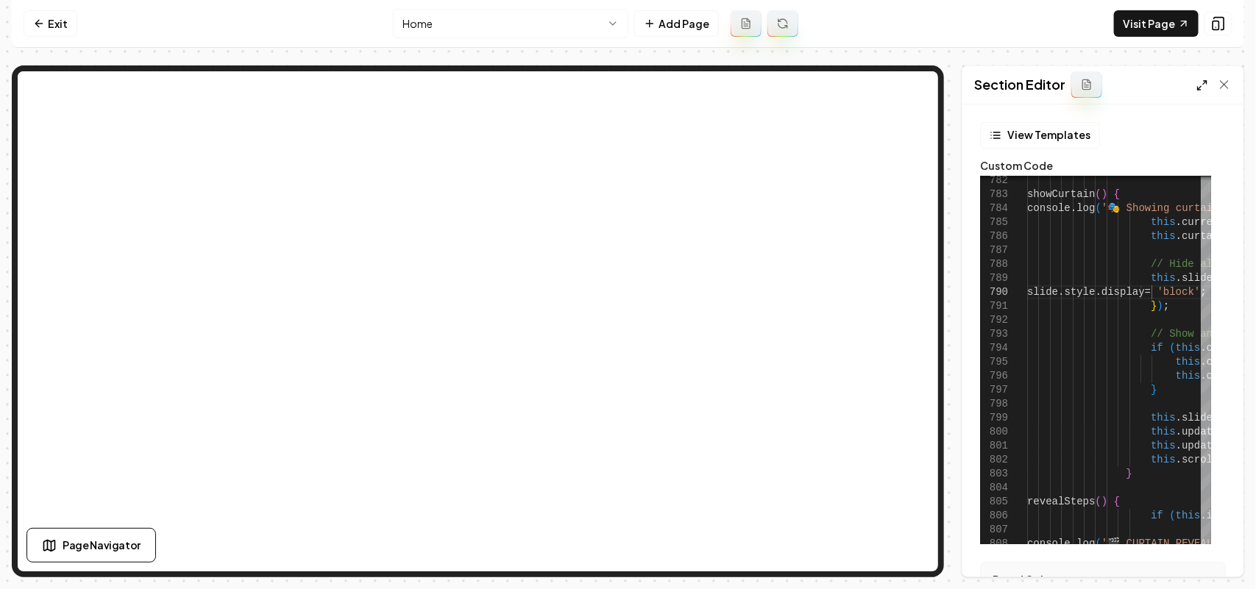
click at [1204, 79] on icon at bounding box center [1202, 85] width 12 height 12
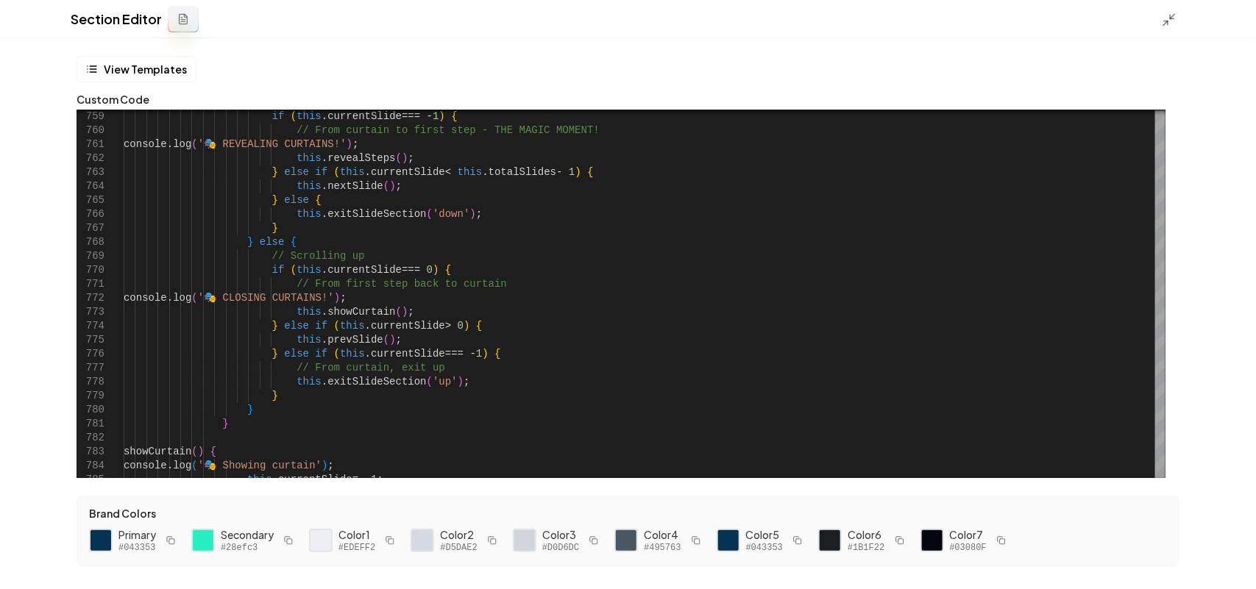
click at [1165, 15] on icon at bounding box center [1169, 20] width 15 height 15
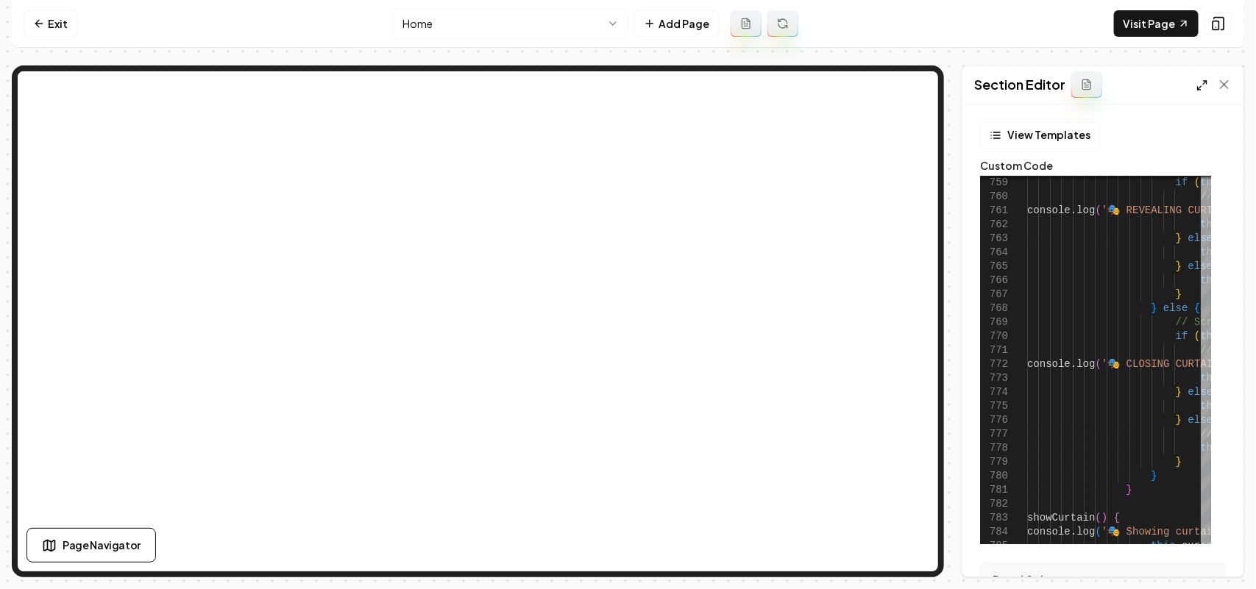
click at [1201, 83] on icon at bounding box center [1202, 85] width 12 height 12
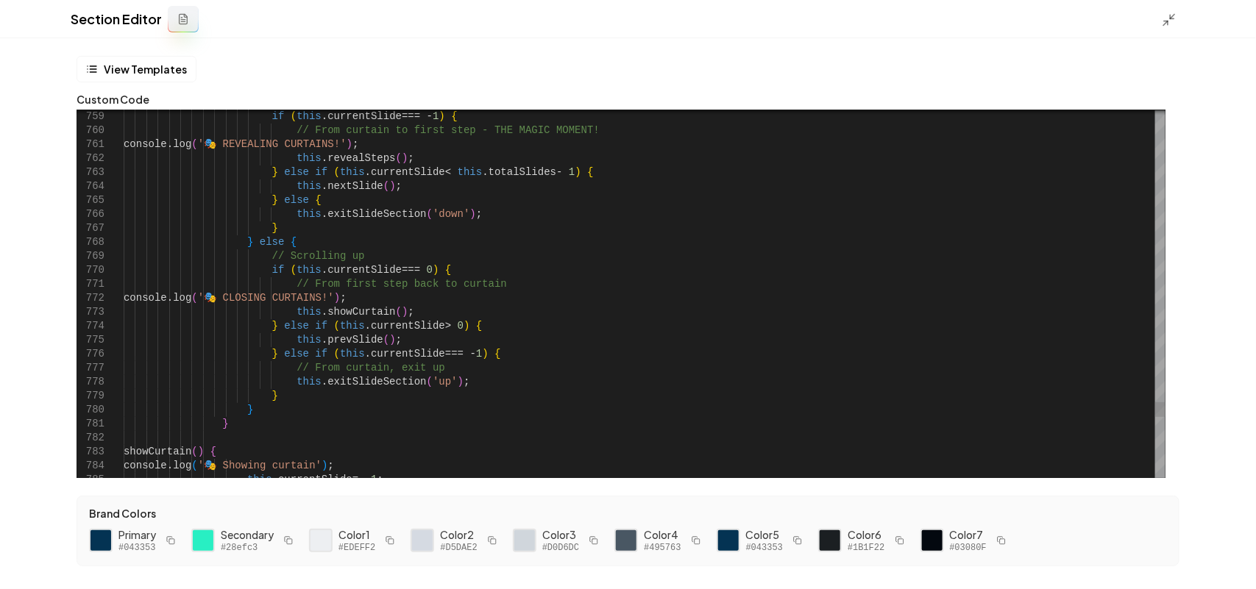
type textarea "**********"
click at [1163, 22] on icon at bounding box center [1169, 20] width 15 height 15
